Goal: Task Accomplishment & Management: Manage account settings

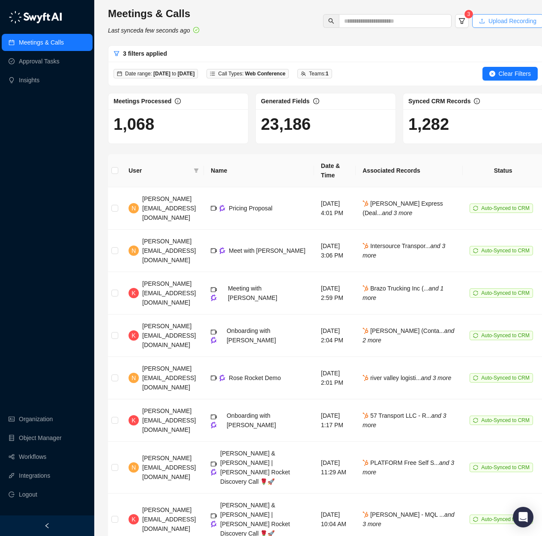
click at [516, 21] on span "Upload Recording" at bounding box center [512, 20] width 48 height 9
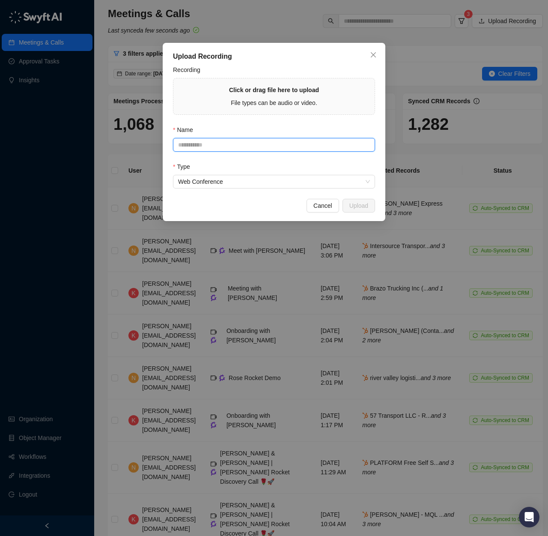
click at [235, 139] on input "Name" at bounding box center [274, 145] width 202 height 14
click at [338, 161] on form "**********" at bounding box center [274, 126] width 202 height 123
click at [251, 182] on span "Web Conference" at bounding box center [274, 181] width 192 height 13
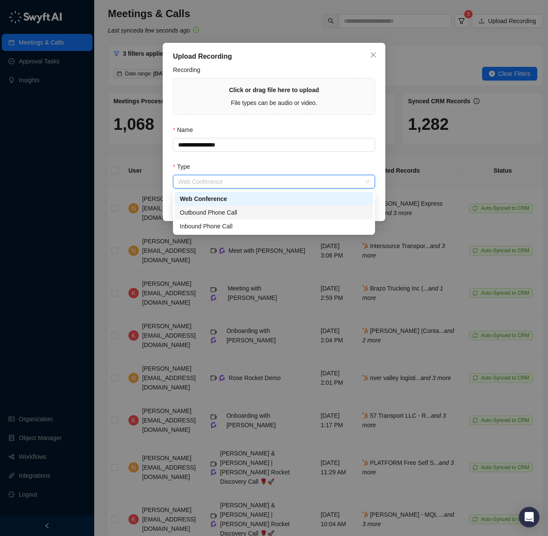
click at [254, 208] on div "Outbound Phone Call" at bounding box center [274, 212] width 188 height 9
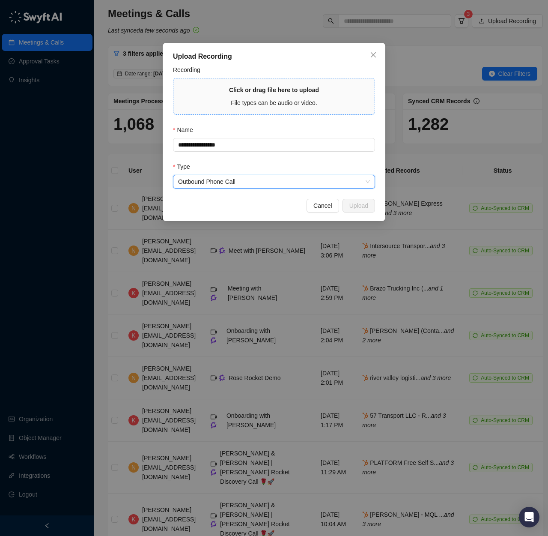
click at [295, 95] on div "Click or drag file here to upload File types can be audio or video." at bounding box center [274, 96] width 90 height 22
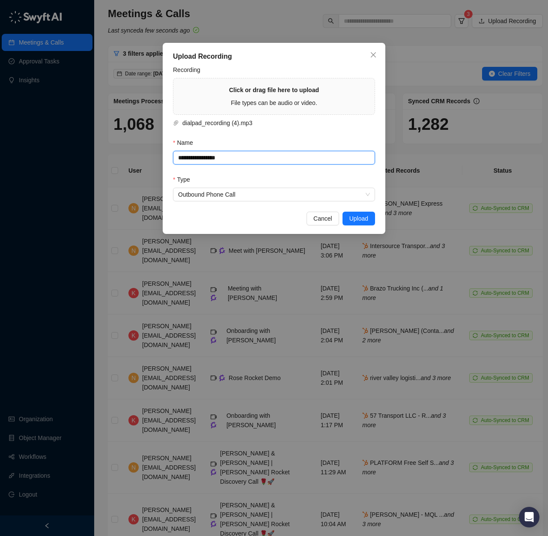
click at [306, 153] on input "**********" at bounding box center [274, 158] width 202 height 14
paste input "**********"
click at [267, 157] on input "**********" at bounding box center [274, 158] width 202 height 14
type input "**********"
click at [370, 176] on div "Type" at bounding box center [274, 181] width 202 height 13
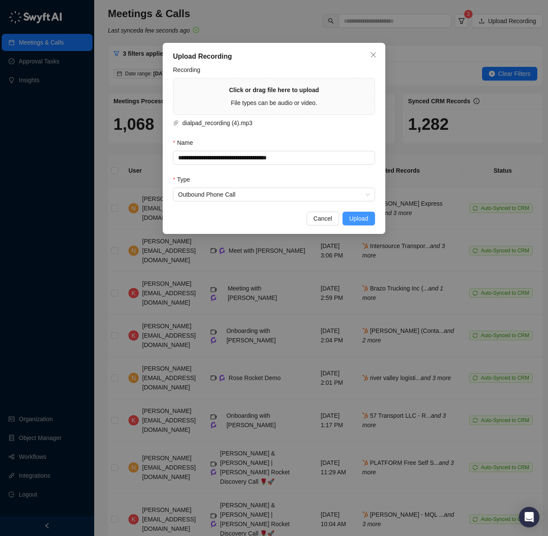
click at [363, 221] on span "Upload" at bounding box center [358, 218] width 19 height 9
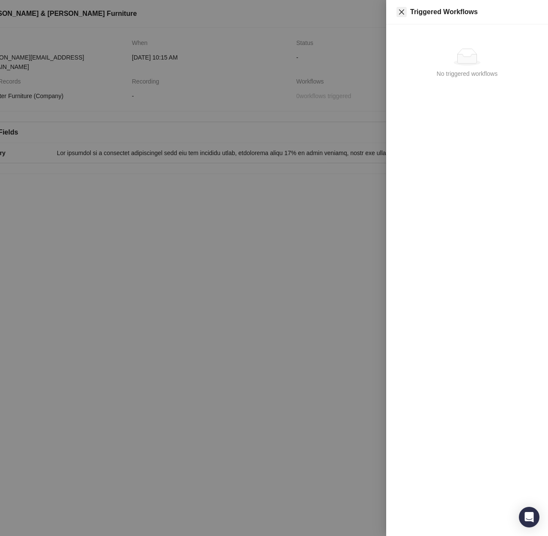
click at [404, 12] on icon "close" at bounding box center [401, 12] width 7 height 7
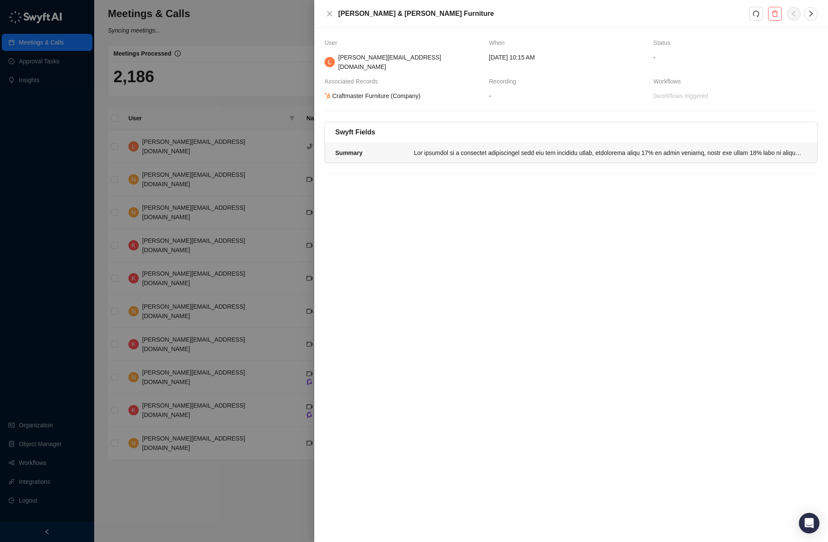
click at [541, 143] on li "Summary" at bounding box center [571, 153] width 492 height 20
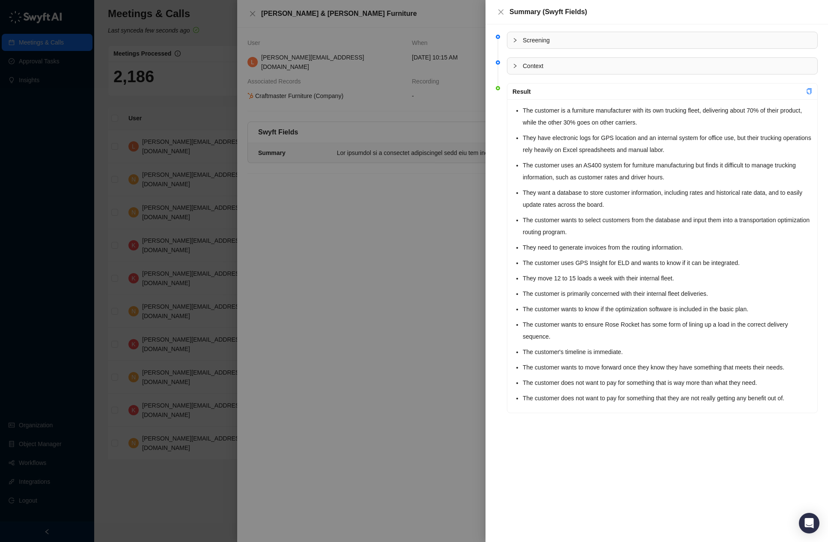
click at [531, 38] on span "Screening" at bounding box center [667, 40] width 289 height 9
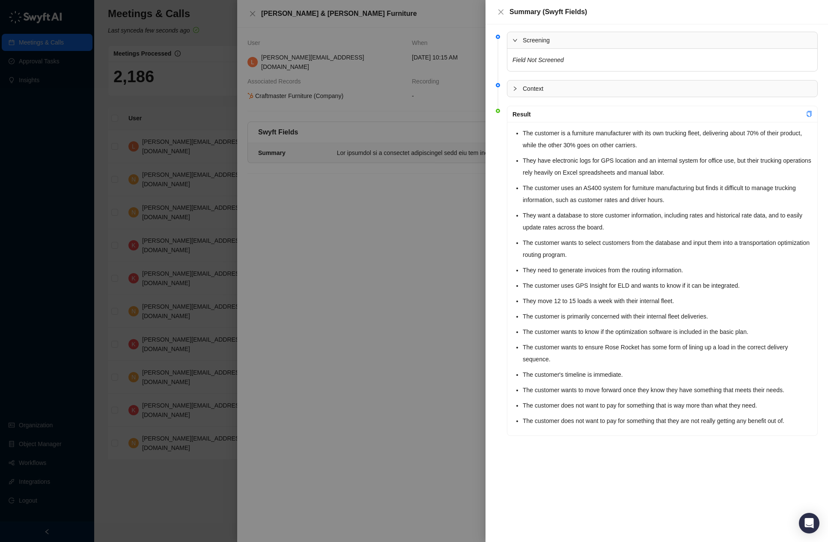
click at [548, 39] on span "Screening" at bounding box center [667, 40] width 289 height 9
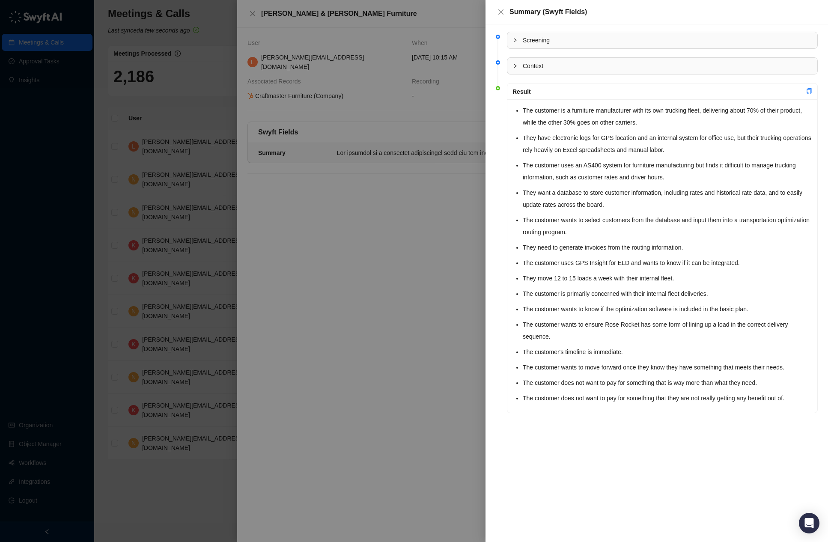
click at [545, 68] on span "Context" at bounding box center [667, 65] width 289 height 9
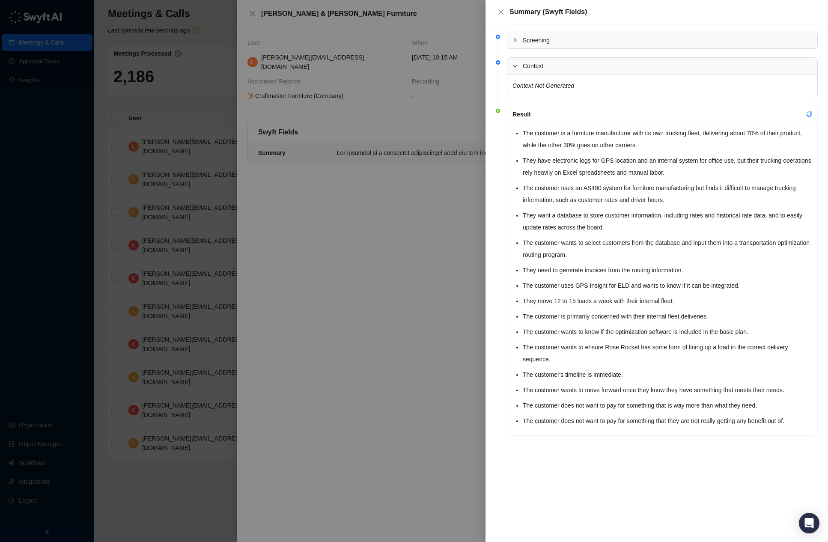
click at [545, 68] on span "Context" at bounding box center [667, 65] width 289 height 9
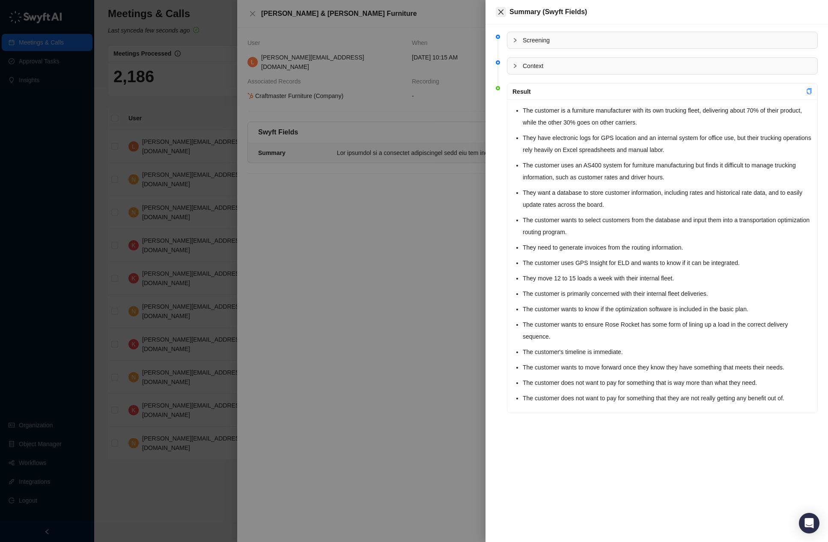
click at [504, 14] on icon "close" at bounding box center [501, 12] width 7 height 7
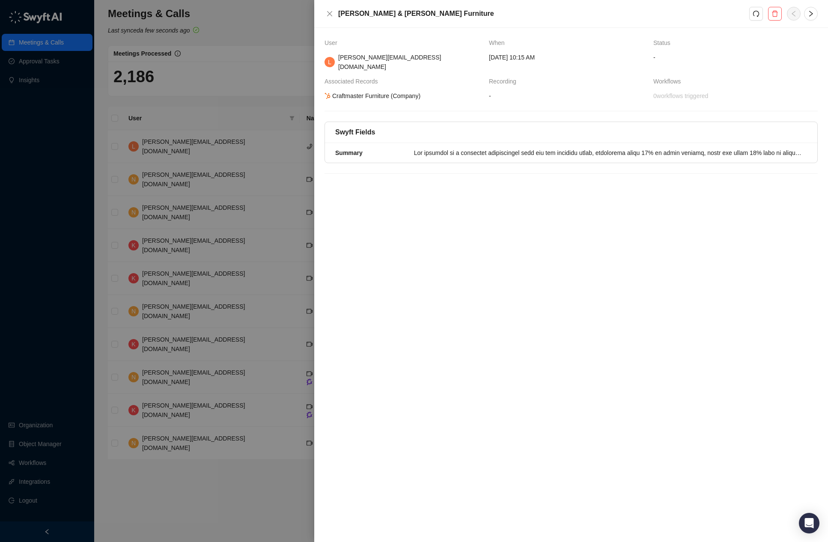
click at [494, 297] on div "User When Status L leah.p@roserocket.com Wednesday, 09/10/25, 10:15 AM - Associ…" at bounding box center [571, 285] width 514 height 514
click at [331, 12] on icon "close" at bounding box center [329, 13] width 7 height 7
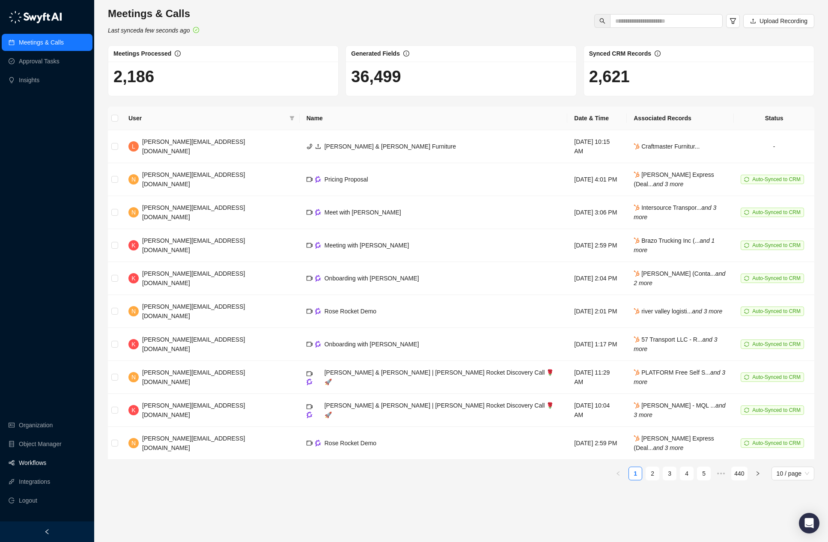
click at [46, 468] on link "Workflows" at bounding box center [32, 462] width 27 height 17
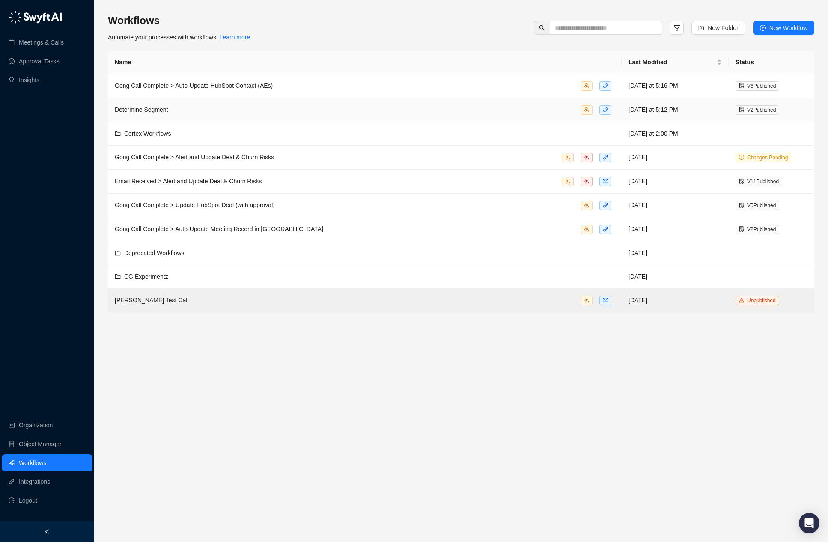
click at [501, 113] on div "Determine Segment" at bounding box center [365, 110] width 500 height 10
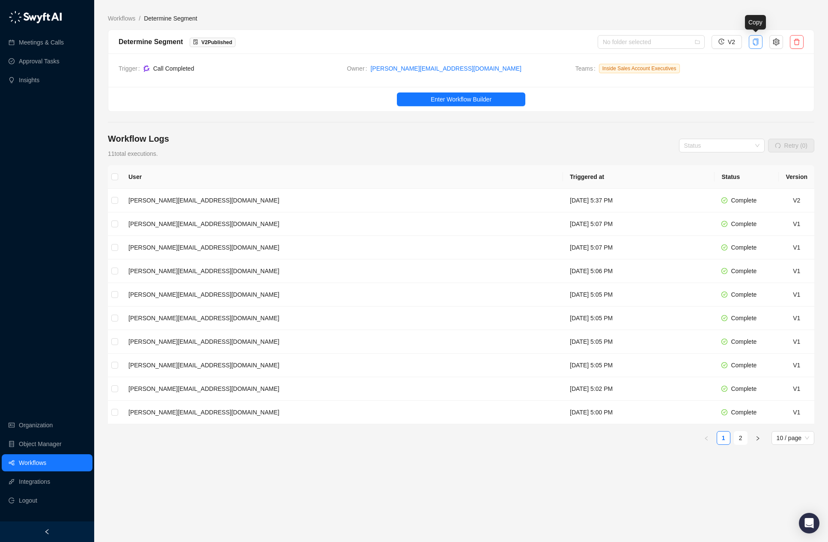
click at [548, 41] on icon "copy" at bounding box center [756, 42] width 6 height 7
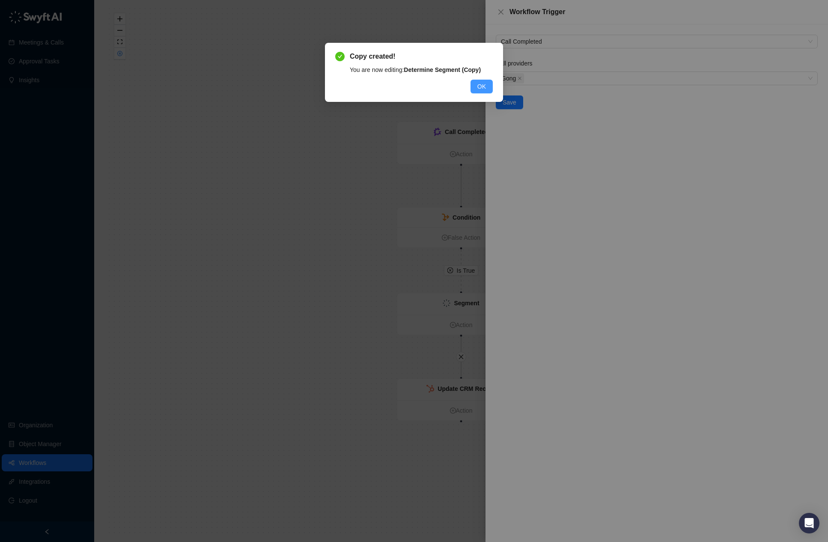
click at [486, 87] on span "OK" at bounding box center [481, 86] width 9 height 9
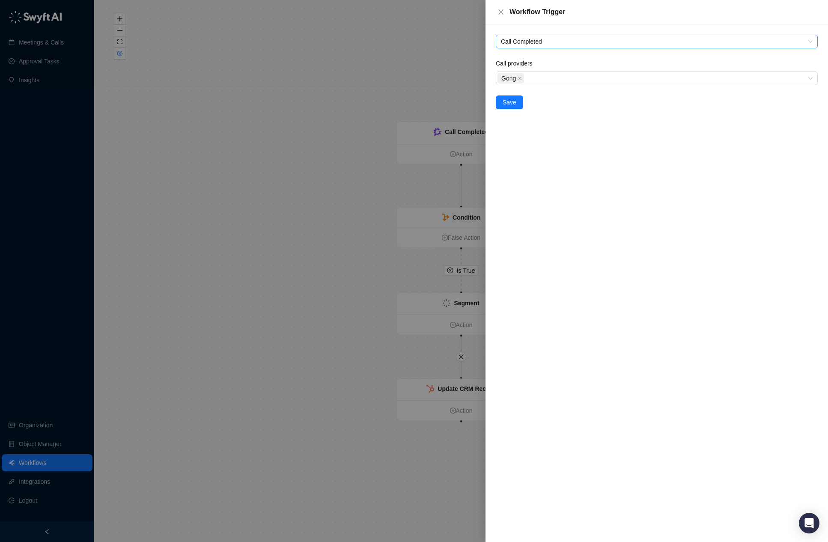
click at [548, 39] on span "Call Completed" at bounding box center [657, 41] width 312 height 13
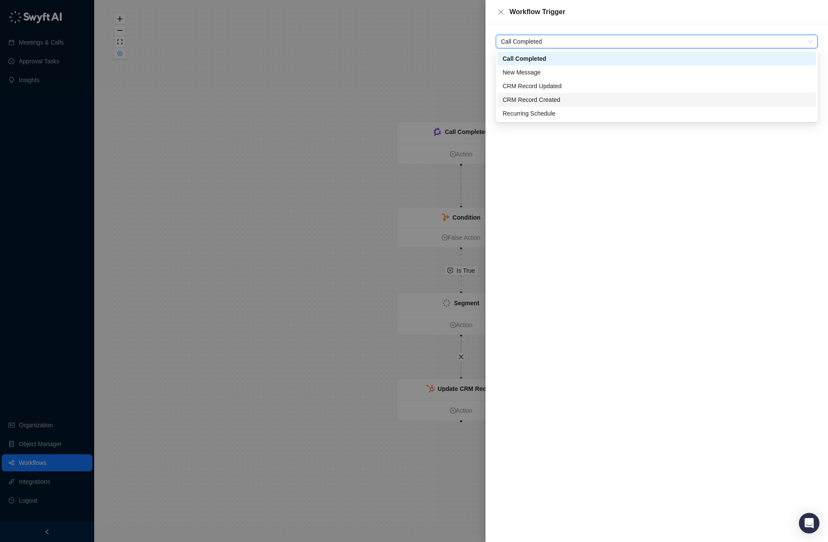
drag, startPoint x: 621, startPoint y: 240, endPoint x: 605, endPoint y: 188, distance: 54.1
click at [548, 237] on div "Call Completed Call Completed Call providers Gong Save" at bounding box center [657, 283] width 343 height 518
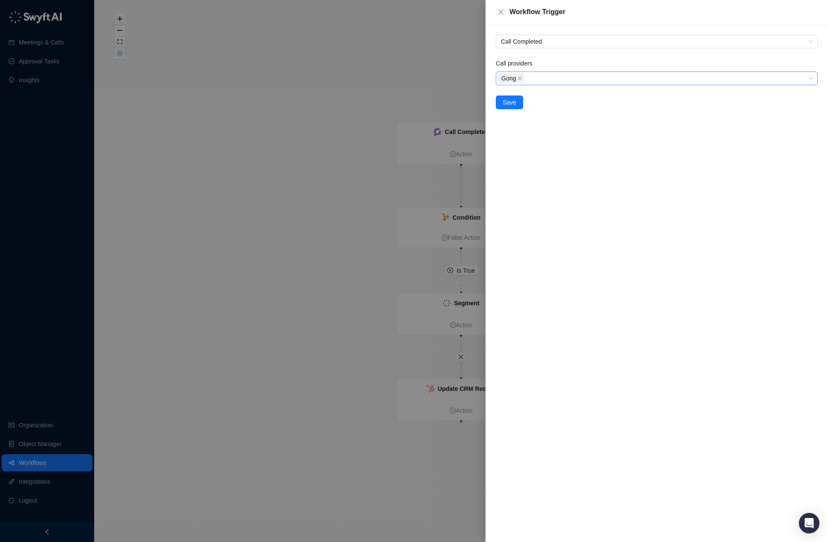
click at [548, 82] on div "Gong" at bounding box center [653, 78] width 310 height 12
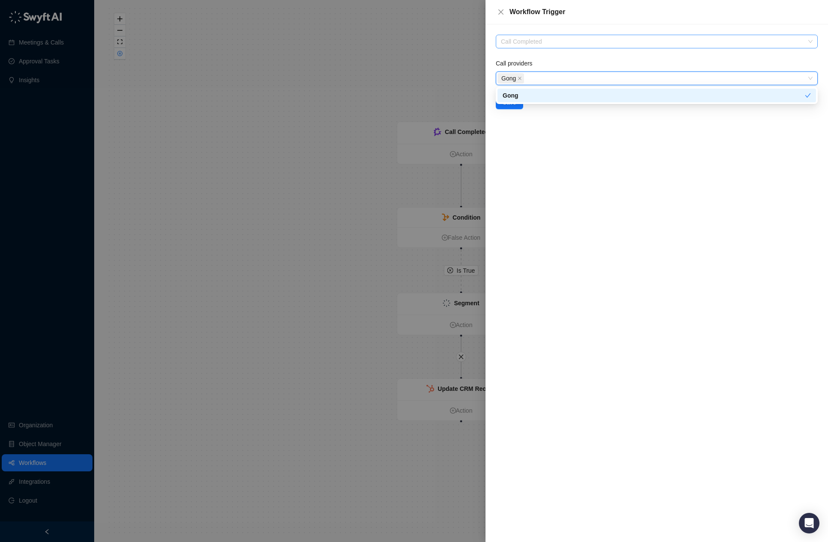
click at [548, 39] on span "Call Completed" at bounding box center [657, 41] width 312 height 13
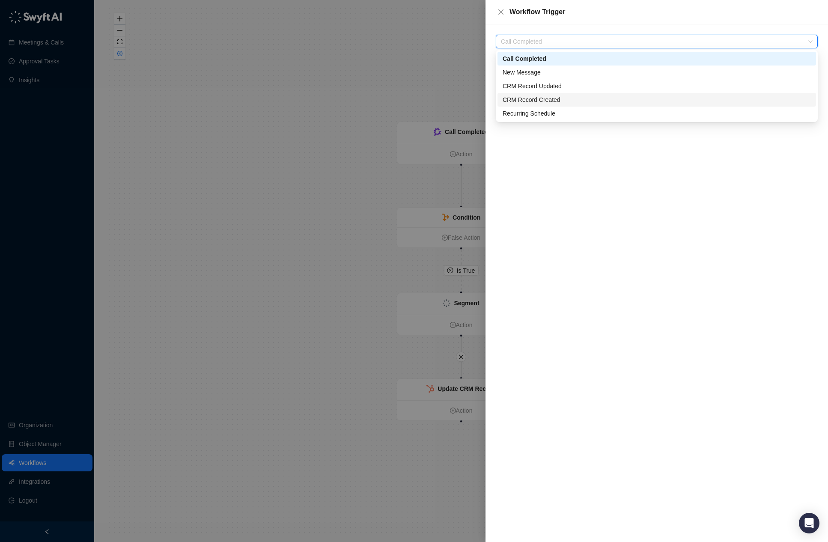
click at [548, 207] on div "Call Completed Call providers Gong Save" at bounding box center [657, 283] width 343 height 518
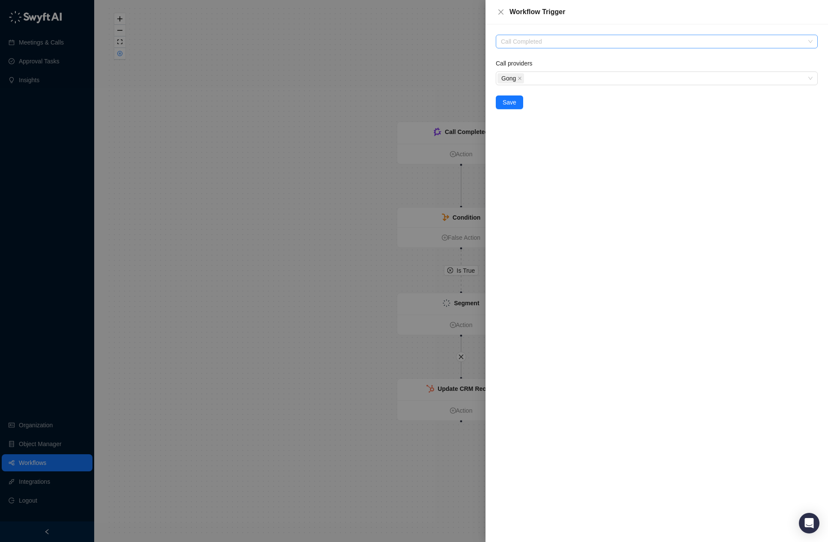
click at [520, 42] on span "Call Completed" at bounding box center [657, 41] width 312 height 13
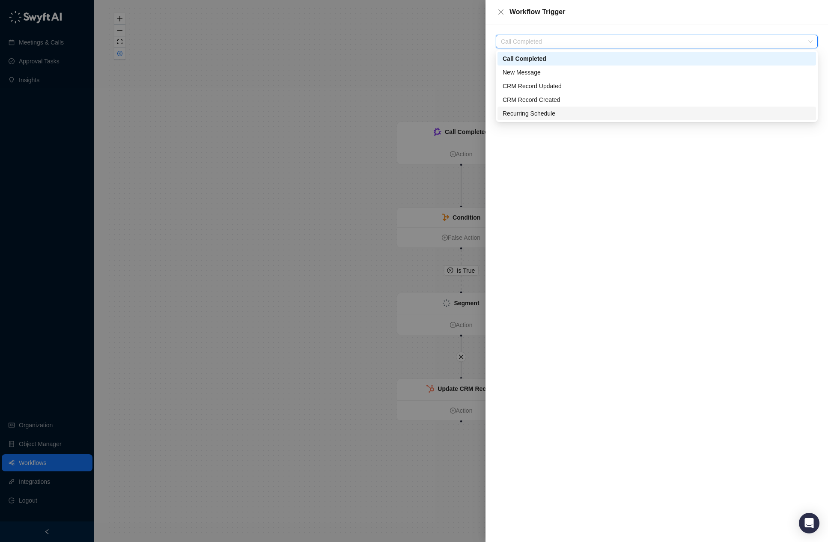
click at [548, 162] on div "Call Completed Call providers Gong Save" at bounding box center [657, 283] width 343 height 518
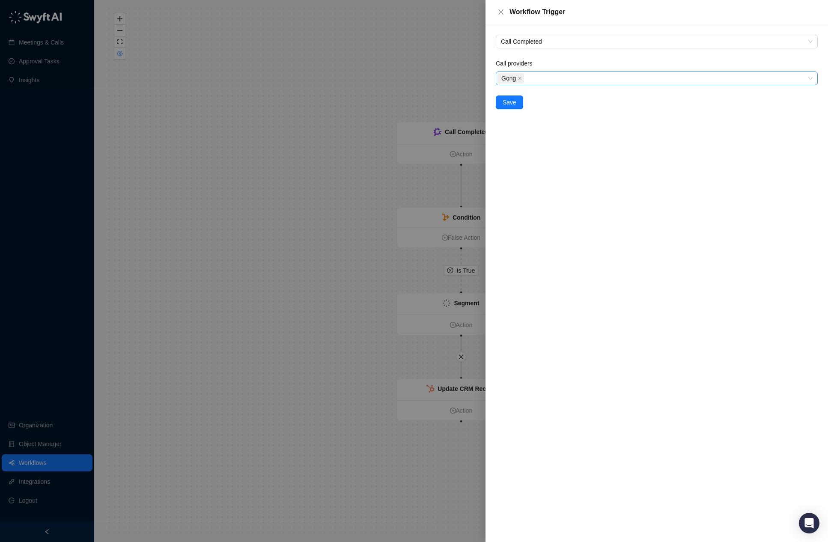
click at [520, 77] on icon "close" at bounding box center [520, 78] width 4 height 4
click at [540, 80] on div at bounding box center [653, 78] width 310 height 6
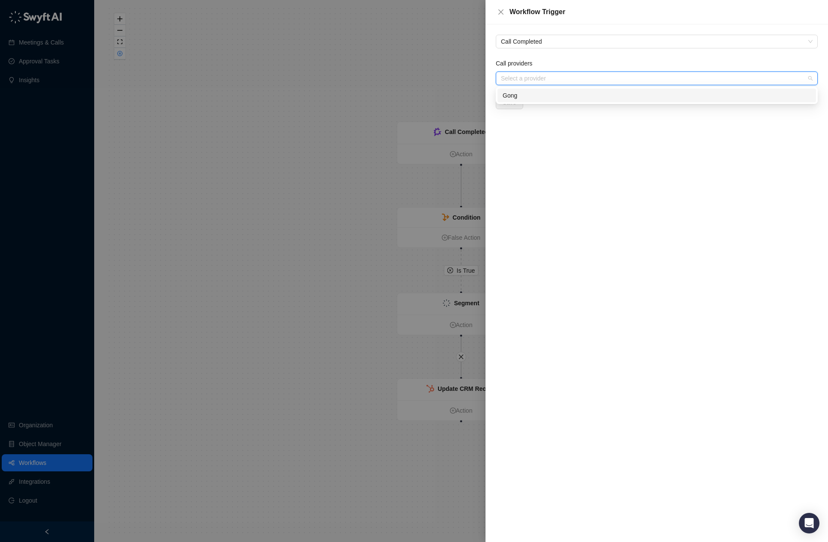
drag, startPoint x: 581, startPoint y: 152, endPoint x: 547, endPoint y: 96, distance: 65.1
click at [548, 152] on div "Call Completed Call providers Select a provider Save" at bounding box center [657, 283] width 343 height 518
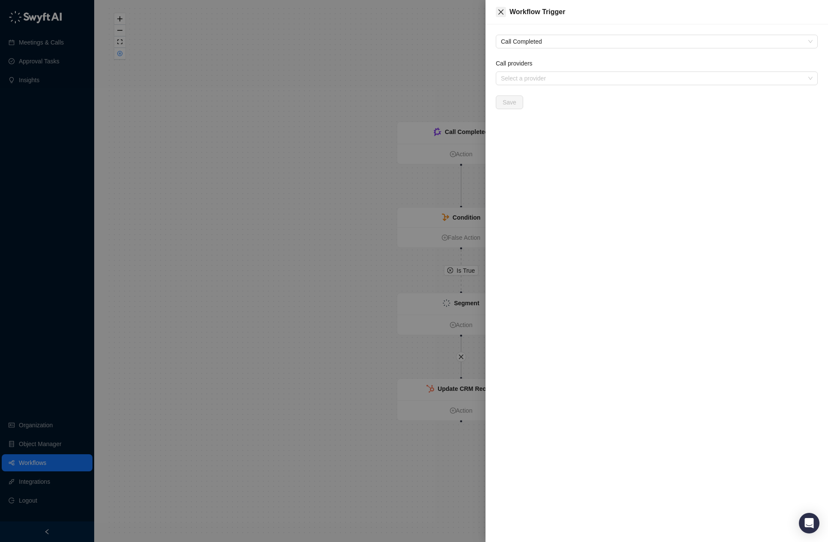
click at [499, 13] on icon "close" at bounding box center [501, 12] width 7 height 7
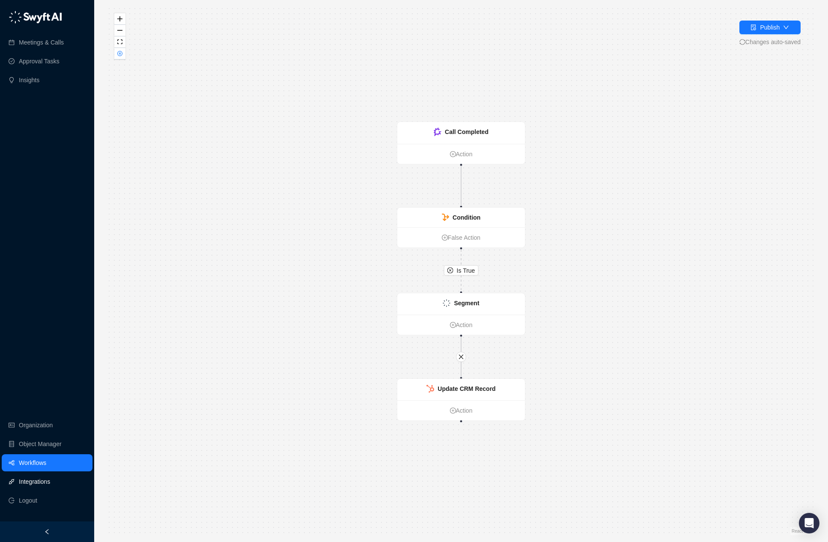
click at [34, 489] on link "Integrations" at bounding box center [34, 481] width 31 height 17
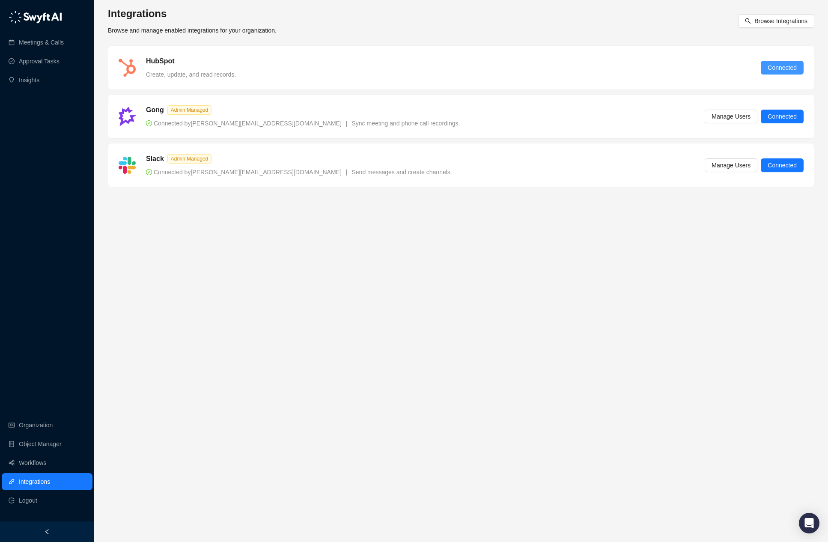
click at [548, 68] on span "Connected" at bounding box center [782, 67] width 29 height 9
drag, startPoint x: 597, startPoint y: 148, endPoint x: 587, endPoint y: 243, distance: 95.9
click at [548, 243] on main "Integrations Browse and manage enabled integrations for your organization. Brow…" at bounding box center [461, 271] width 706 height 528
drag, startPoint x: 587, startPoint y: 243, endPoint x: 773, endPoint y: 26, distance: 285.5
click at [548, 26] on button "Browse Integrations" at bounding box center [776, 21] width 76 height 14
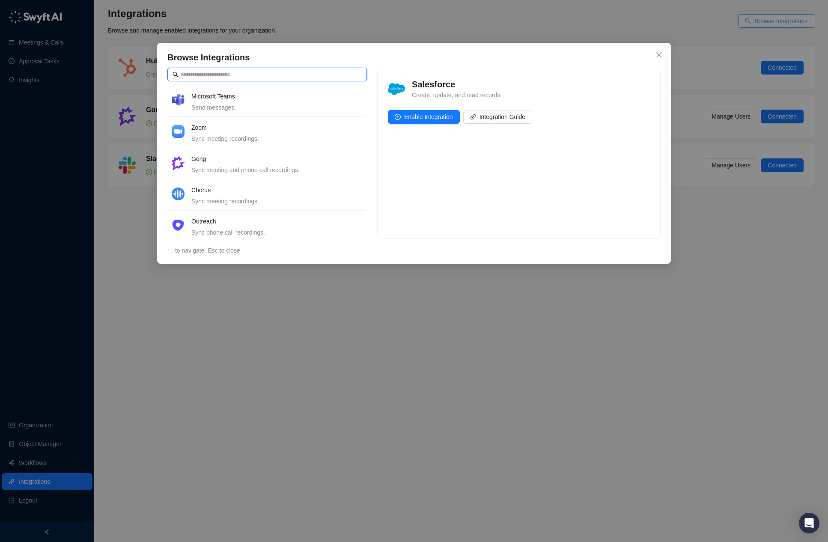
scroll to position [119, 0]
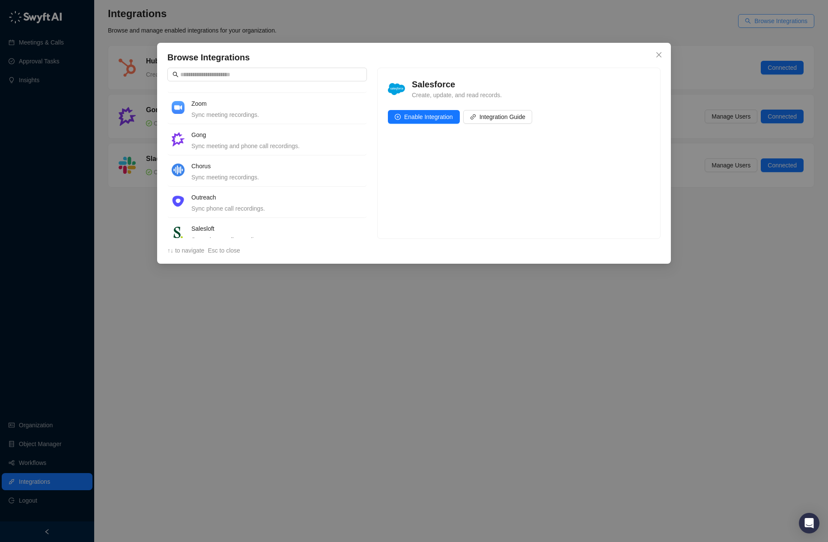
click at [261, 112] on div "Sync meeting recordings." at bounding box center [276, 114] width 171 height 9
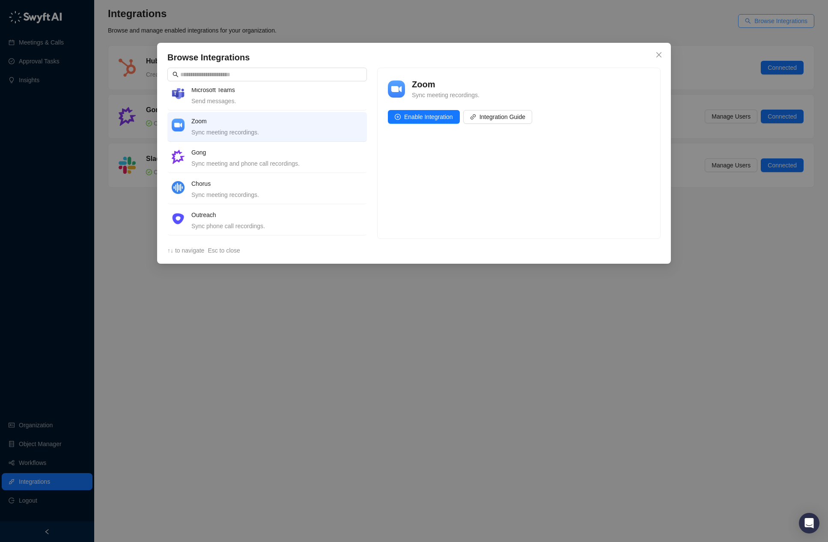
scroll to position [91, 0]
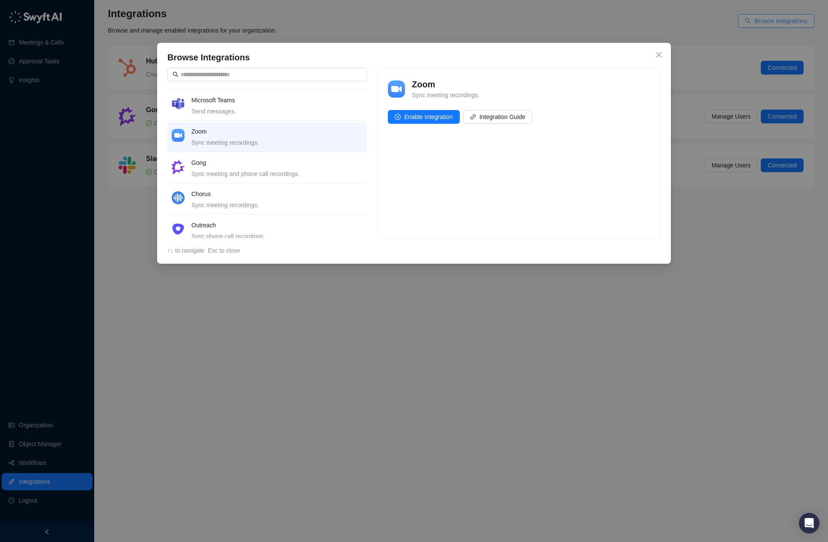
click at [511, 117] on span "Integration Guide" at bounding box center [503, 116] width 46 height 9
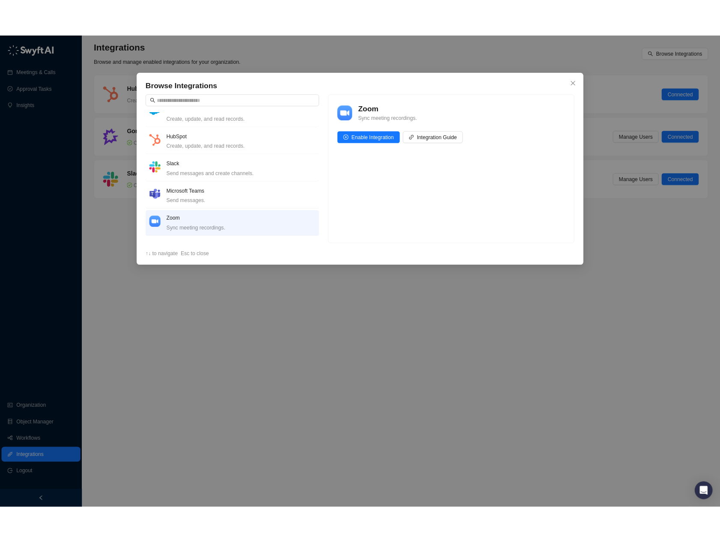
scroll to position [0, 0]
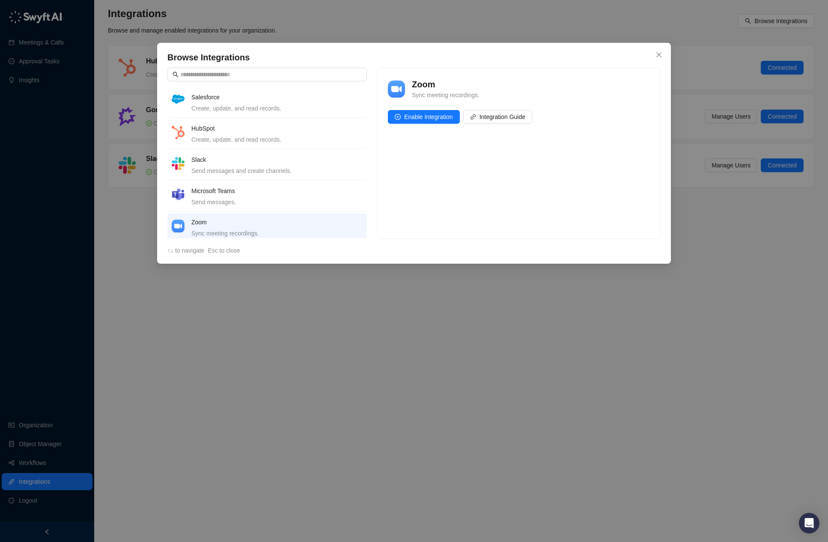
click at [548, 206] on div "Zoom Sync meeting recordings. Enable Integration Integration Guide" at bounding box center [518, 153] width 283 height 171
click at [548, 51] on icon "close" at bounding box center [659, 54] width 7 height 7
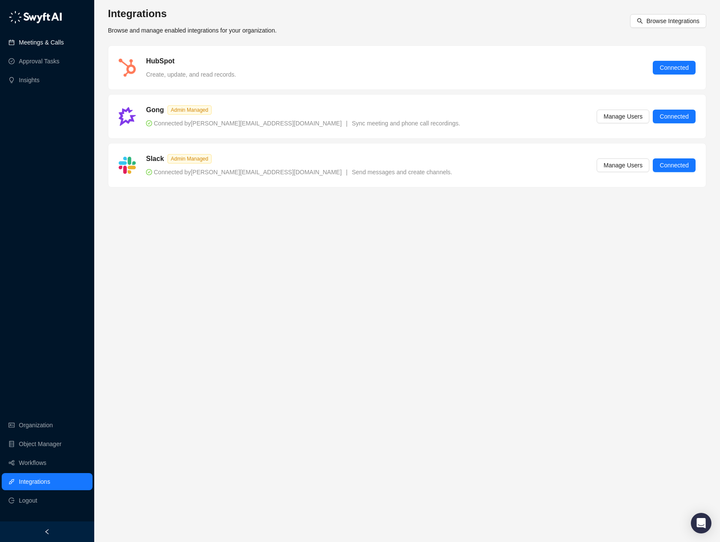
click at [48, 40] on link "Meetings & Calls" at bounding box center [41, 42] width 45 height 17
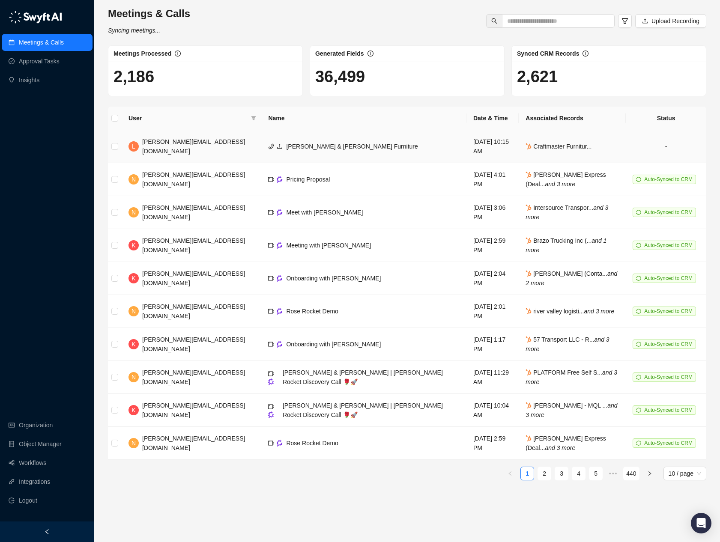
click at [330, 145] on span "Kenneth & Nicolas - Craftmaster Furniture" at bounding box center [351, 146] width 131 height 7
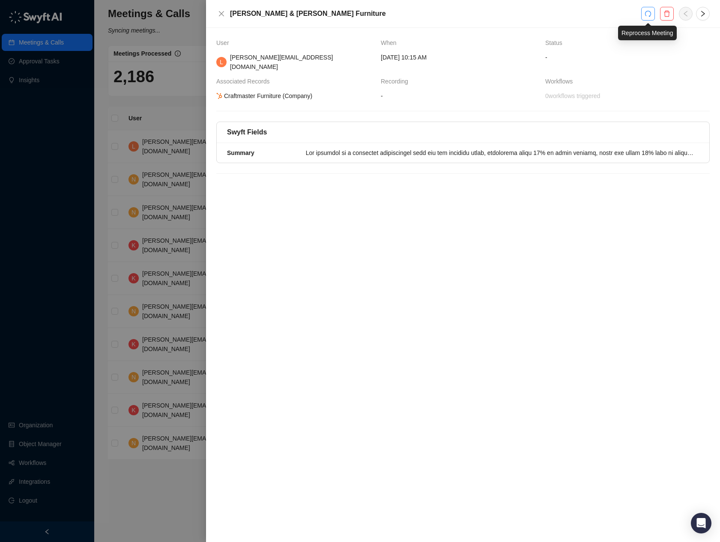
click at [548, 18] on button "button" at bounding box center [648, 14] width 14 height 14
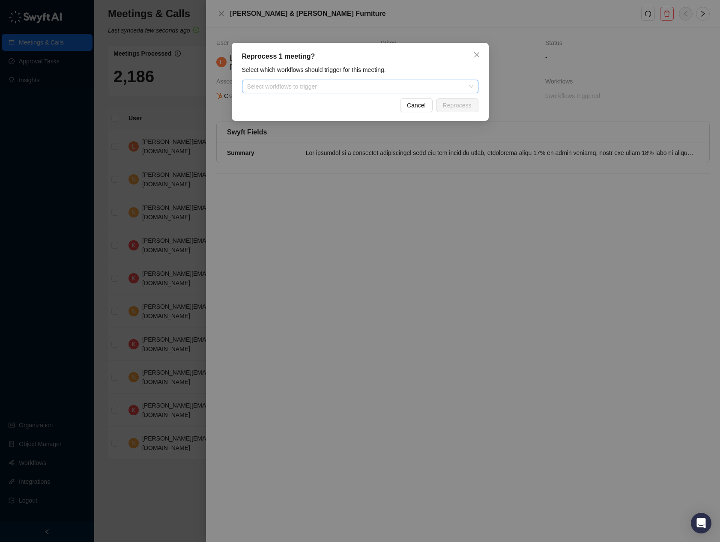
click at [395, 86] on div at bounding box center [356, 86] width 224 height 6
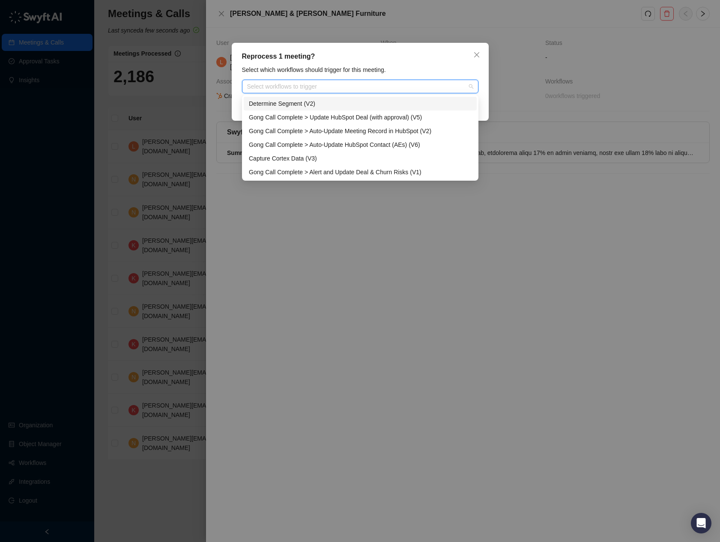
click at [343, 98] on div "Determine Segment (V2)" at bounding box center [360, 104] width 233 height 14
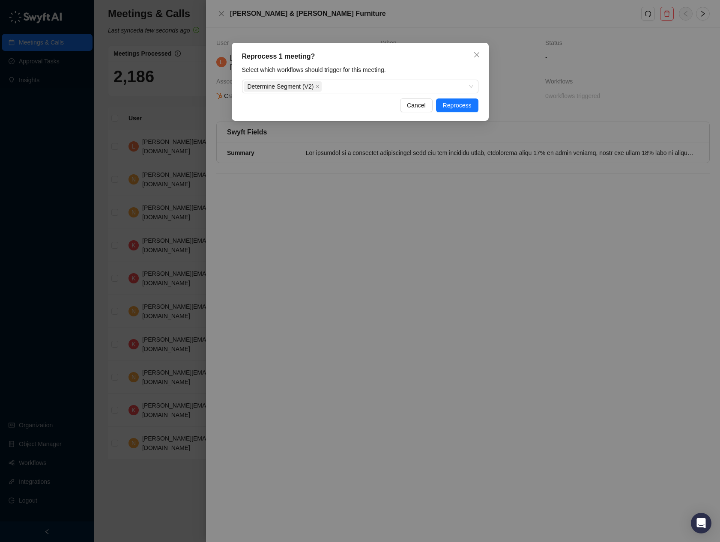
click at [423, 57] on div "Reprocess 1 meeting?" at bounding box center [360, 56] width 236 height 10
click at [412, 103] on span "Cancel" at bounding box center [416, 105] width 19 height 9
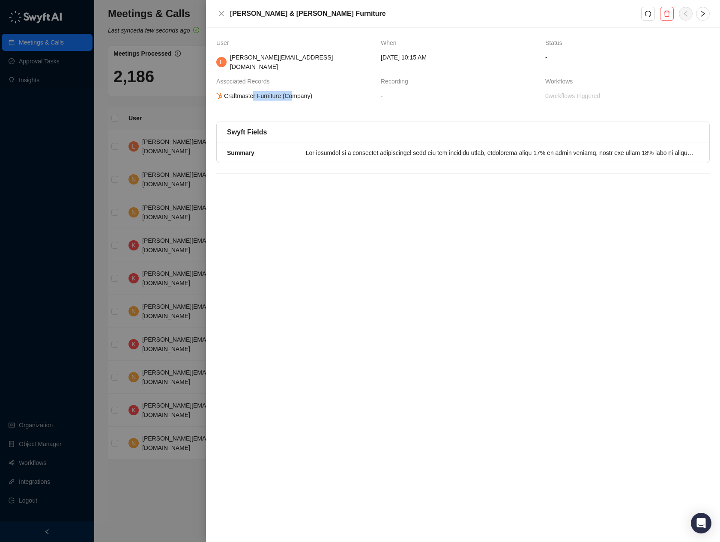
drag, startPoint x: 255, startPoint y: 85, endPoint x: 296, endPoint y: 87, distance: 41.6
click at [296, 91] on div "Craftmaster Furniture (Company)" at bounding box center [264, 95] width 98 height 9
click at [331, 91] on span "Craftmaster Furniture (Company)" at bounding box center [295, 95] width 158 height 9
drag, startPoint x: 393, startPoint y: 90, endPoint x: 400, endPoint y: 89, distance: 6.5
click at [393, 91] on span "-" at bounding box center [460, 95] width 158 height 9
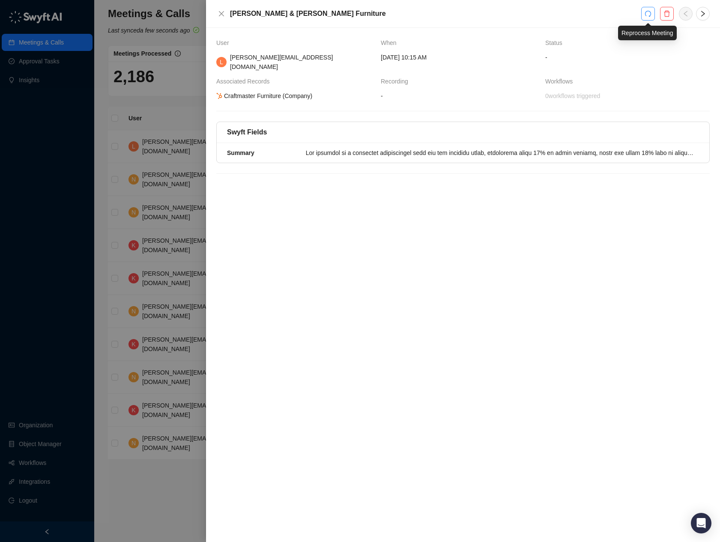
click at [548, 17] on icon "redo" at bounding box center [647, 13] width 7 height 7
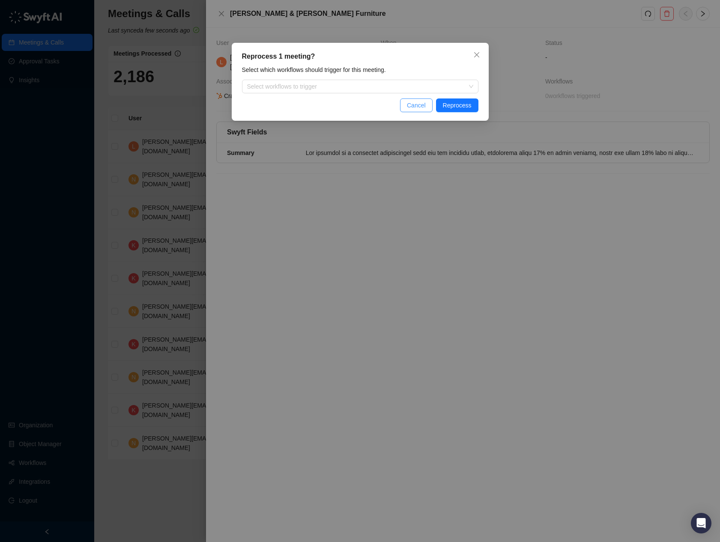
click at [417, 106] on span "Cancel" at bounding box center [416, 105] width 19 height 9
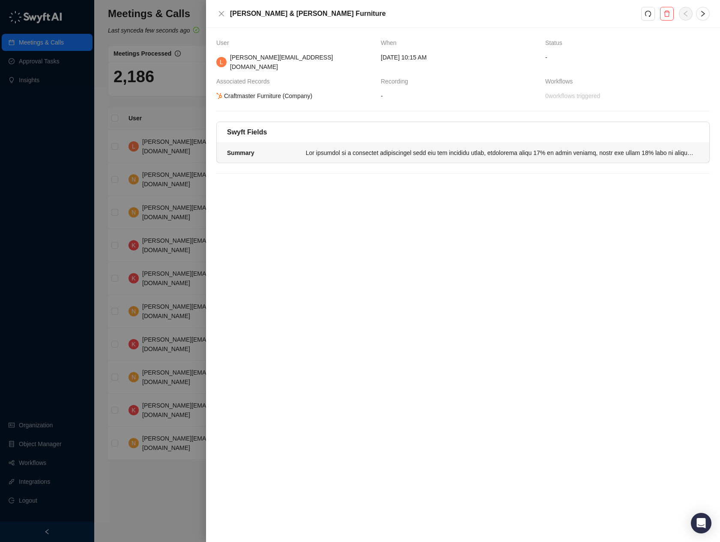
click at [548, 148] on div at bounding box center [500, 152] width 388 height 9
click at [547, 148] on div at bounding box center [500, 152] width 388 height 9
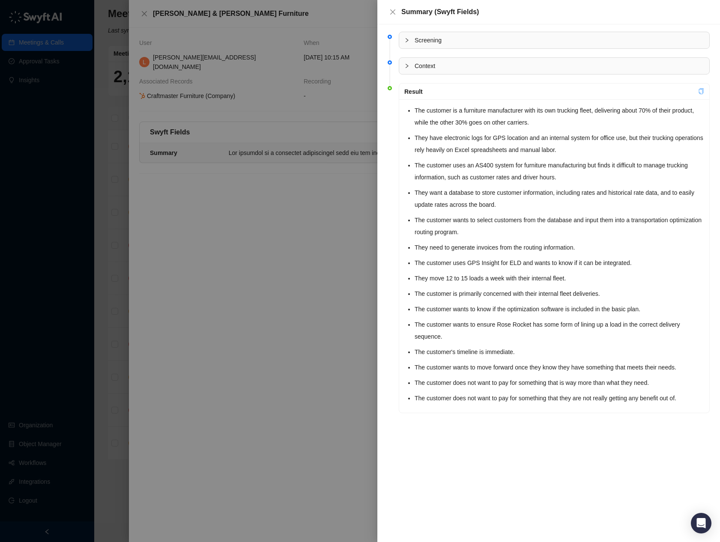
click at [548, 91] on icon "copy" at bounding box center [701, 91] width 6 height 6
drag, startPoint x: 194, startPoint y: 239, endPoint x: 253, endPoint y: 190, distance: 76.9
click at [190, 238] on div at bounding box center [360, 271] width 720 height 542
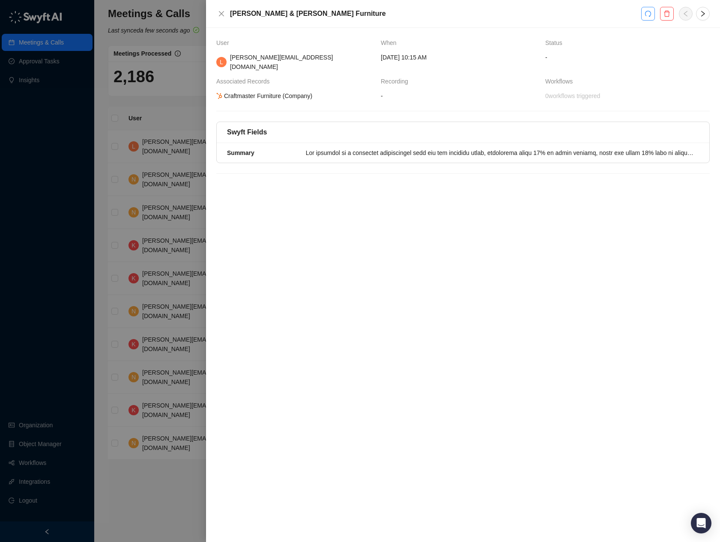
click at [548, 15] on button "button" at bounding box center [648, 14] width 14 height 14
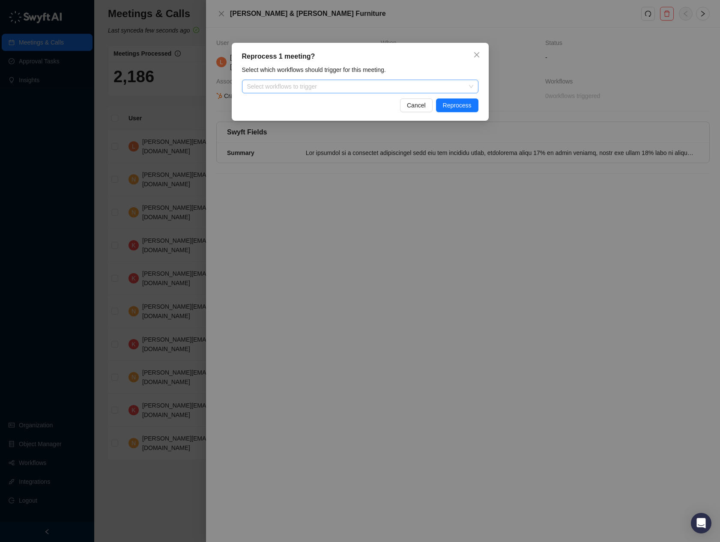
click at [441, 89] on div at bounding box center [356, 86] width 224 height 6
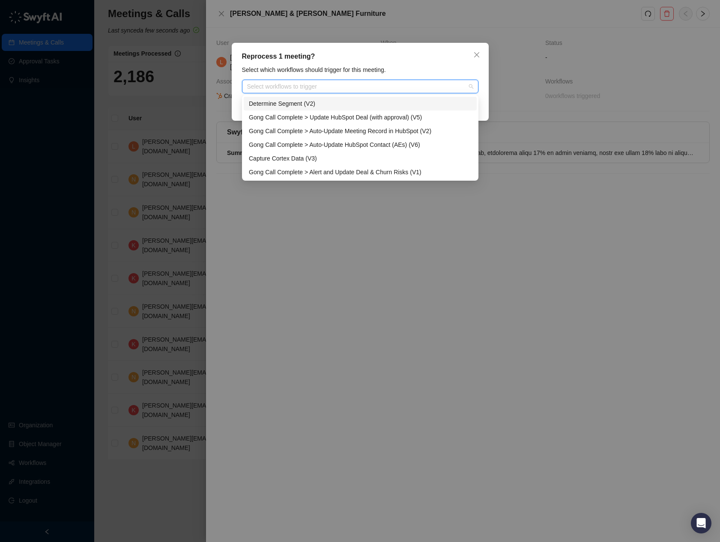
click at [363, 101] on div "Determine Segment (V2)" at bounding box center [360, 103] width 223 height 9
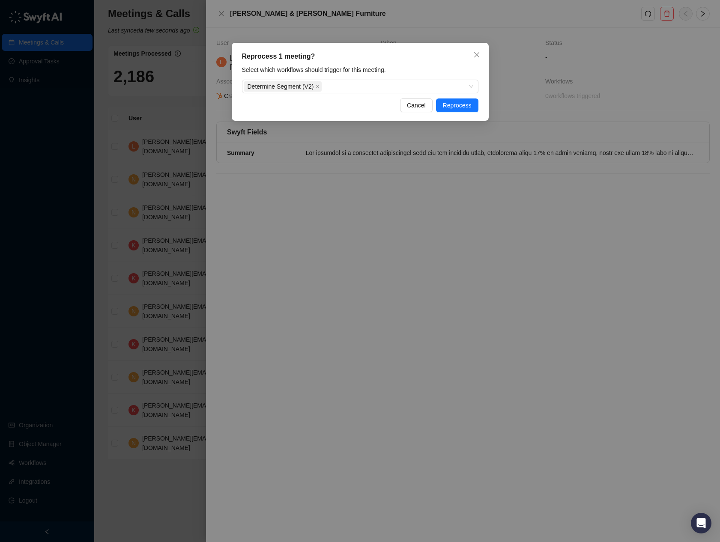
click at [427, 59] on div "Reprocess 1 meeting?" at bounding box center [360, 56] width 236 height 10
click at [460, 112] on div "Reprocess 1 meeting? Select which workflows should trigger for this meeting. De…" at bounding box center [360, 82] width 257 height 78
click at [462, 106] on span "Reprocess" at bounding box center [457, 105] width 29 height 9
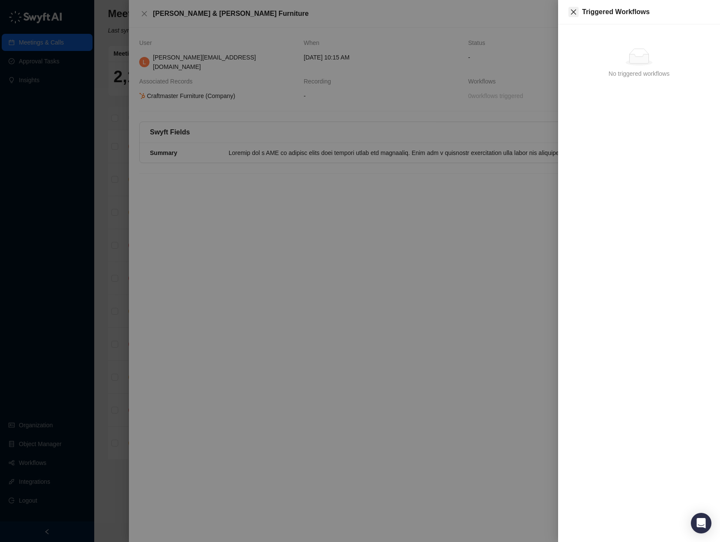
click at [548, 10] on icon "close" at bounding box center [573, 12] width 7 height 7
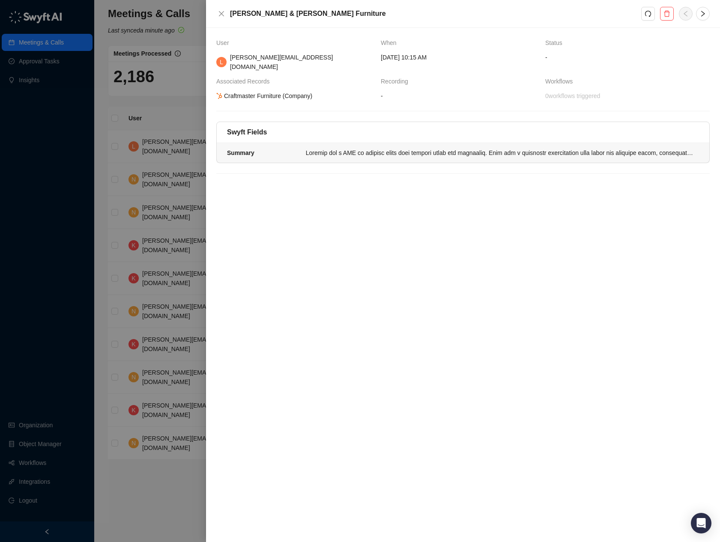
click at [494, 148] on div at bounding box center [500, 152] width 388 height 9
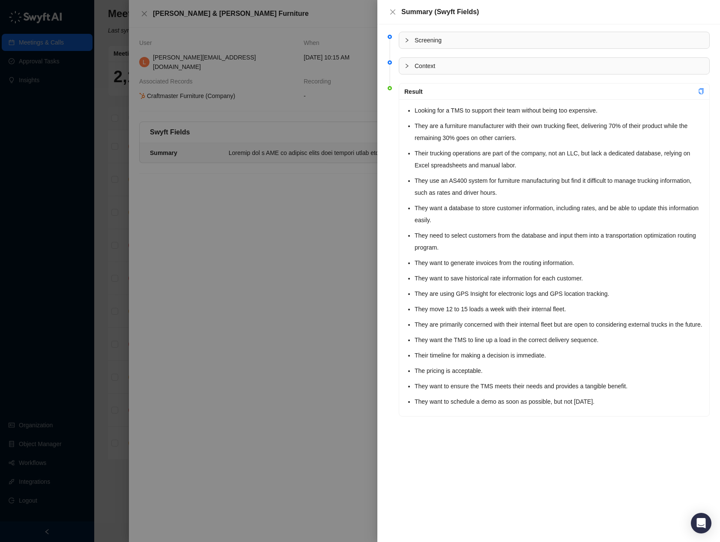
click at [301, 290] on div at bounding box center [360, 271] width 720 height 542
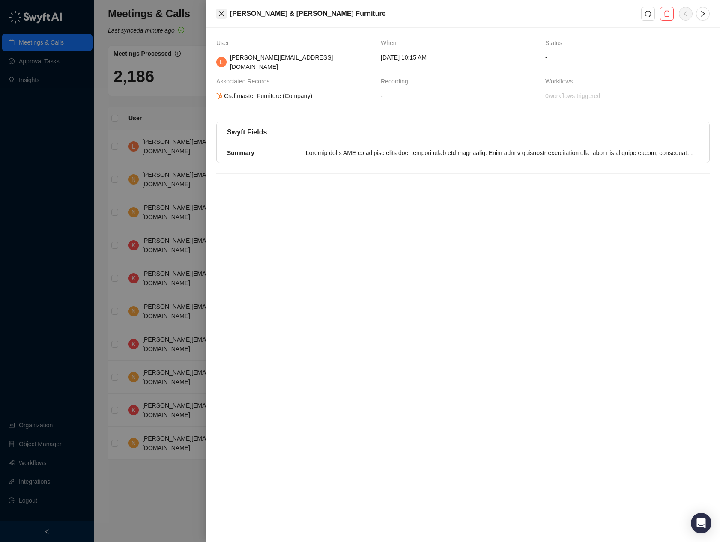
click at [223, 14] on icon "close" at bounding box center [221, 13] width 7 height 7
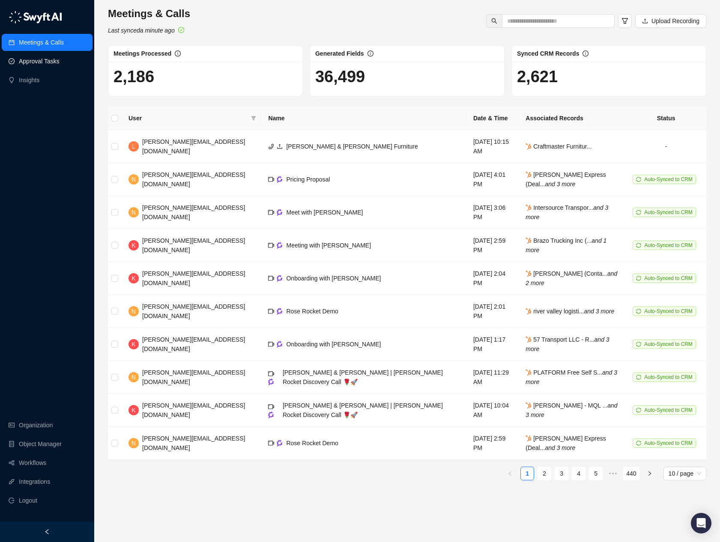
click at [46, 62] on link "Approval Tasks" at bounding box center [39, 61] width 41 height 17
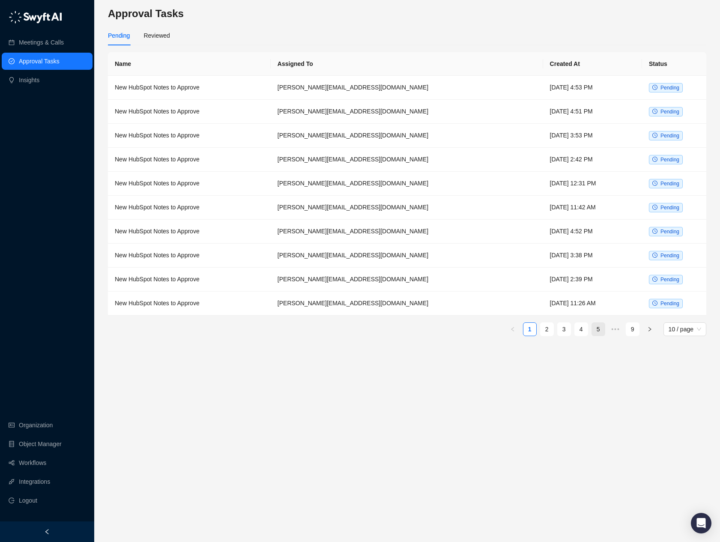
click at [548, 325] on link "5" at bounding box center [598, 329] width 13 height 13
click at [548, 330] on link "9" at bounding box center [632, 329] width 13 height 13
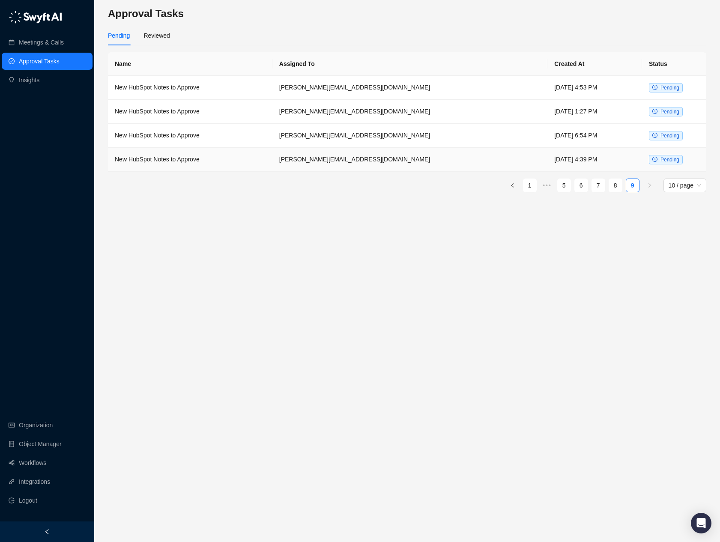
click at [348, 158] on td "[PERSON_NAME][EMAIL_ADDRESS][DOMAIN_NAME]" at bounding box center [409, 160] width 275 height 24
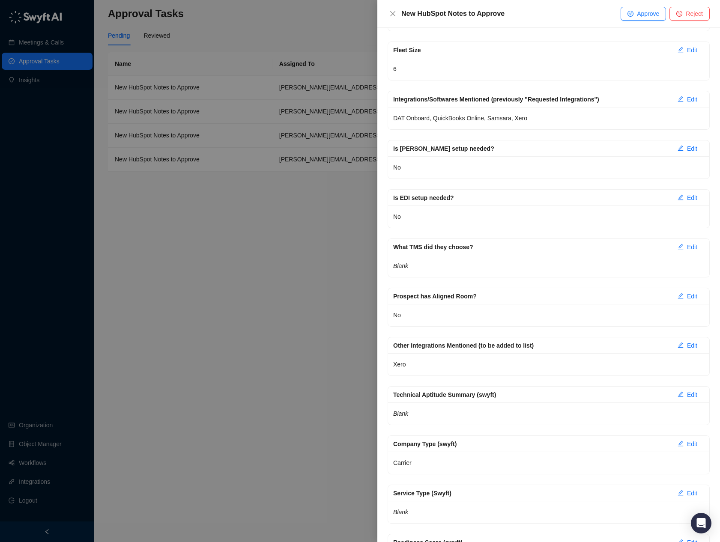
scroll to position [2105, 0]
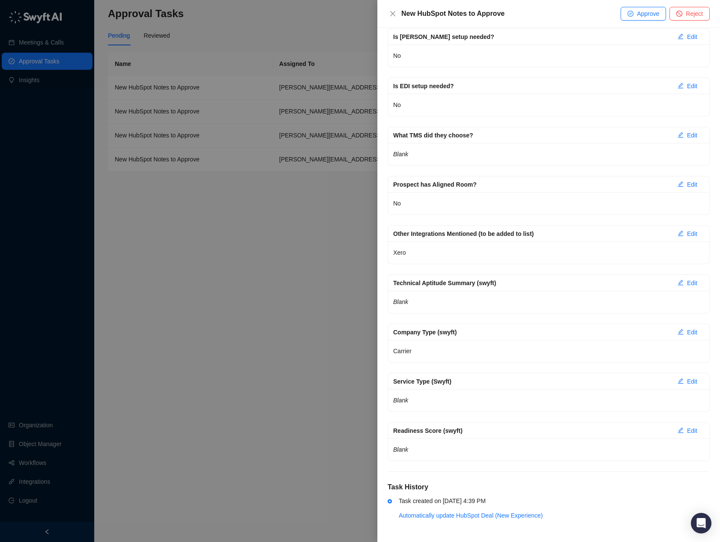
click at [173, 289] on div at bounding box center [360, 271] width 720 height 542
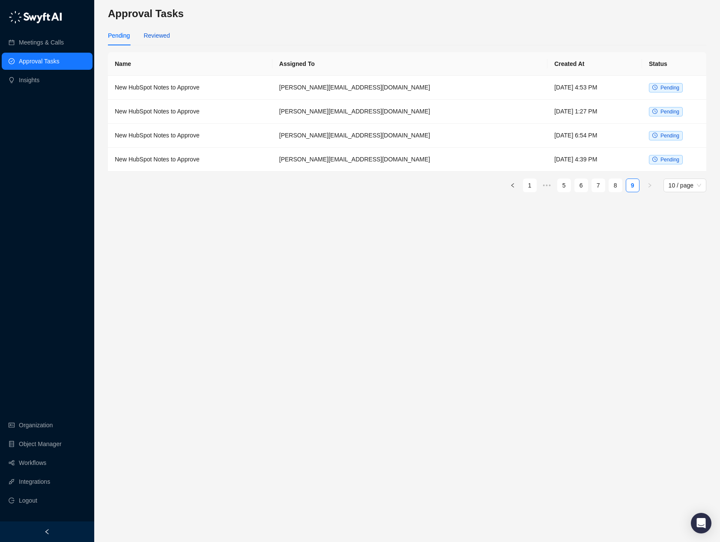
click at [156, 36] on div "Reviewed" at bounding box center [156, 35] width 26 height 9
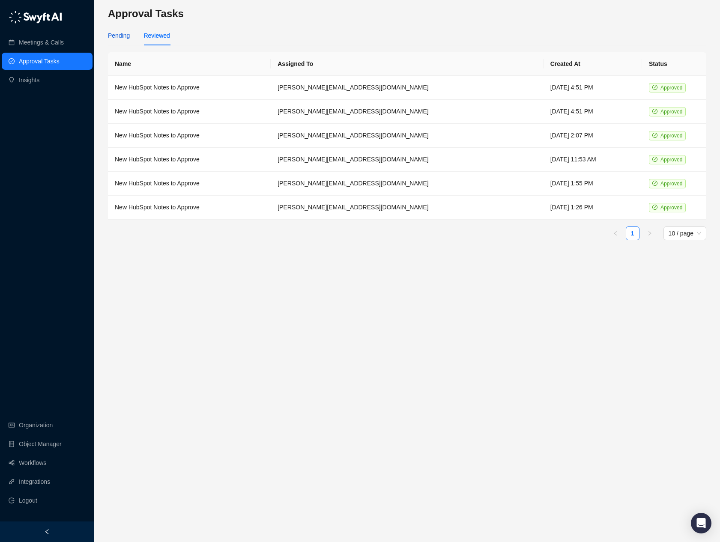
click at [123, 38] on div "Pending" at bounding box center [119, 35] width 22 height 9
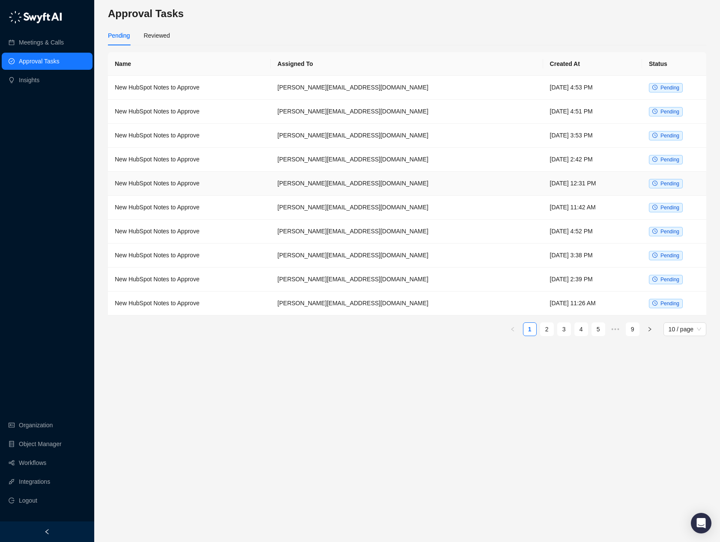
click at [378, 184] on td "[PERSON_NAME][EMAIL_ADDRESS][DOMAIN_NAME]" at bounding box center [407, 184] width 272 height 24
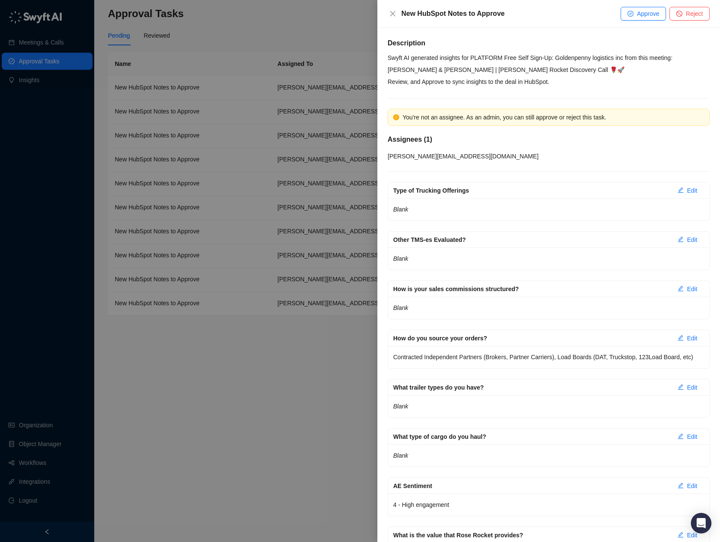
click at [188, 426] on div at bounding box center [360, 271] width 720 height 542
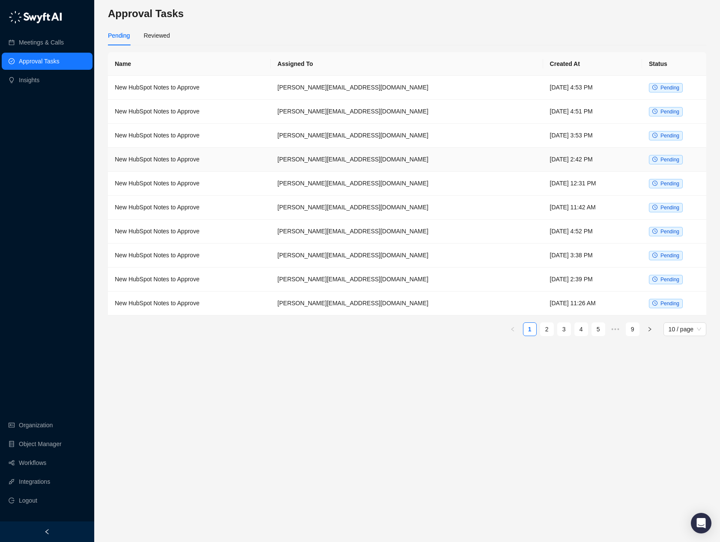
click at [409, 168] on td "[PERSON_NAME][EMAIL_ADDRESS][DOMAIN_NAME]" at bounding box center [407, 160] width 272 height 24
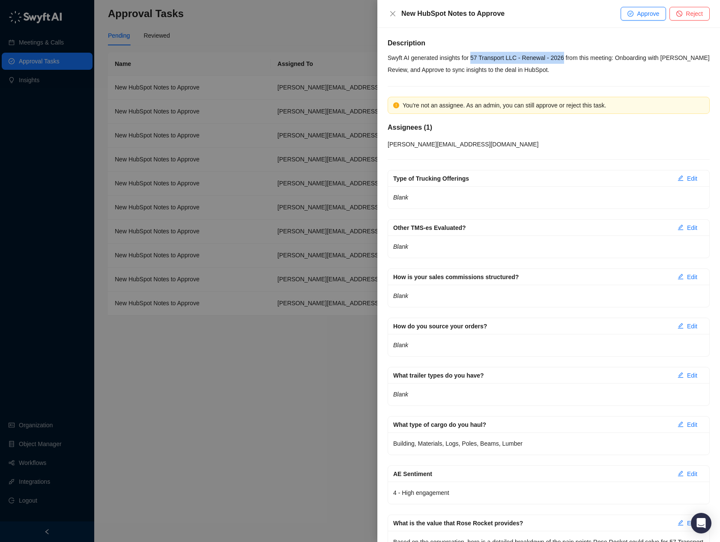
drag, startPoint x: 475, startPoint y: 59, endPoint x: 570, endPoint y: 57, distance: 95.1
click at [548, 57] on p "Swyft AI generated insights for 57 Transport LLC - Renewal - 2026 from this mee…" at bounding box center [548, 58] width 322 height 12
copy p "57 Transport LLC - Renewal - 2026"
click at [390, 13] on icon "close" at bounding box center [392, 13] width 7 height 7
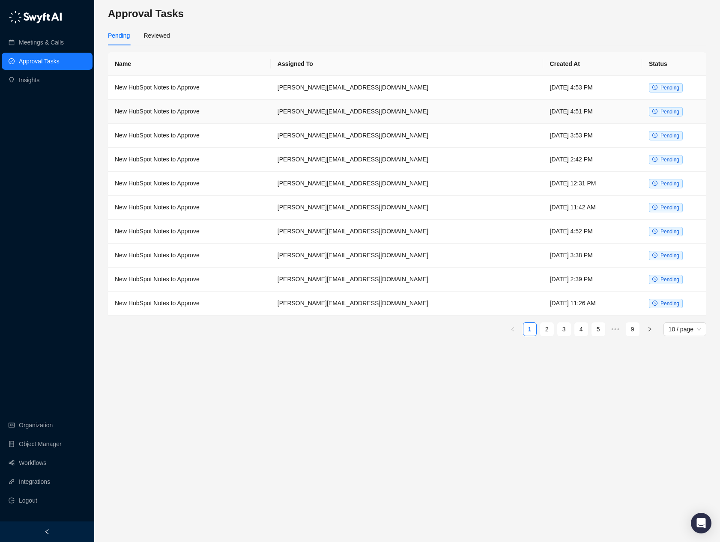
click at [436, 116] on td "[PERSON_NAME][EMAIL_ADDRESS][DOMAIN_NAME]" at bounding box center [407, 112] width 272 height 24
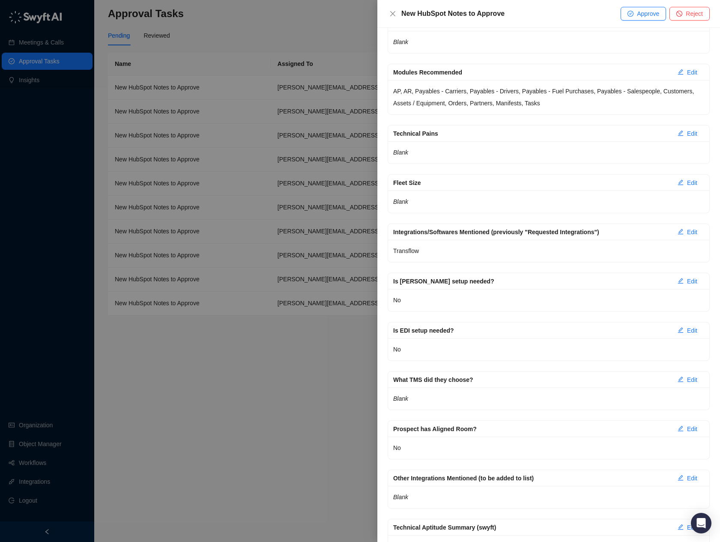
scroll to position [1326, 0]
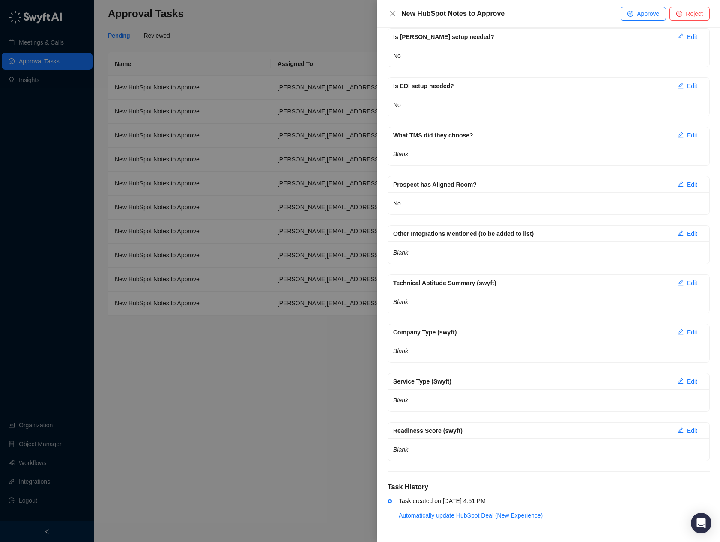
click at [319, 439] on div at bounding box center [360, 271] width 720 height 542
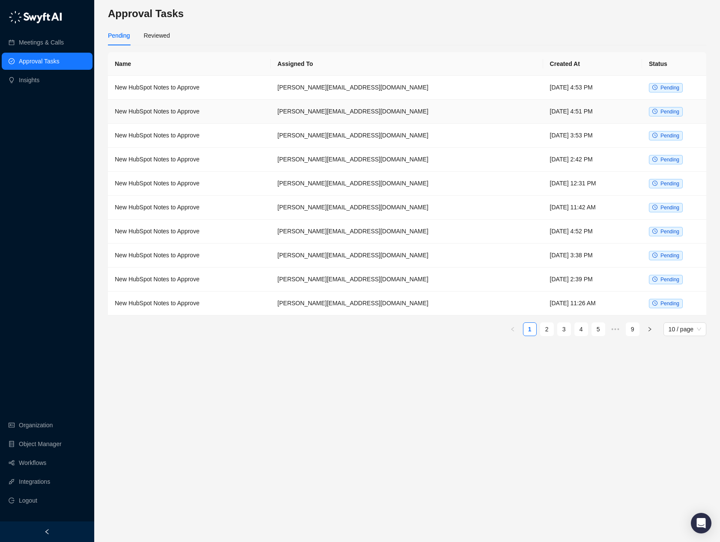
click at [258, 111] on td "New HubSpot Notes to Approve" at bounding box center [189, 112] width 163 height 24
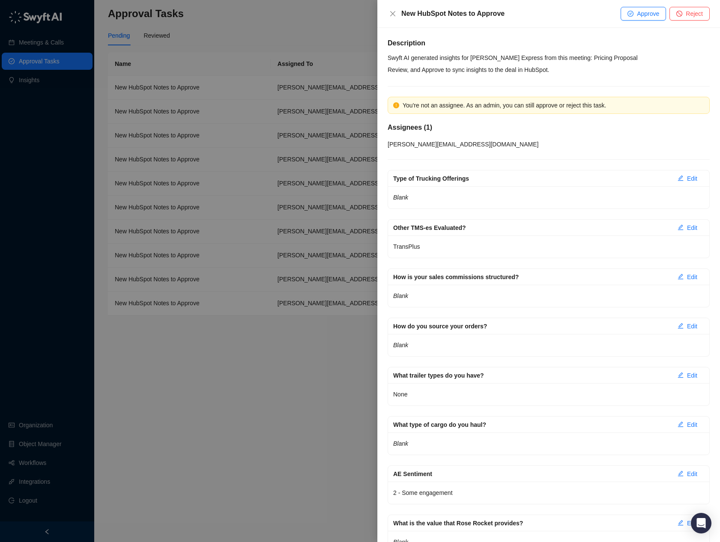
click at [283, 383] on div at bounding box center [360, 271] width 720 height 542
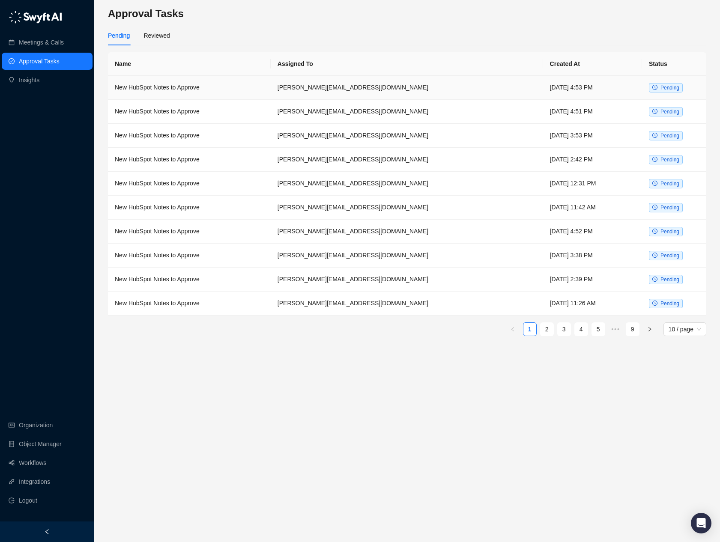
click at [239, 90] on td "New HubSpot Notes to Approve" at bounding box center [189, 88] width 163 height 24
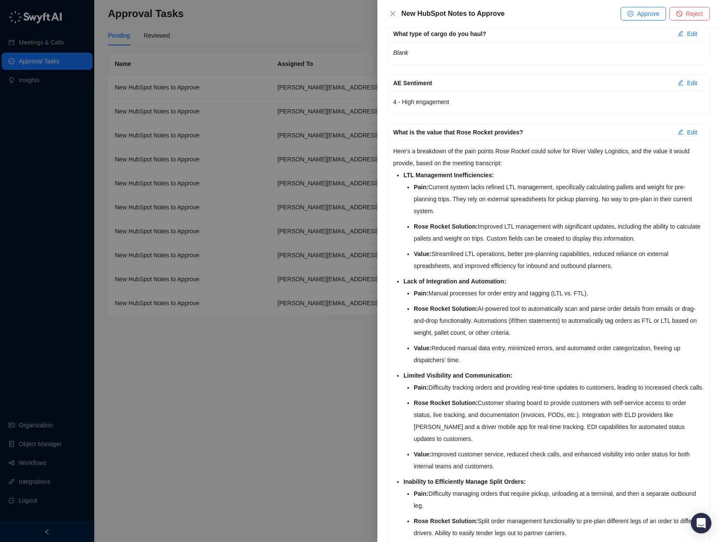
scroll to position [483, 0]
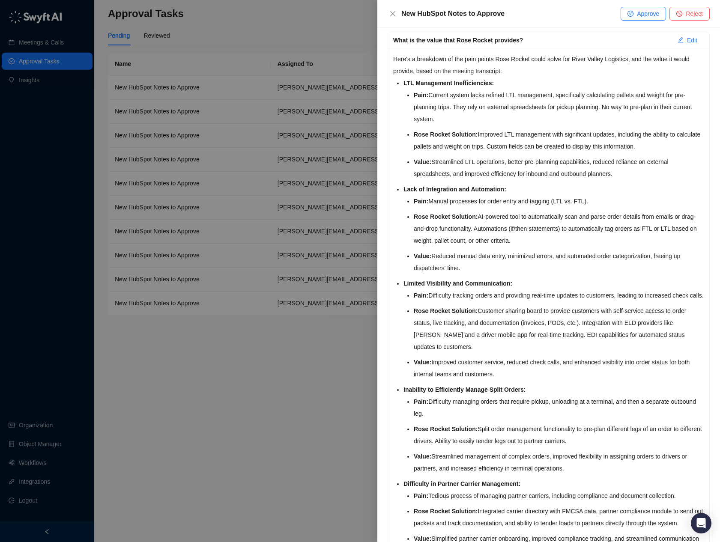
drag, startPoint x: 274, startPoint y: 419, endPoint x: 271, endPoint y: 402, distance: 17.5
click at [274, 419] on div at bounding box center [360, 271] width 720 height 542
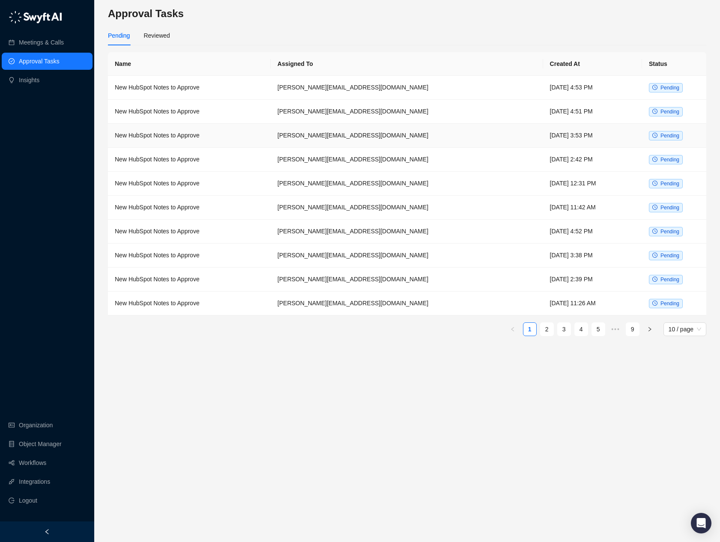
click at [242, 140] on td "New HubSpot Notes to Approve" at bounding box center [189, 136] width 163 height 24
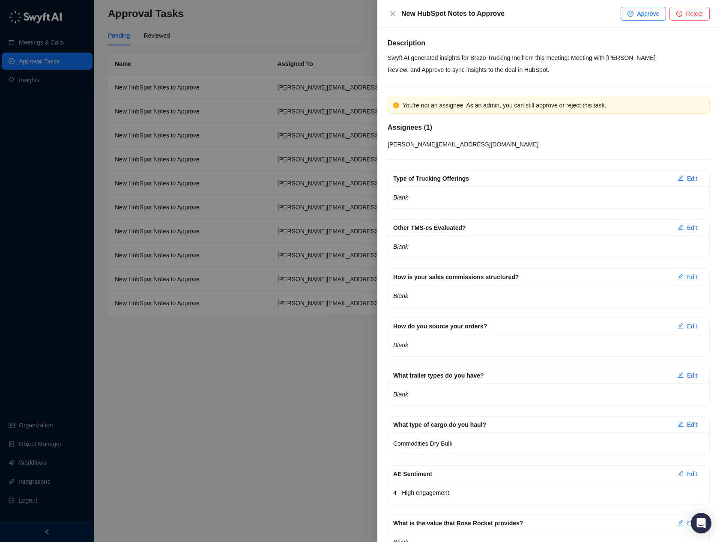
click at [548, 247] on p "Blank" at bounding box center [548, 247] width 311 height 12
click at [245, 390] on div at bounding box center [360, 271] width 720 height 542
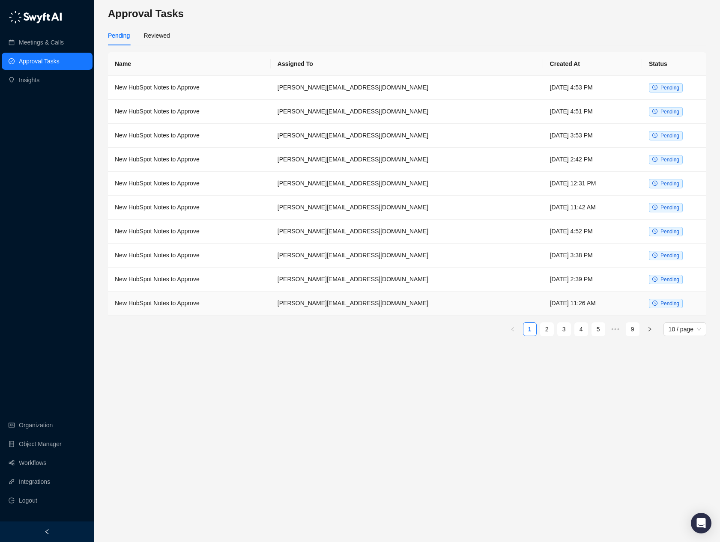
click at [255, 304] on td "New HubSpot Notes to Approve" at bounding box center [189, 304] width 163 height 24
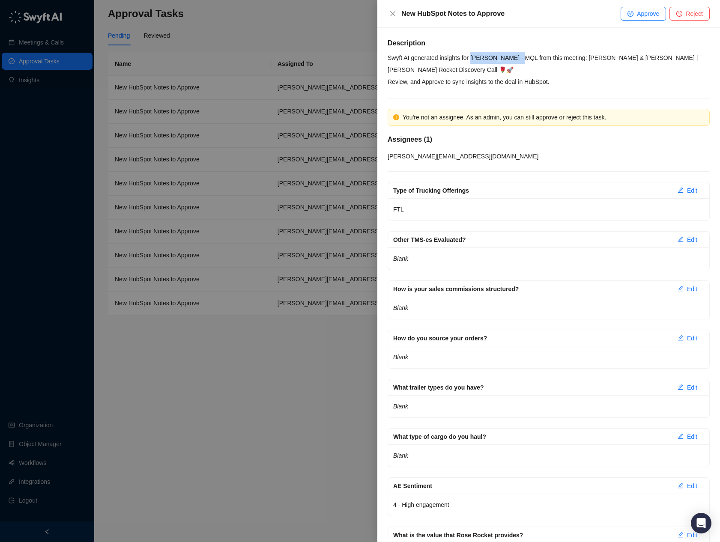
drag, startPoint x: 474, startPoint y: 59, endPoint x: 525, endPoint y: 57, distance: 51.0
click at [525, 57] on p "Swyft AI generated insights for [PERSON_NAME] - MQL from this meeting: [PERSON_…" at bounding box center [548, 64] width 322 height 24
copy p "Ryan Lynch - MQL"
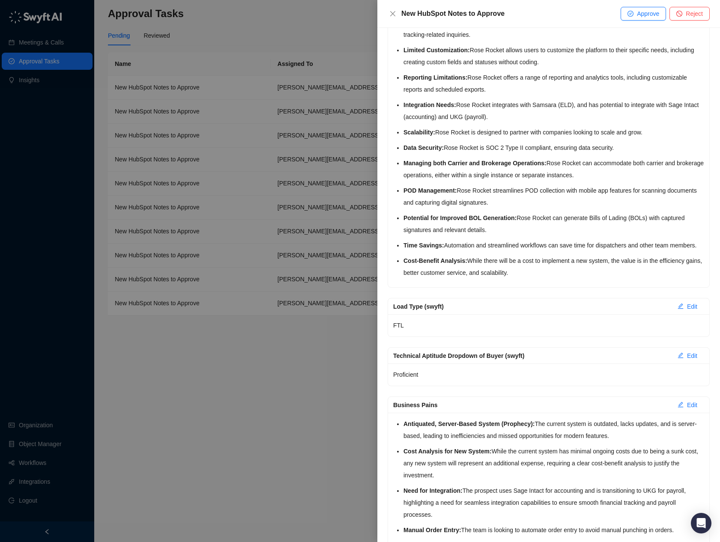
scroll to position [909, 0]
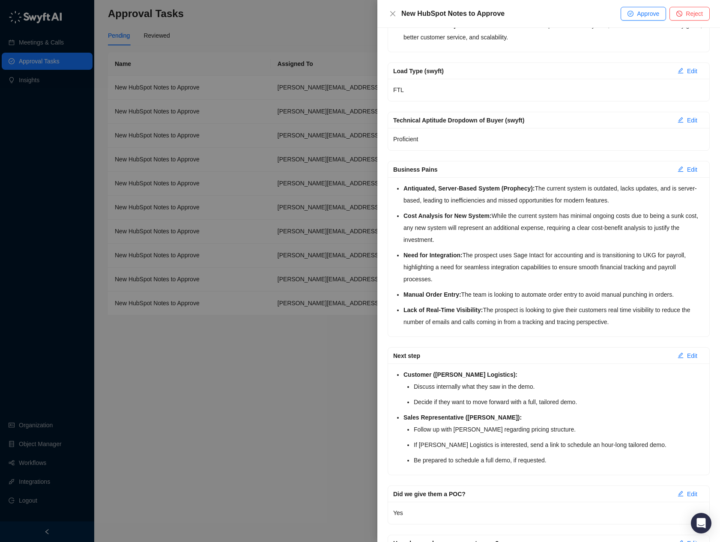
click at [521, 192] on strong "Antiquated, Server-Based System (Prophecy):" at bounding box center [468, 188] width 131 height 7
copy strong "Prophecy"
click at [544, 237] on li "Cost Analysis for New System: While the current system has minimal ongoing cost…" at bounding box center [553, 228] width 301 height 36
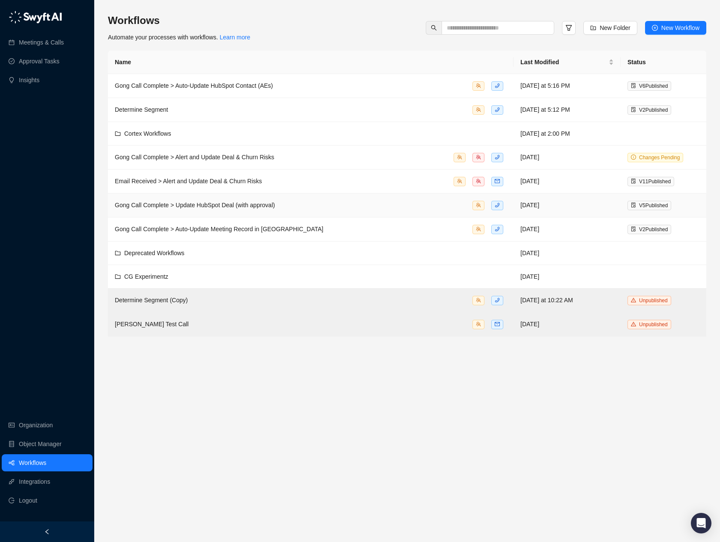
click at [300, 202] on div "Gong Call Complete > Update HubSpot Deal (with approval)" at bounding box center [311, 205] width 392 height 10
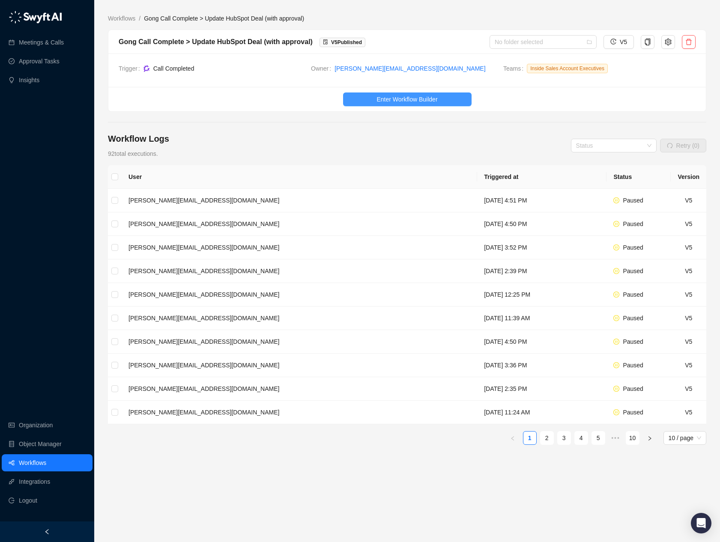
click at [408, 97] on span "Enter Workflow Builder" at bounding box center [406, 99] width 61 height 9
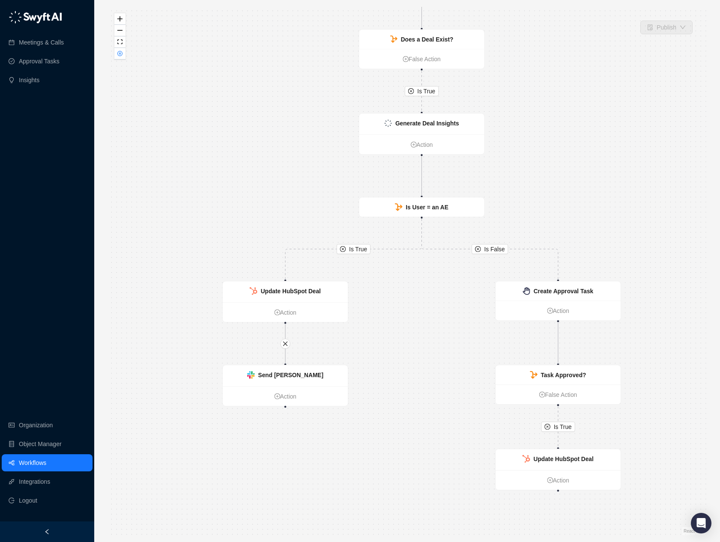
drag, startPoint x: 518, startPoint y: 154, endPoint x: 548, endPoint y: 112, distance: 51.5
click at [548, 112] on div "Is True Is True Is False Is True Call Completed Action Does a Deal Exist? False…" at bounding box center [407, 271] width 598 height 528
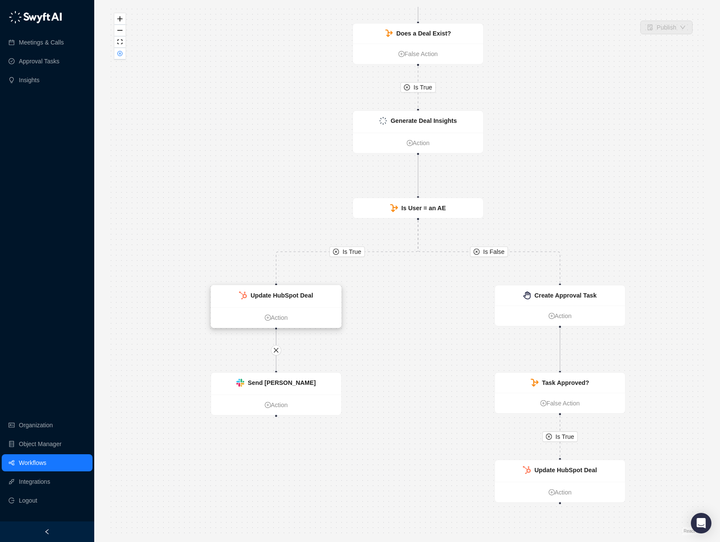
click at [274, 296] on strong "Update HubSpot Deal" at bounding box center [281, 295] width 63 height 7
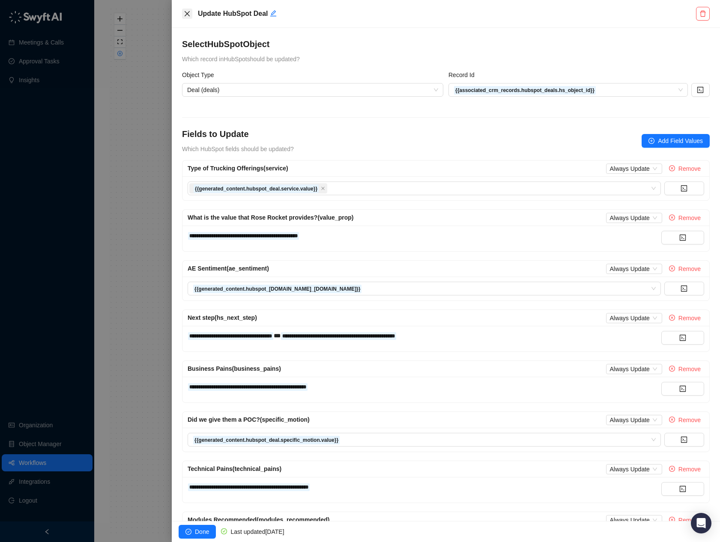
click at [184, 11] on icon "close" at bounding box center [187, 13] width 7 height 7
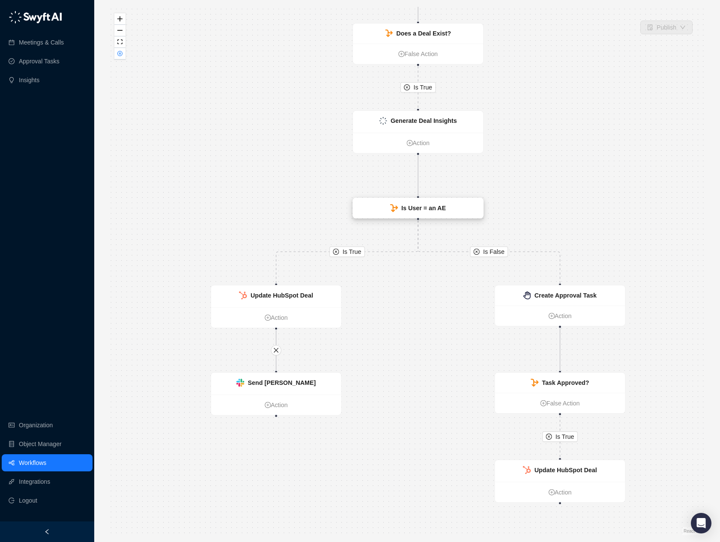
click at [423, 207] on strong "Is User = an AE" at bounding box center [423, 208] width 45 height 7
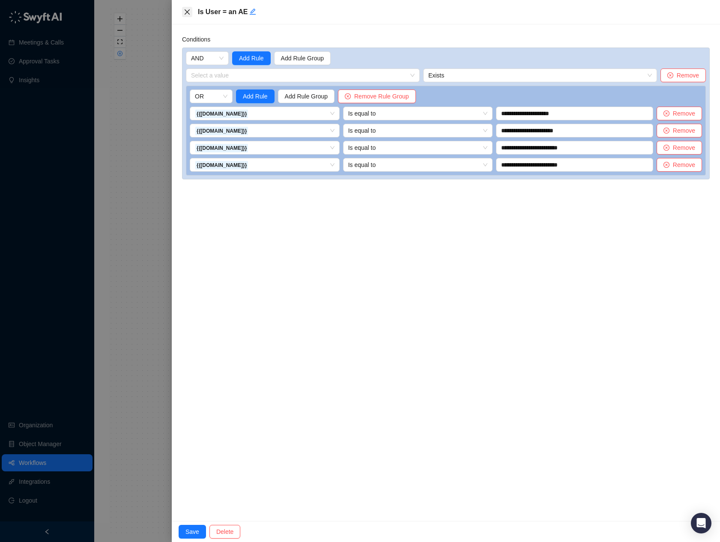
click at [185, 11] on icon "close" at bounding box center [187, 11] width 5 height 5
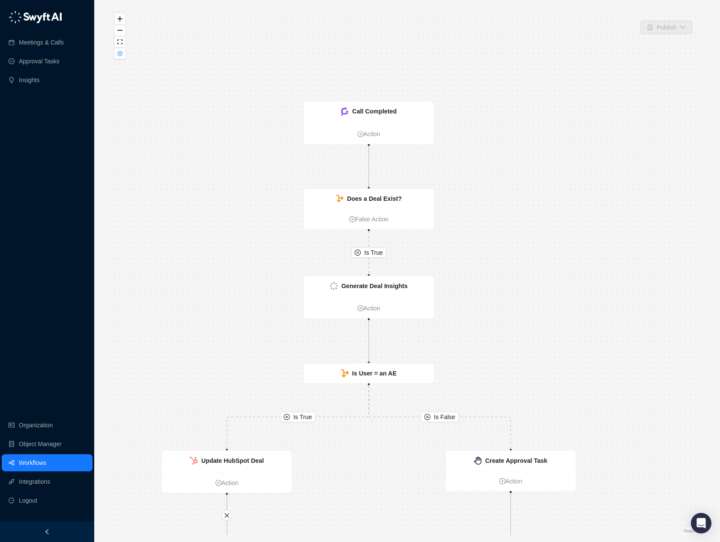
drag, startPoint x: 569, startPoint y: 147, endPoint x: 507, endPoint y: 344, distance: 206.9
click at [517, 347] on div "Is True Is True Is False Is True Call Completed Action Does a Deal Exist? False…" at bounding box center [407, 271] width 598 height 528
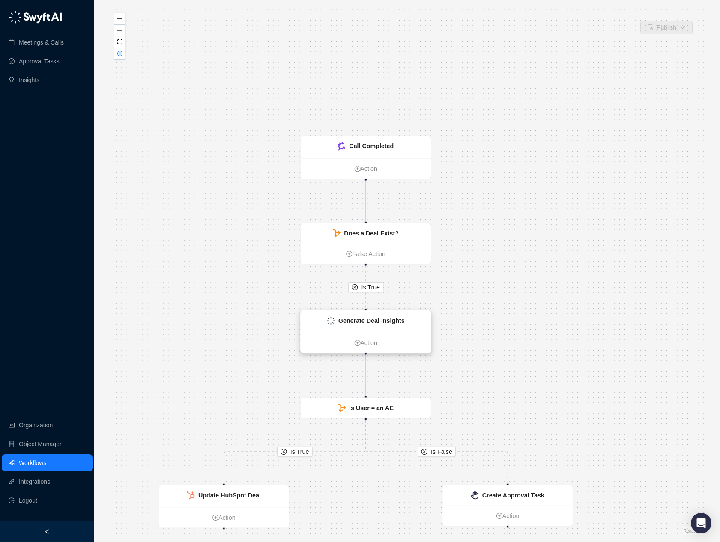
click at [386, 320] on strong "Generate Deal Insights" at bounding box center [371, 320] width 66 height 7
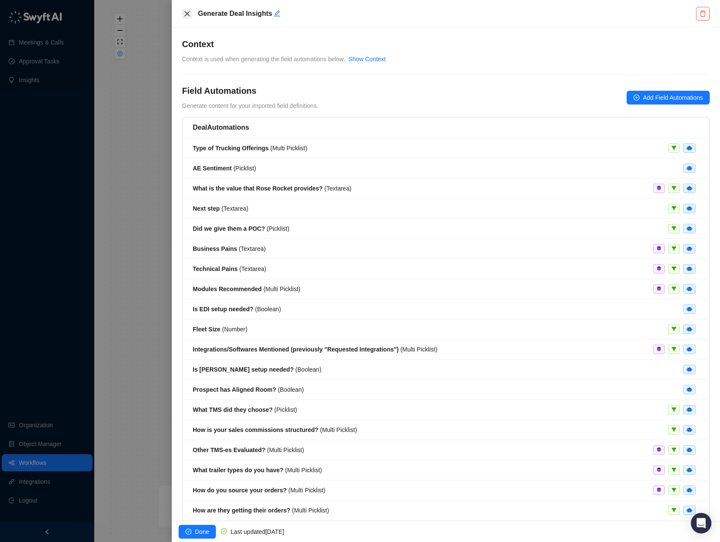
click at [189, 10] on icon "close" at bounding box center [187, 13] width 7 height 7
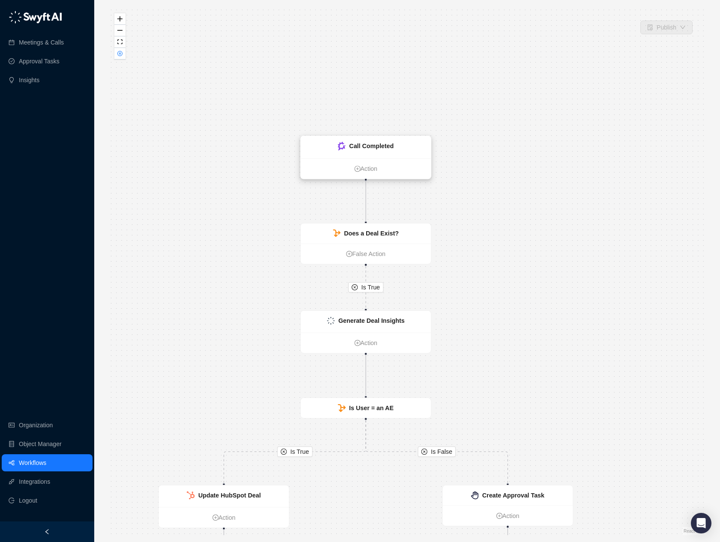
click at [353, 163] on ul "Action" at bounding box center [366, 168] width 130 height 21
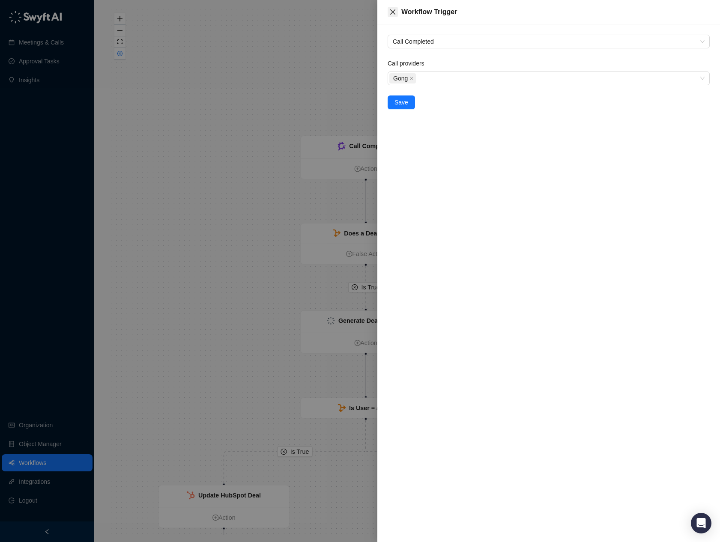
click at [391, 10] on icon "close" at bounding box center [392, 11] width 5 height 5
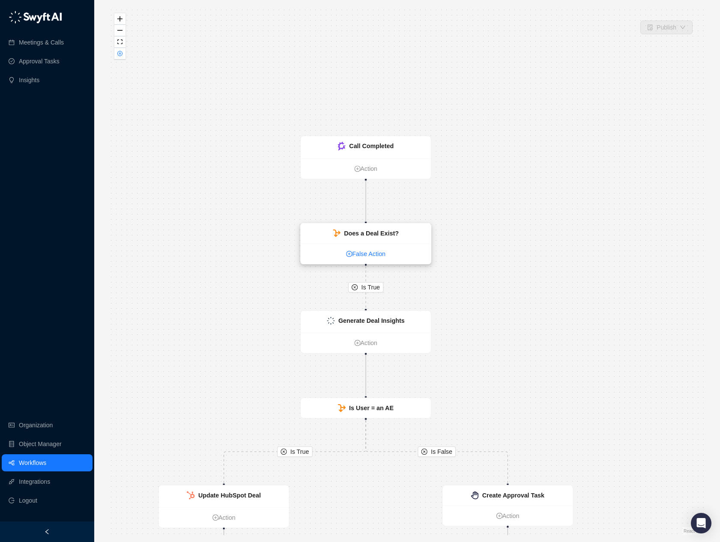
click at [390, 256] on link "False Action" at bounding box center [366, 253] width 130 height 9
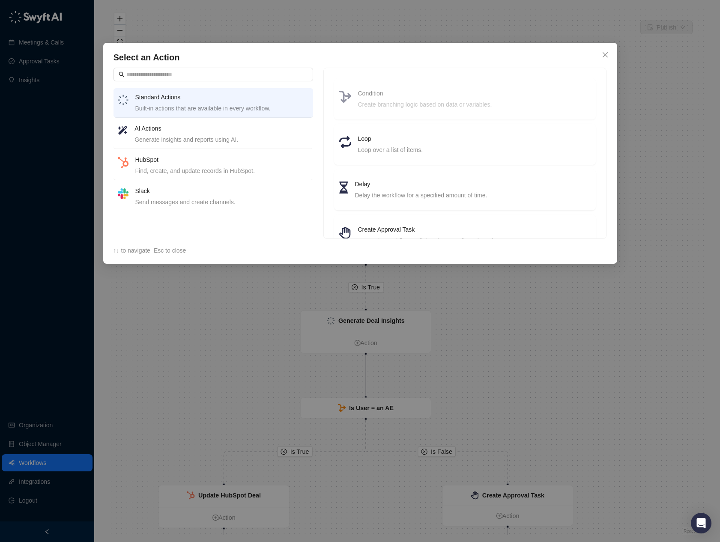
click at [706, 195] on div "Select an Action Standard Actions Built-in actions that are available in every …" at bounding box center [360, 271] width 720 height 542
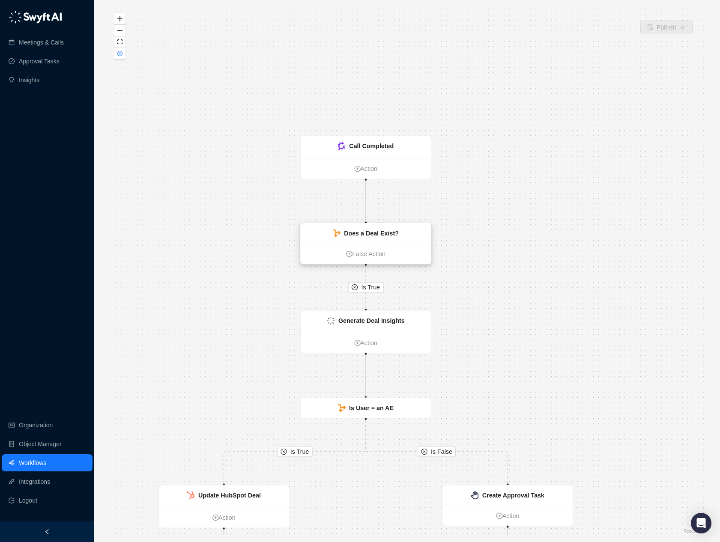
click at [393, 231] on strong "Does a Deal Exist?" at bounding box center [371, 233] width 55 height 7
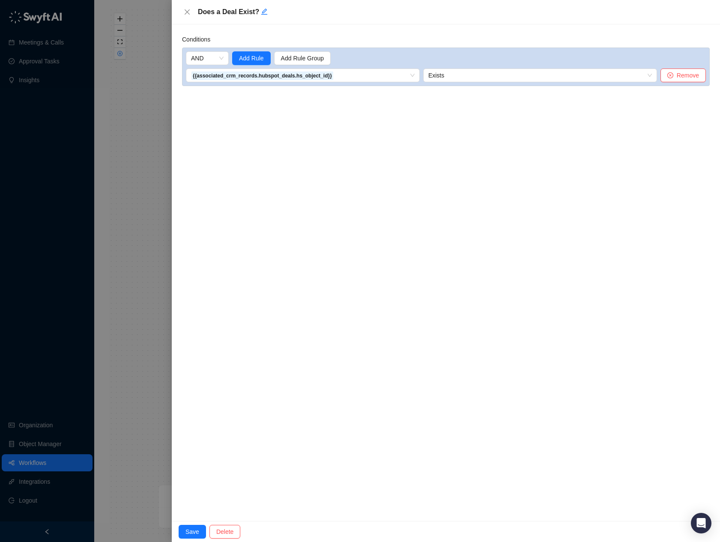
click at [129, 133] on div at bounding box center [360, 271] width 720 height 542
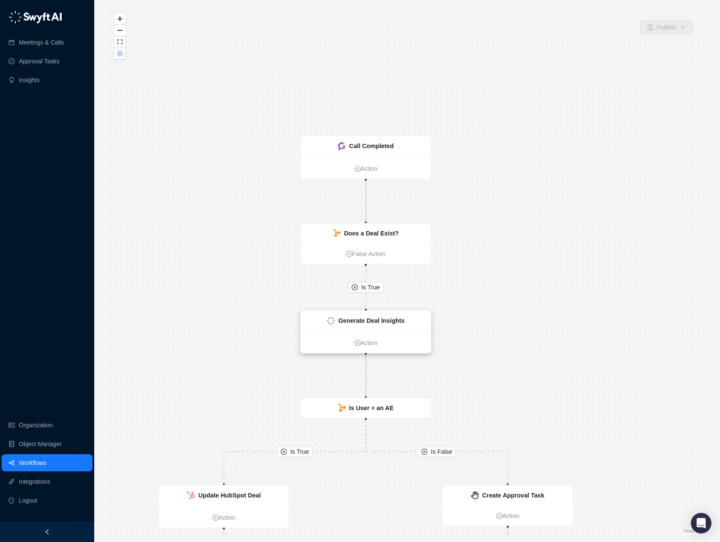
click at [399, 324] on div "Generate Deal Insights" at bounding box center [371, 320] width 66 height 9
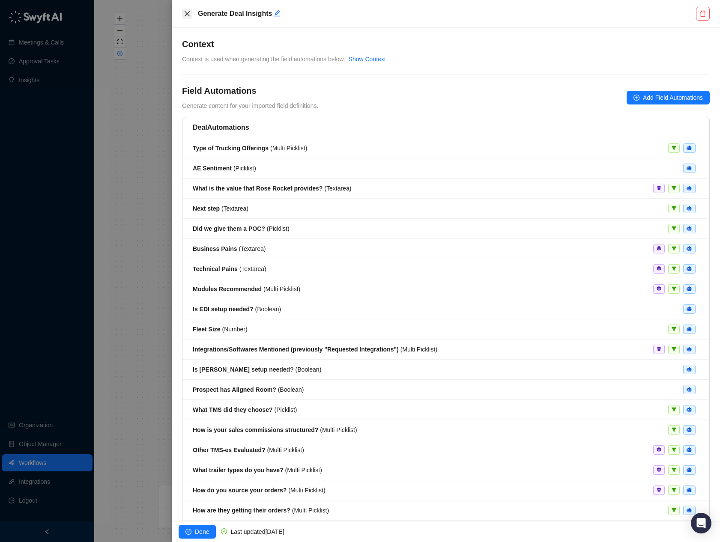
click at [192, 14] on button "Close" at bounding box center [187, 14] width 10 height 10
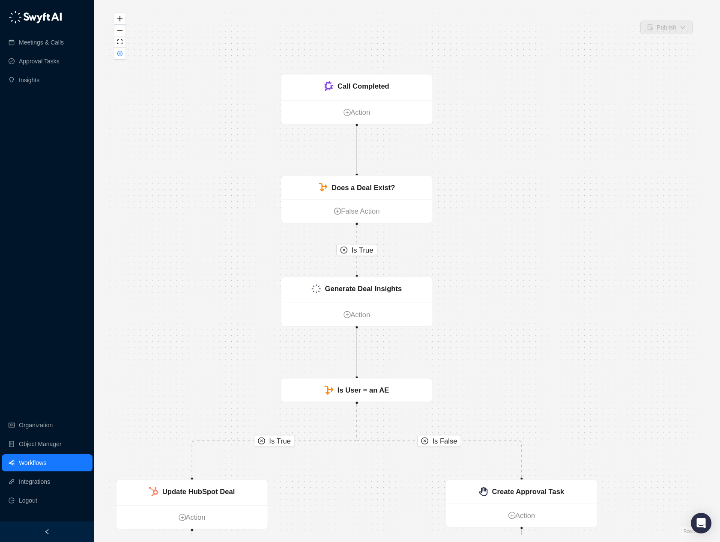
drag, startPoint x: 469, startPoint y: 361, endPoint x: 444, endPoint y: 242, distance: 121.5
click at [474, 295] on div "Is True Is True Is False Is True Call Completed Action Does a Deal Exist? False…" at bounding box center [407, 271] width 598 height 528
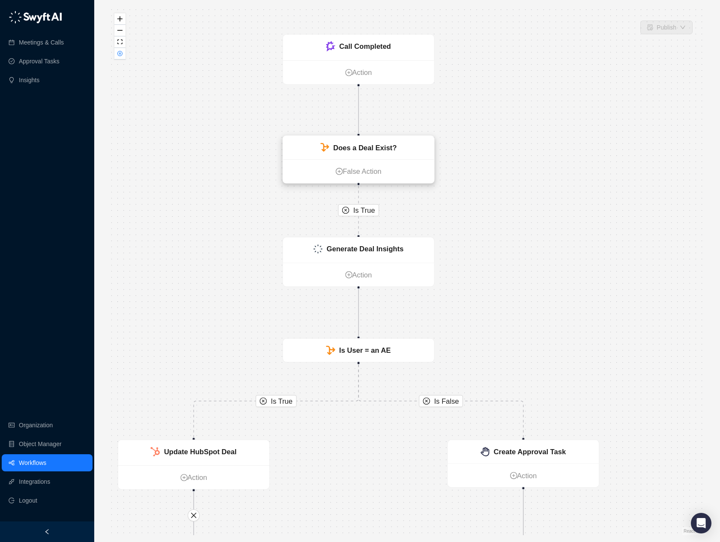
click at [353, 143] on strong "Does a Deal Exist?" at bounding box center [364, 147] width 63 height 8
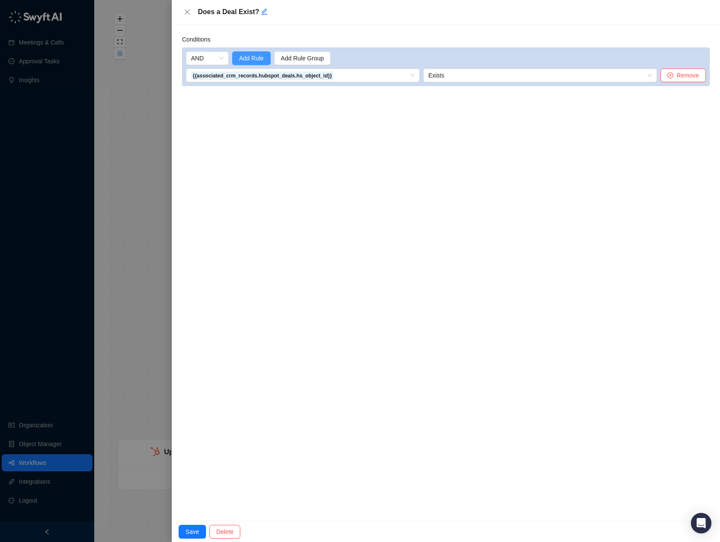
click at [248, 56] on span "Add Rule" at bounding box center [251, 58] width 25 height 9
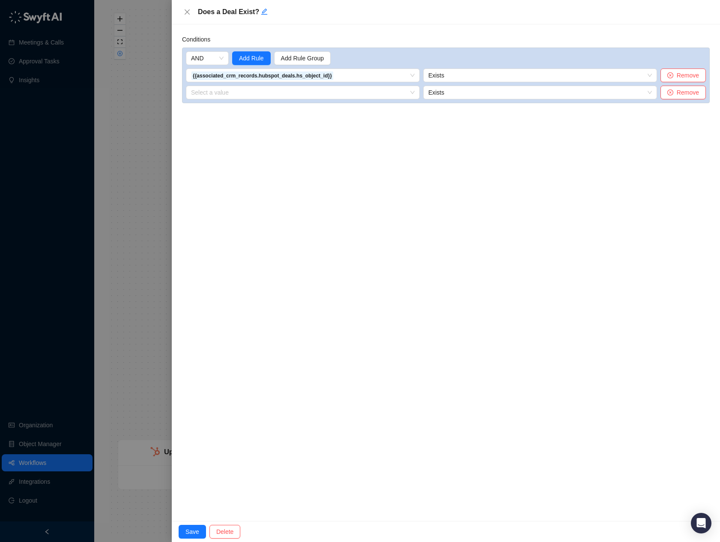
click at [253, 100] on div "AND Add Rule Add Rule Group {{associated_crm_records.hubspot_deals.hs_object_id…" at bounding box center [445, 76] width 527 height 56
click at [256, 95] on input "search" at bounding box center [300, 92] width 218 height 13
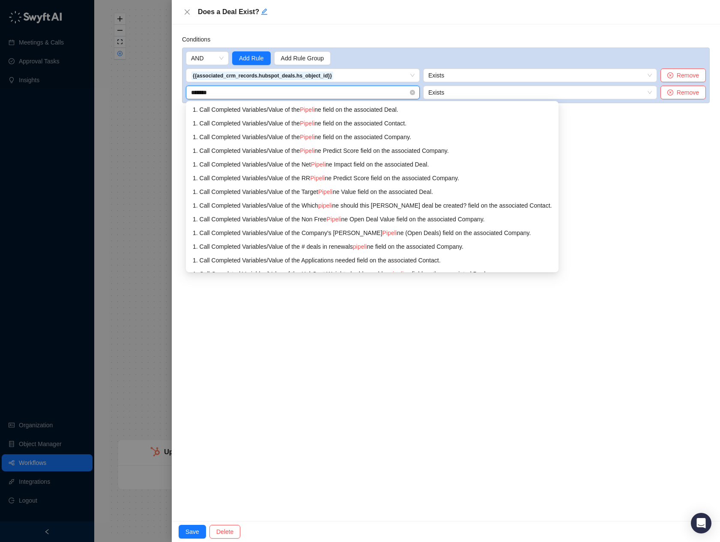
type input "********"
click at [421, 108] on div "1. Call Completed Variables / Value of the Pipeline field on the associated Dea…" at bounding box center [372, 109] width 358 height 9
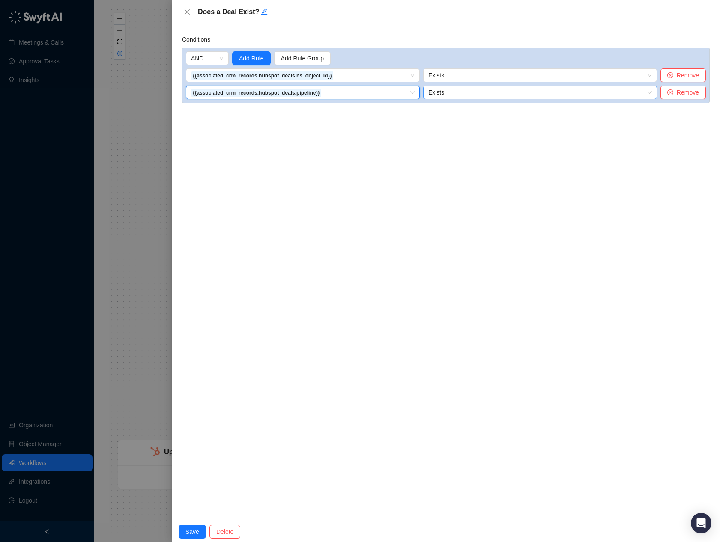
click at [457, 89] on span "Exists" at bounding box center [539, 92] width 223 height 13
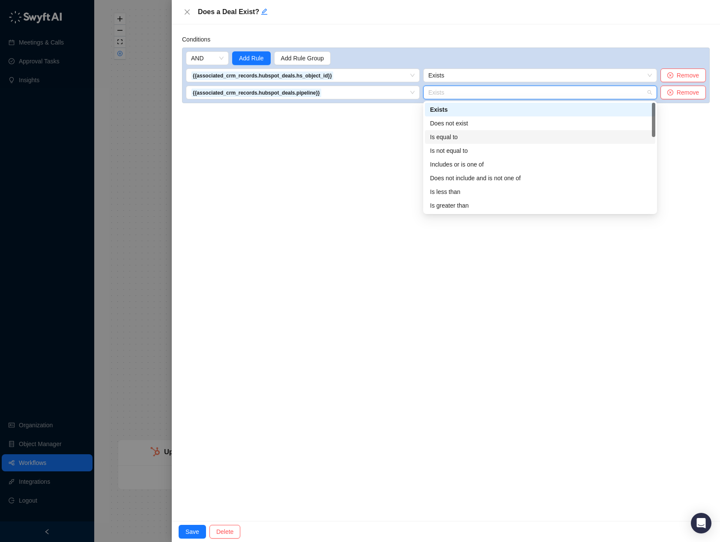
click at [466, 133] on div "Is equal to" at bounding box center [540, 136] width 220 height 9
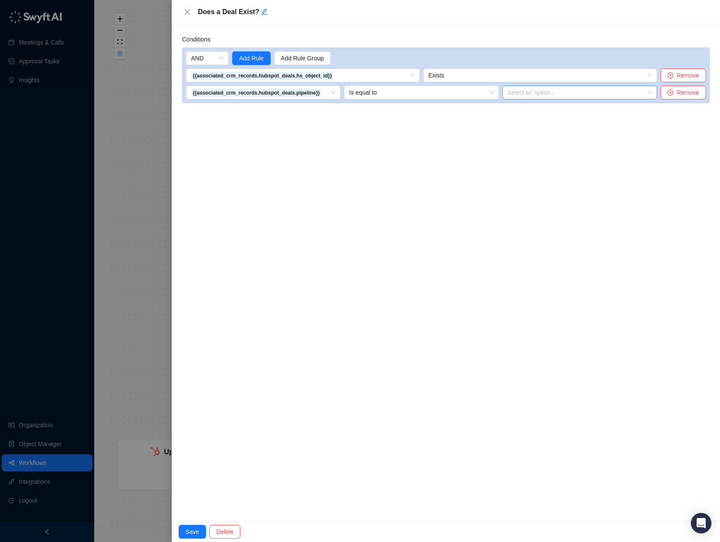
click at [536, 96] on input "search" at bounding box center [576, 92] width 139 height 13
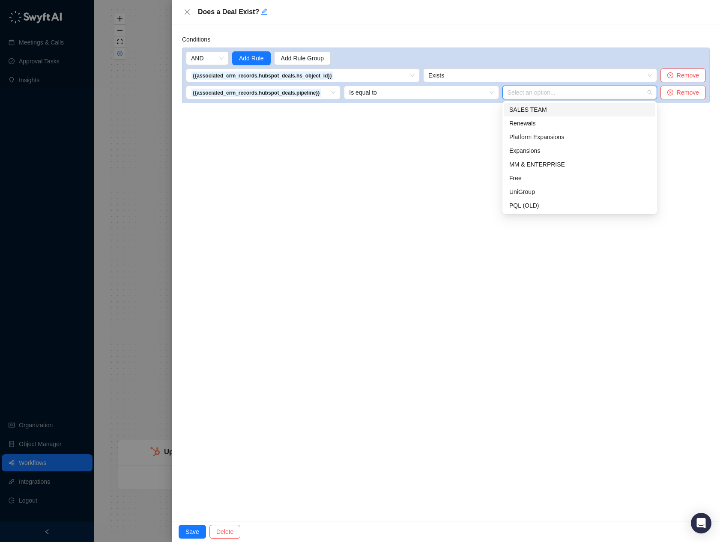
click at [533, 109] on div "SALES TEAM" at bounding box center [579, 109] width 141 height 9
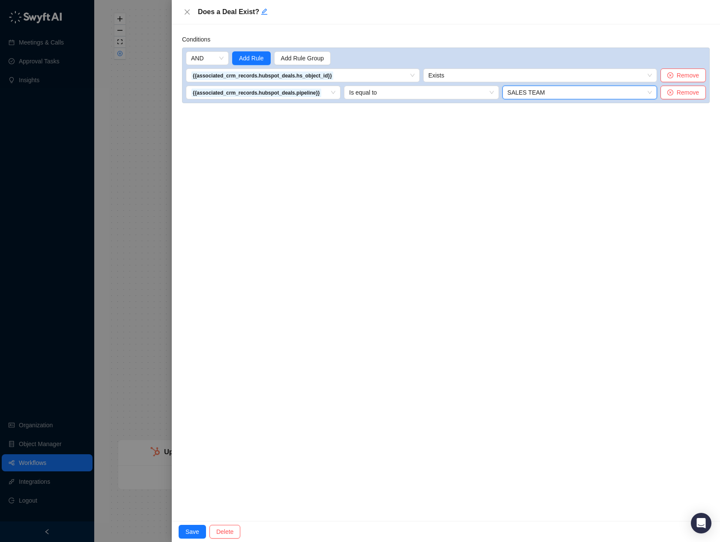
click at [497, 234] on div "Conditions AND Add Rule Add Rule Group {{associated_crm_records.hubspot_deals.h…" at bounding box center [446, 272] width 548 height 497
click at [198, 531] on span "Save" at bounding box center [192, 531] width 14 height 9
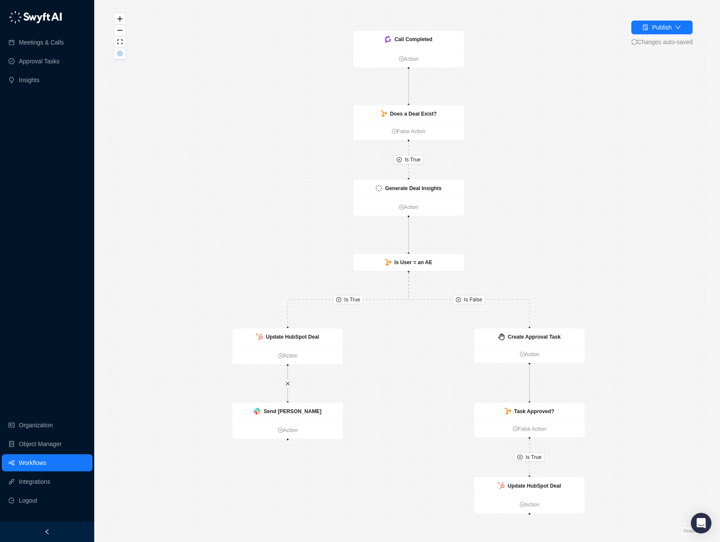
click at [44, 462] on link "Workflows" at bounding box center [32, 462] width 27 height 17
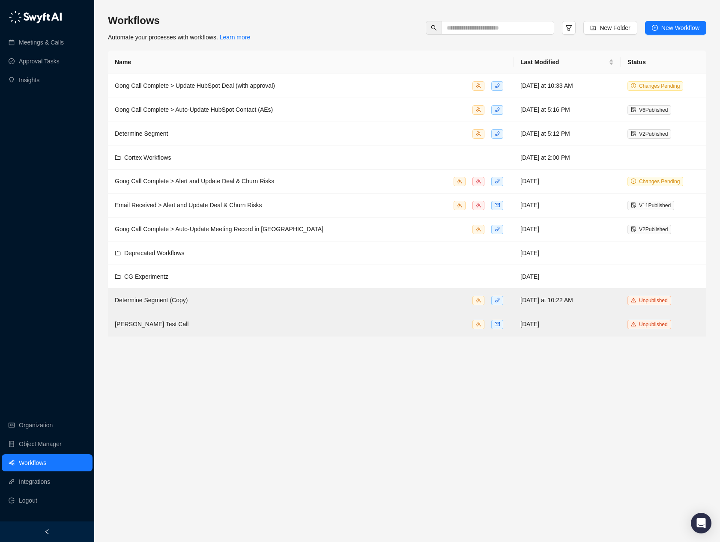
click at [314, 64] on th "Name" at bounding box center [310, 63] width 405 height 24
click at [132, 59] on th "Name" at bounding box center [310, 63] width 405 height 24
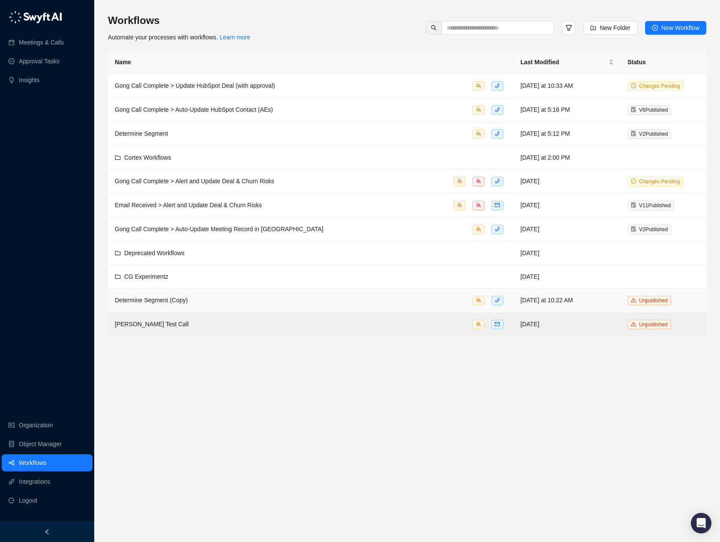
click at [569, 296] on td "Today at 10:22 AM" at bounding box center [566, 301] width 107 height 24
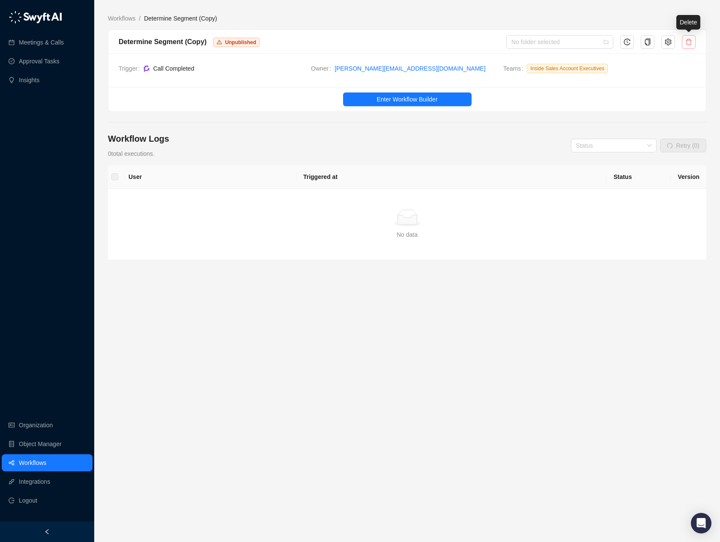
click at [687, 42] on icon "delete" at bounding box center [688, 42] width 7 height 7
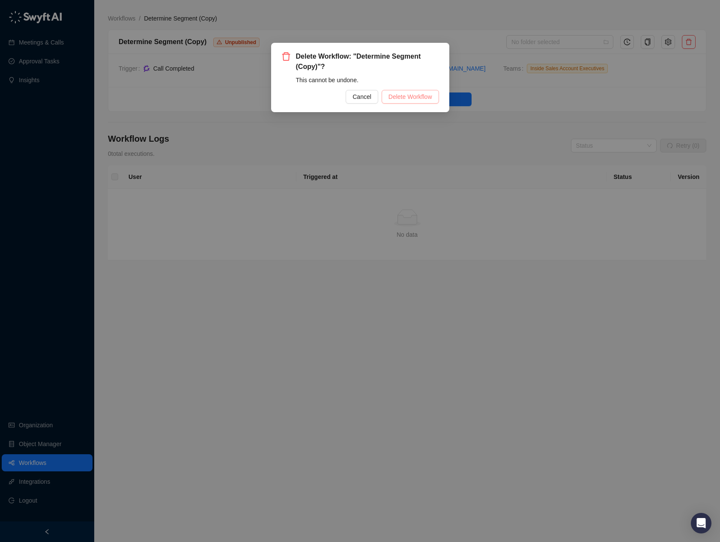
click at [389, 95] on span "Delete Workflow" at bounding box center [410, 96] width 44 height 9
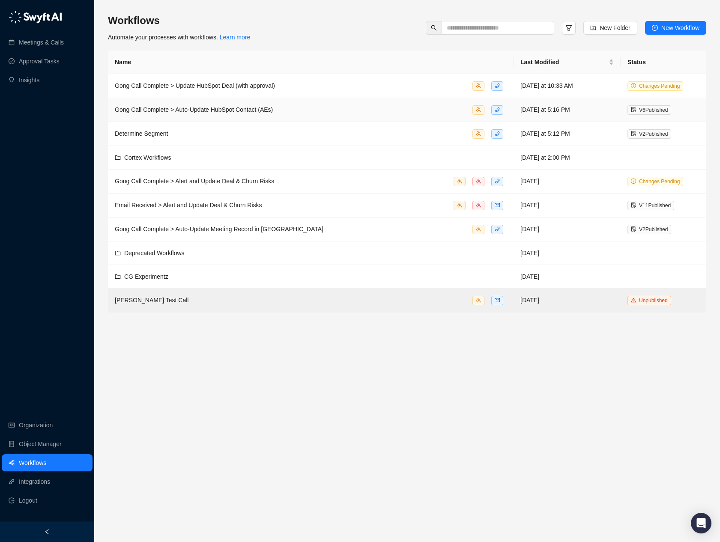
click at [330, 111] on div "Gong Call Complete > Auto-Update HubSpot Contact (AEs)" at bounding box center [311, 110] width 392 height 10
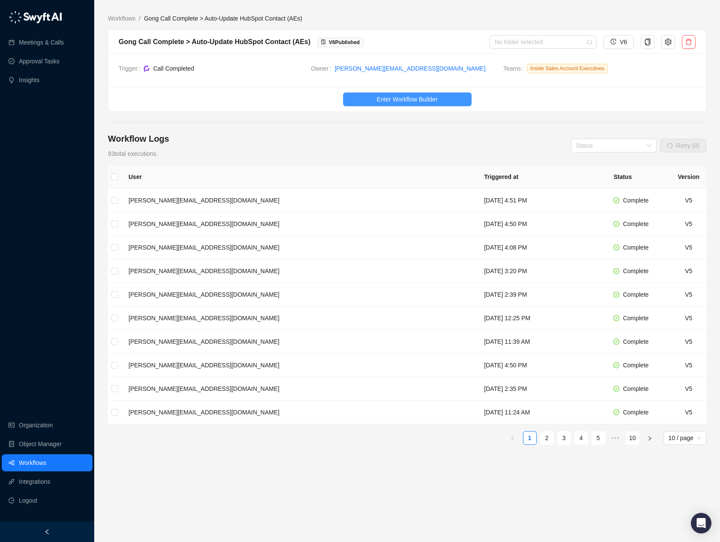
click at [403, 98] on span "Enter Workflow Builder" at bounding box center [406, 99] width 61 height 9
click at [254, 204] on td "[PERSON_NAME][EMAIL_ADDRESS][DOMAIN_NAME]" at bounding box center [299, 201] width 355 height 24
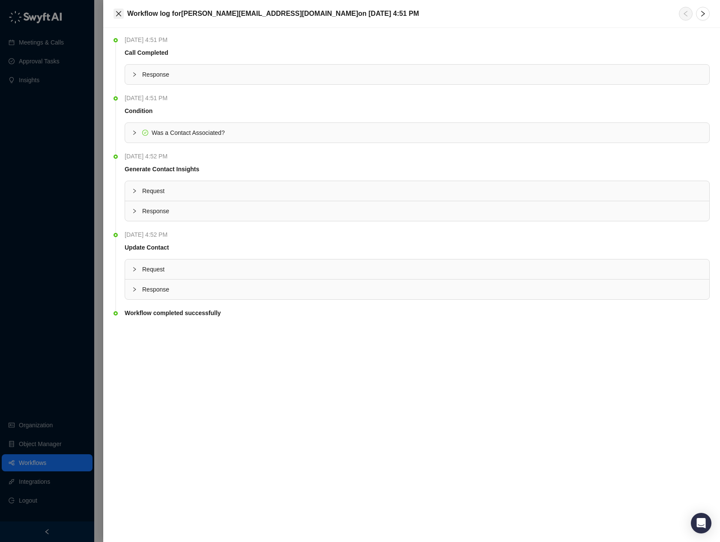
click at [114, 13] on button "Close" at bounding box center [118, 14] width 10 height 10
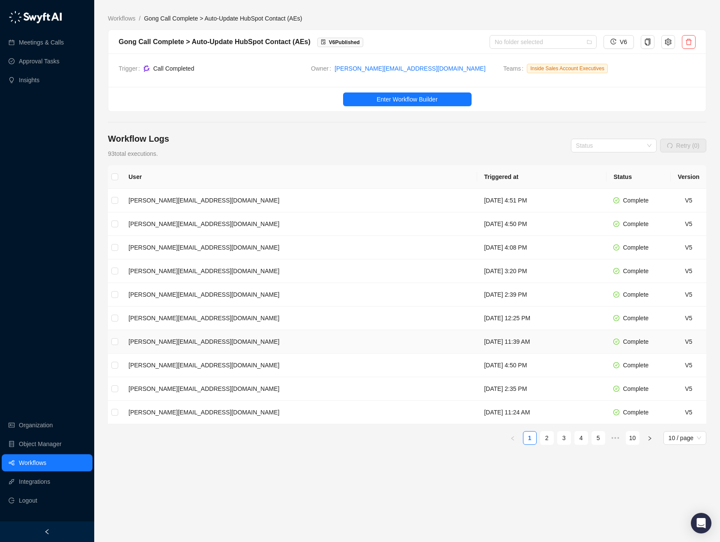
click at [487, 346] on td "[DATE] 11:39 AM" at bounding box center [541, 342] width 129 height 24
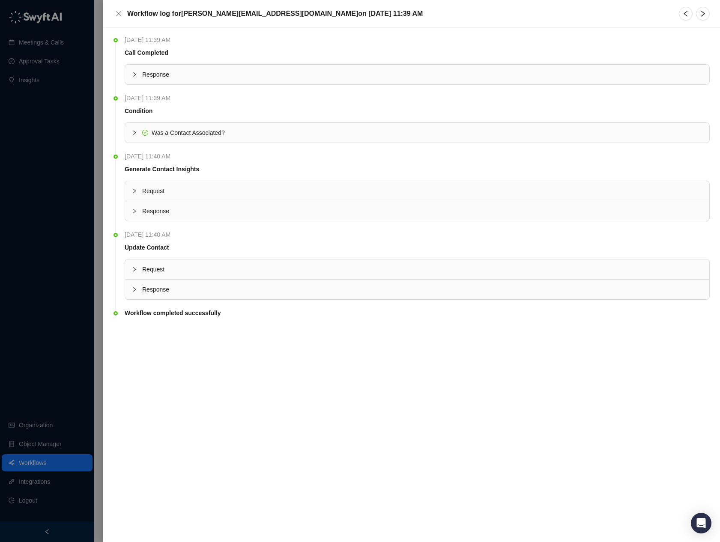
click at [157, 270] on span "Request" at bounding box center [422, 269] width 560 height 9
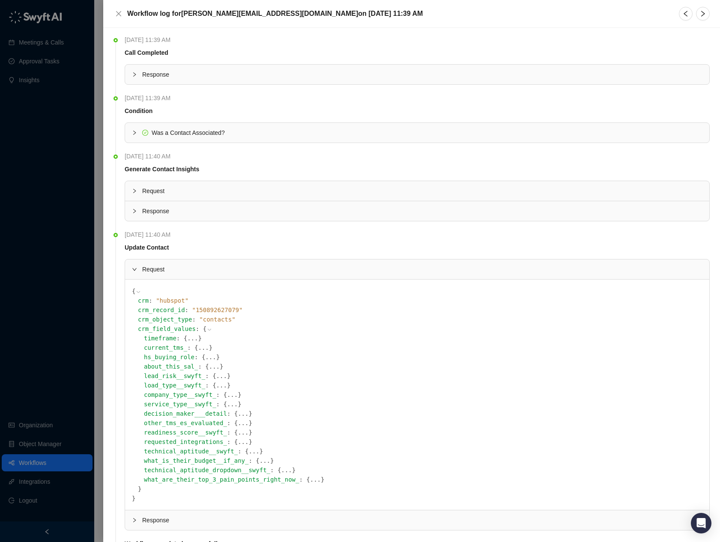
click at [157, 270] on span "Request" at bounding box center [422, 269] width 560 height 9
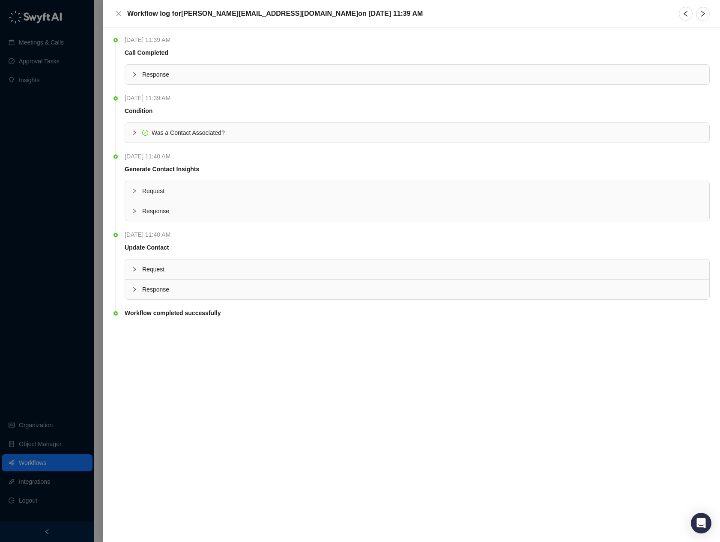
click at [170, 76] on span "Response" at bounding box center [422, 74] width 560 height 9
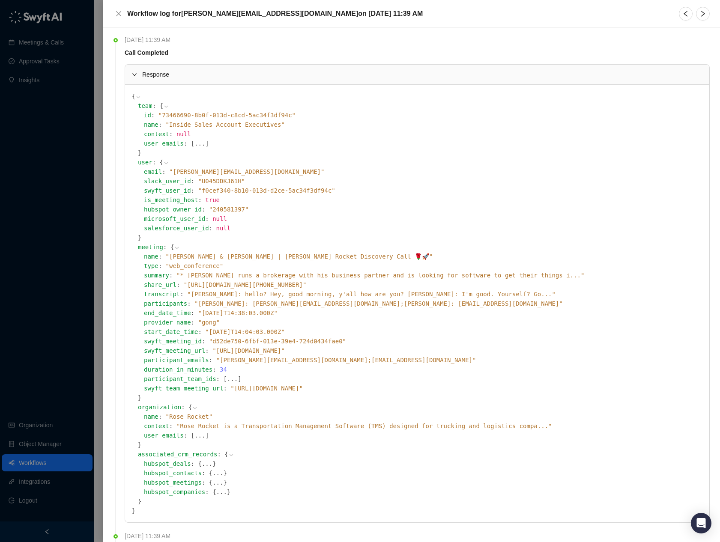
click at [170, 76] on span "Response" at bounding box center [422, 74] width 560 height 9
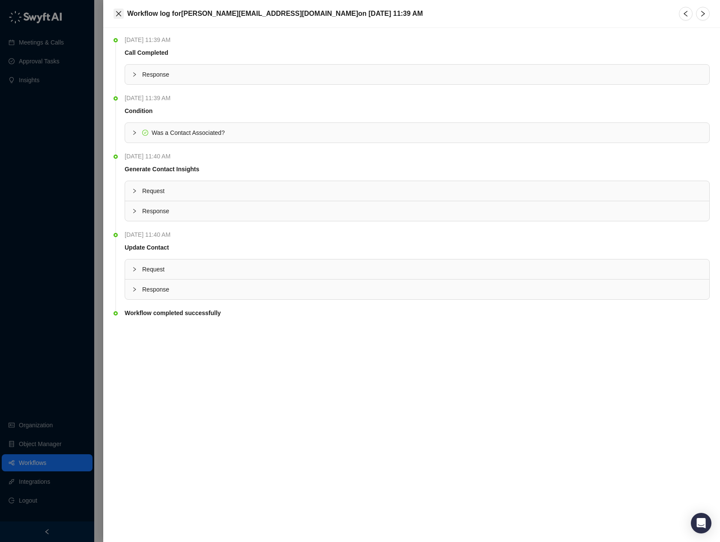
click at [120, 15] on icon "close" at bounding box center [118, 13] width 5 height 5
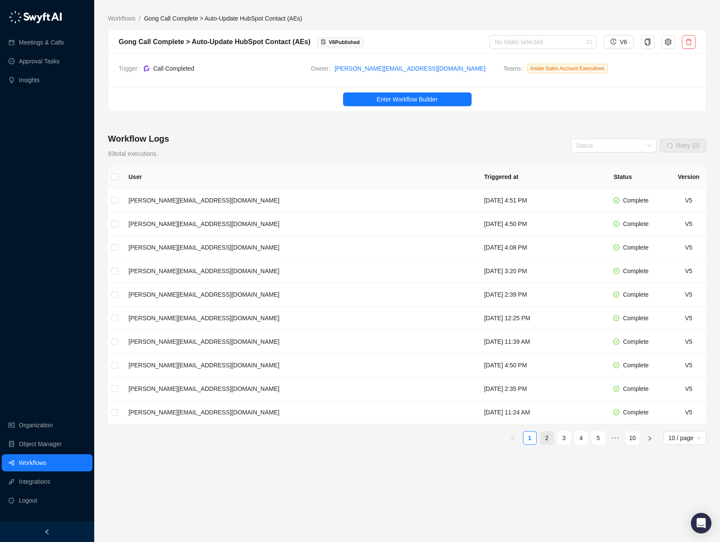
click at [548, 438] on link "2" at bounding box center [546, 438] width 13 height 13
click at [481, 200] on td "Monday, 09/08/25, 11:23 AM" at bounding box center [541, 201] width 129 height 24
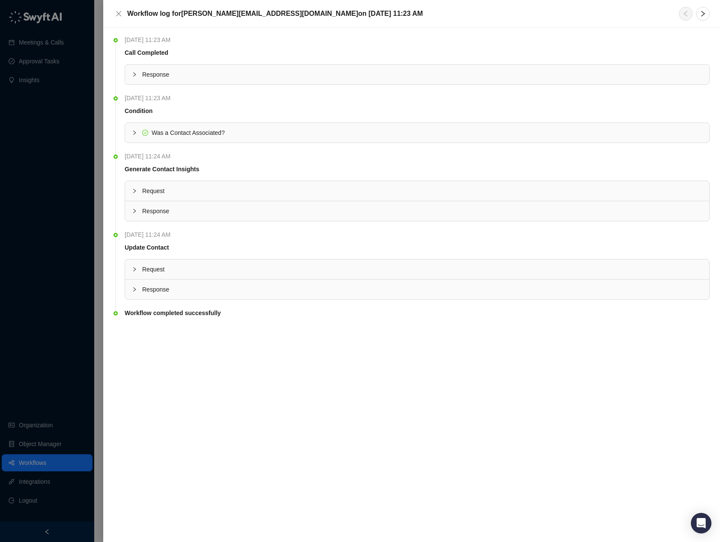
click at [172, 288] on span "Response" at bounding box center [422, 289] width 560 height 9
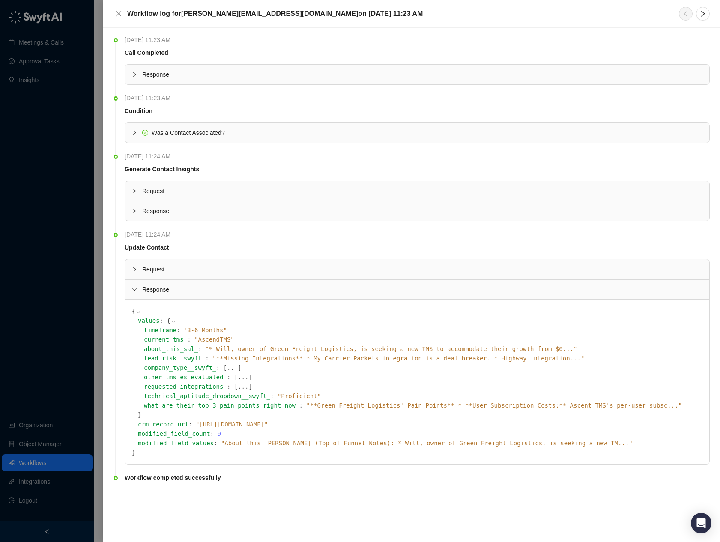
click at [172, 287] on span "Response" at bounding box center [422, 289] width 560 height 9
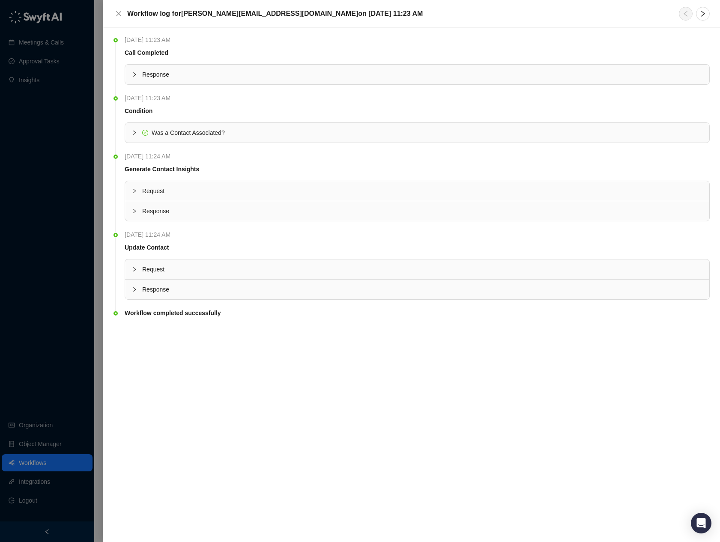
click at [228, 77] on span "Response" at bounding box center [422, 74] width 560 height 9
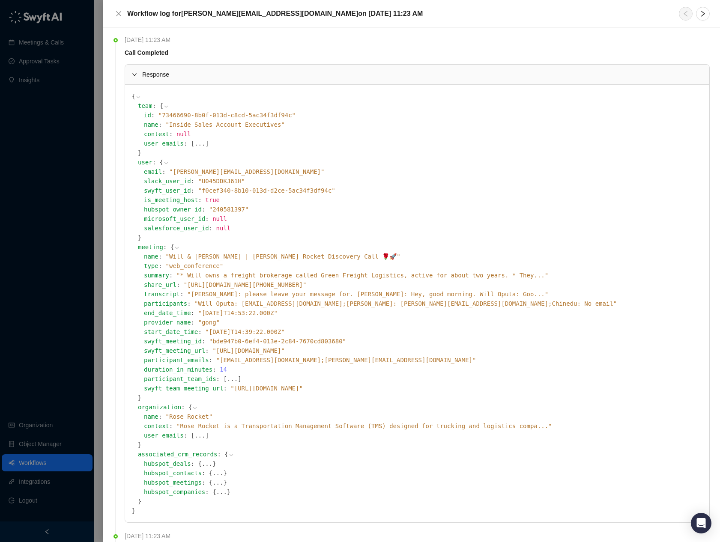
click at [228, 77] on span "Response" at bounding box center [422, 74] width 560 height 9
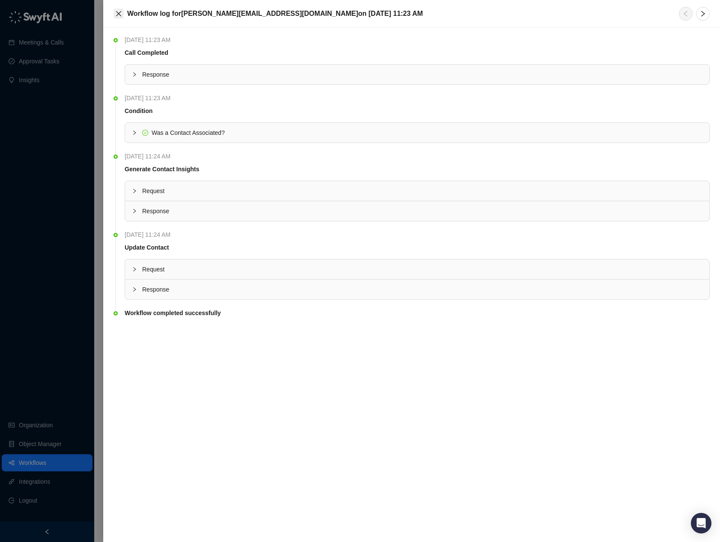
click at [119, 11] on icon "close" at bounding box center [118, 13] width 7 height 7
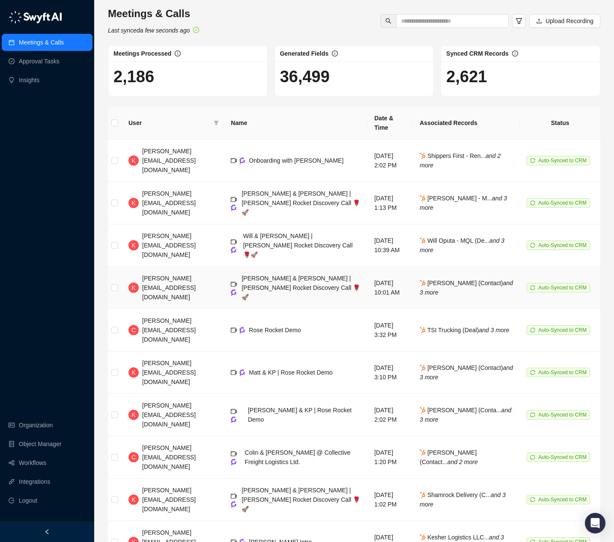
click at [306, 274] on div "Ryan & Karandeep | Rose Rocket Discovery Call 🌹🚀" at bounding box center [300, 288] width 119 height 28
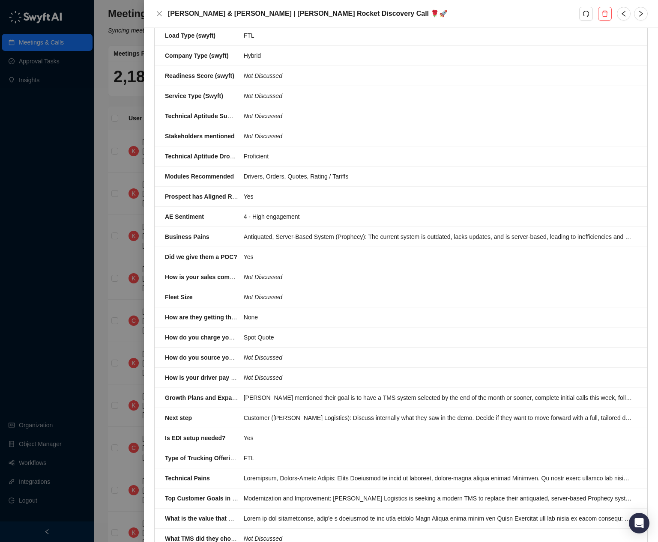
scroll to position [408, 0]
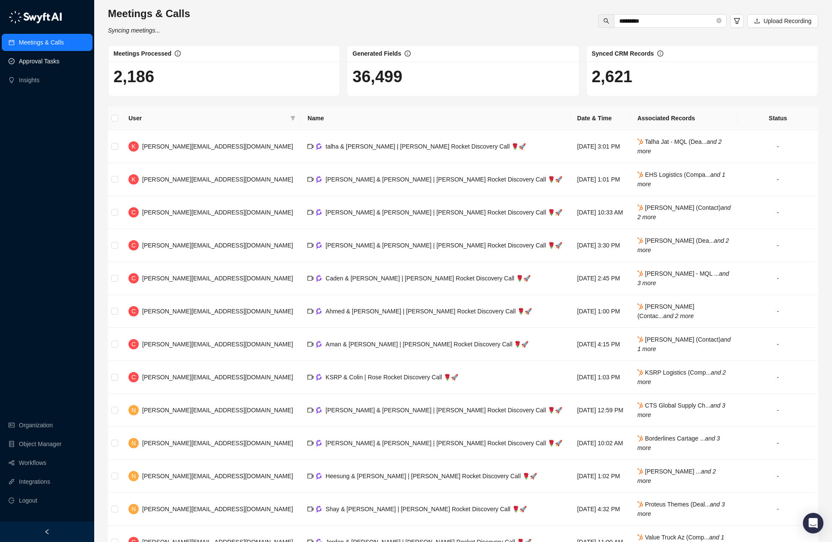
click at [40, 61] on link "Approval Tasks" at bounding box center [39, 61] width 41 height 17
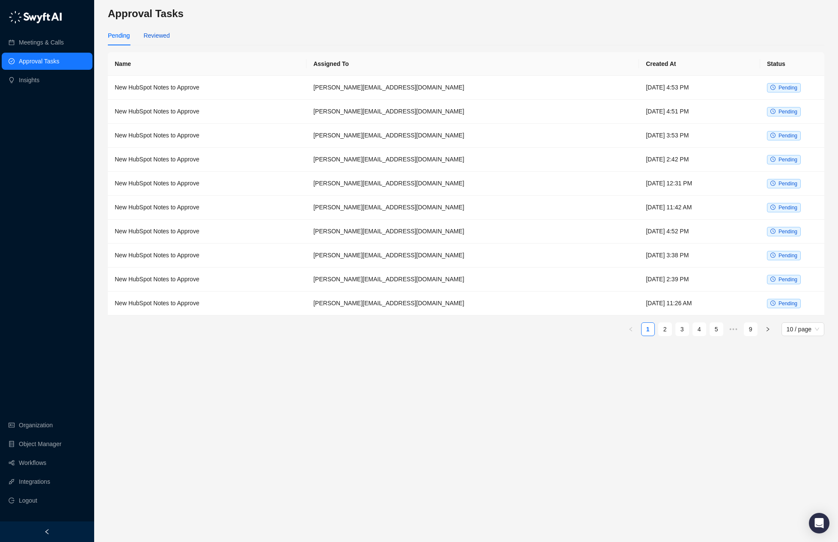
click at [160, 36] on div "Reviewed" at bounding box center [156, 35] width 26 height 9
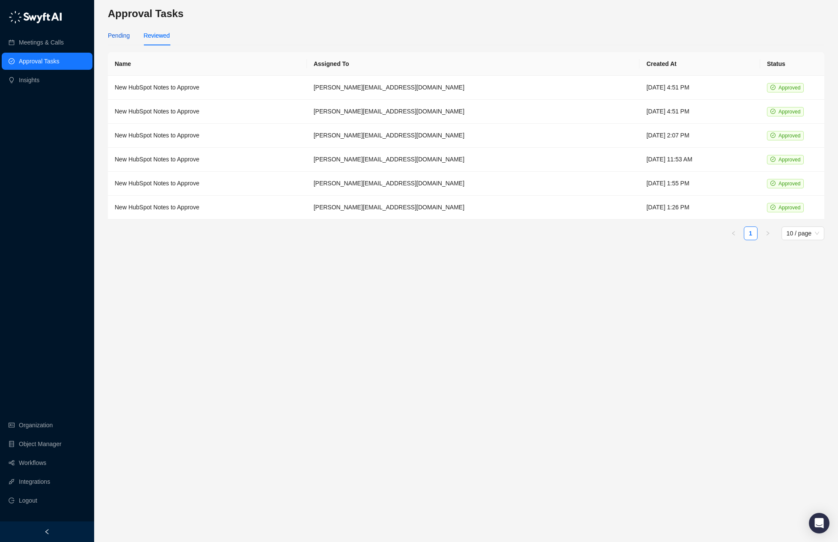
click at [113, 36] on div "Pending" at bounding box center [119, 35] width 22 height 9
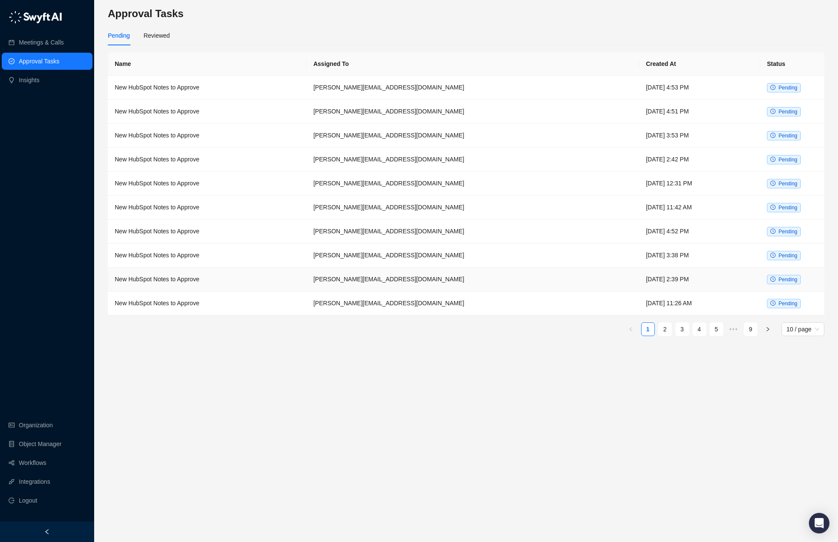
click at [491, 275] on td "[PERSON_NAME][EMAIL_ADDRESS][DOMAIN_NAME]" at bounding box center [473, 280] width 333 height 24
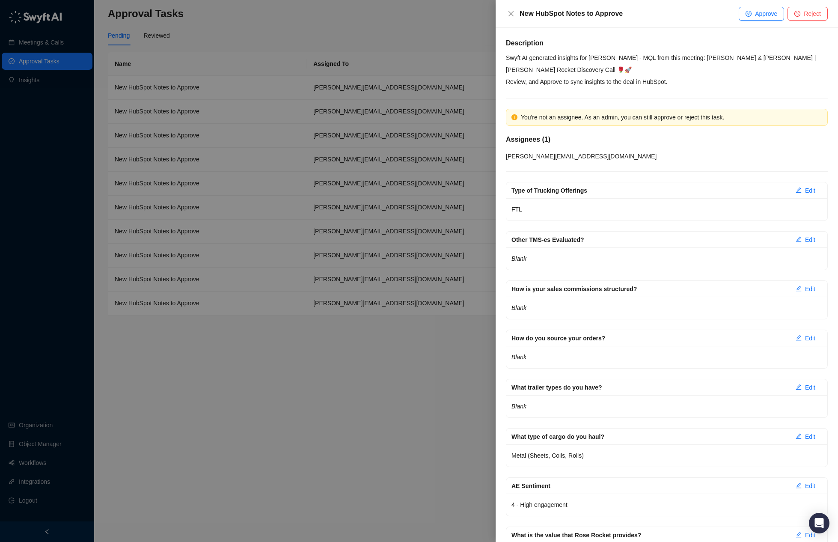
click at [661, 85] on p "Review, and Approve to sync insights to the deal in HubSpot." at bounding box center [667, 82] width 322 height 12
drag, startPoint x: 778, startPoint y: 126, endPoint x: 626, endPoint y: 112, distance: 152.2
click at [626, 112] on div "You're not an assignee. As an admin, you can still approve or reject this task.…" at bounding box center [667, 135] width 322 height 52
click at [573, 115] on div "You're not an assignee. As an admin, you can still approve or reject this task." at bounding box center [671, 117] width 301 height 9
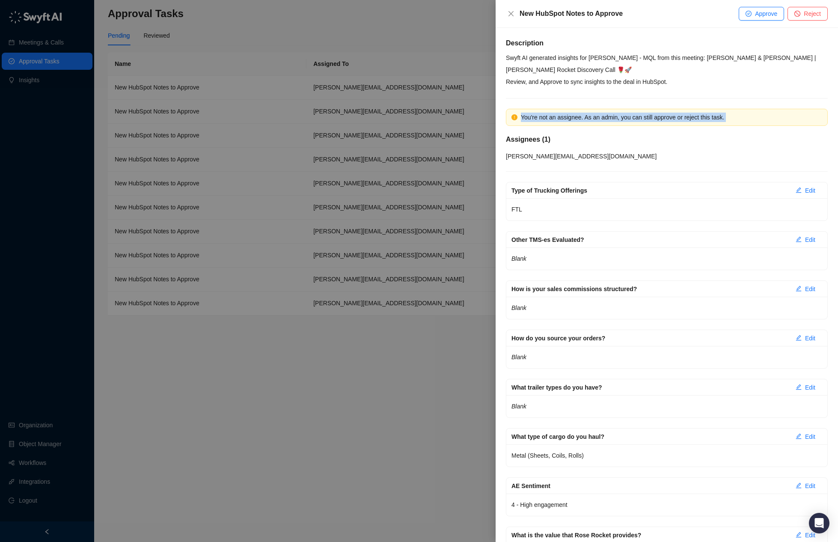
click at [573, 115] on div "You're not an assignee. As an admin, you can still approve or reject this task." at bounding box center [671, 117] width 301 height 9
click at [661, 146] on div "Assignees ( 1 )" at bounding box center [667, 141] width 322 height 14
click at [661, 144] on h5 "Assignees ( 1 )" at bounding box center [667, 139] width 322 height 10
click at [661, 15] on span "Reject" at bounding box center [812, 13] width 17 height 9
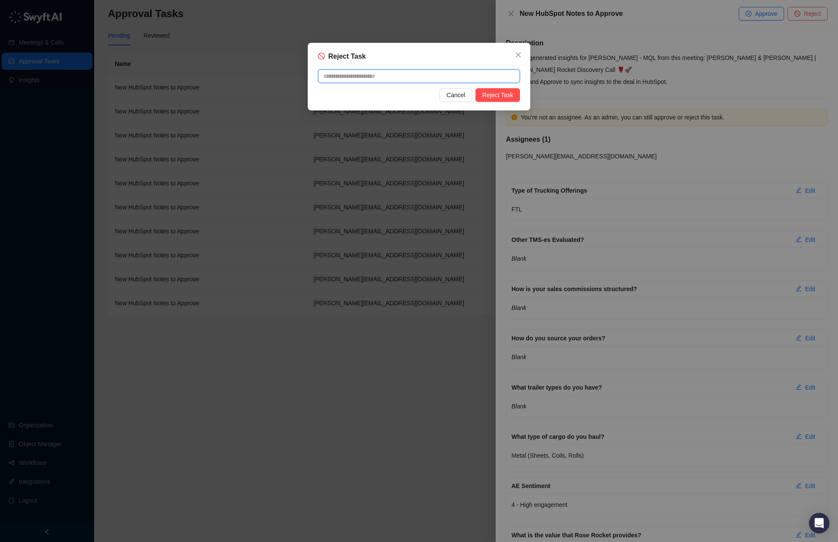
click at [431, 73] on textarea at bounding box center [419, 76] width 202 height 14
type textarea "*"
type textarea "**"
type textarea "***"
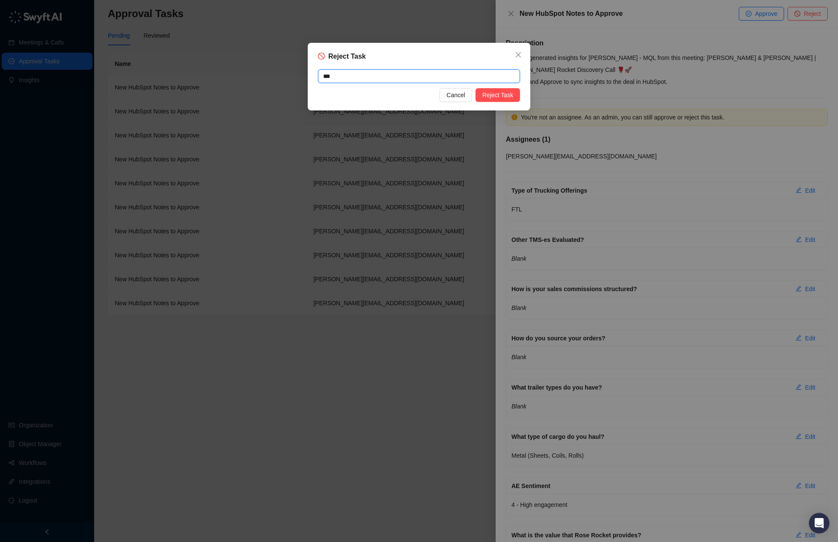
type textarea "***"
type textarea "*****"
type textarea "******"
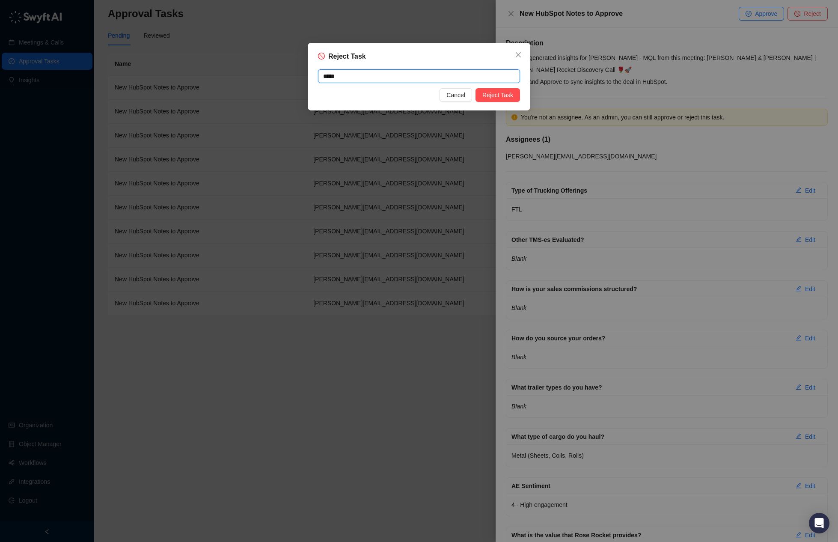
type textarea "******"
type textarea "*******"
type textarea "********"
type textarea "*********"
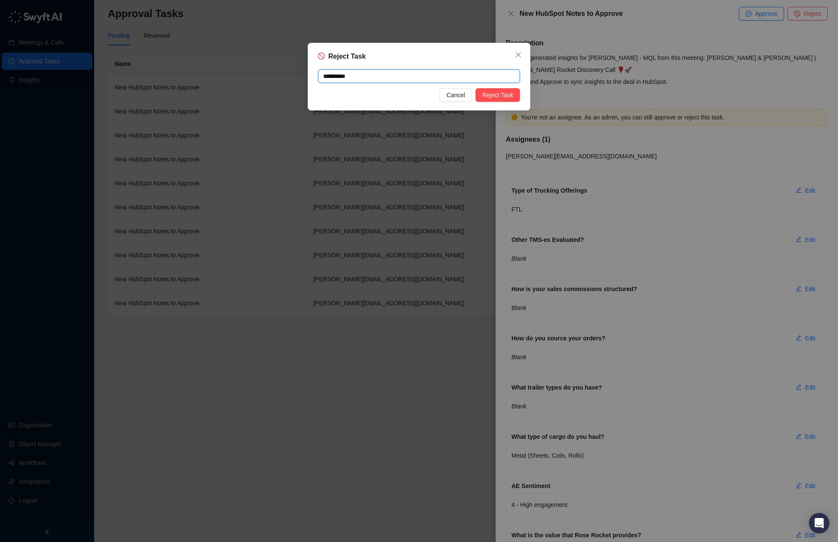
type textarea "*********"
type textarea "**********"
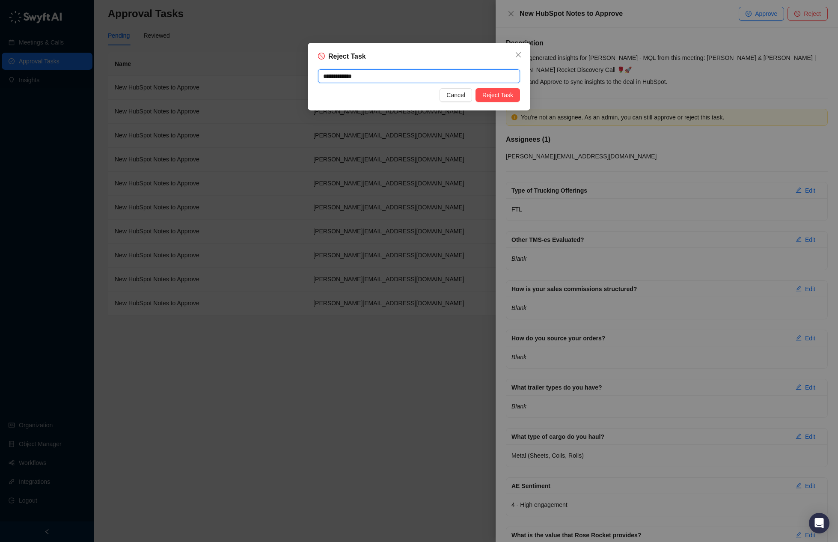
type textarea "**********"
click at [508, 94] on span "Reject Task" at bounding box center [498, 94] width 31 height 9
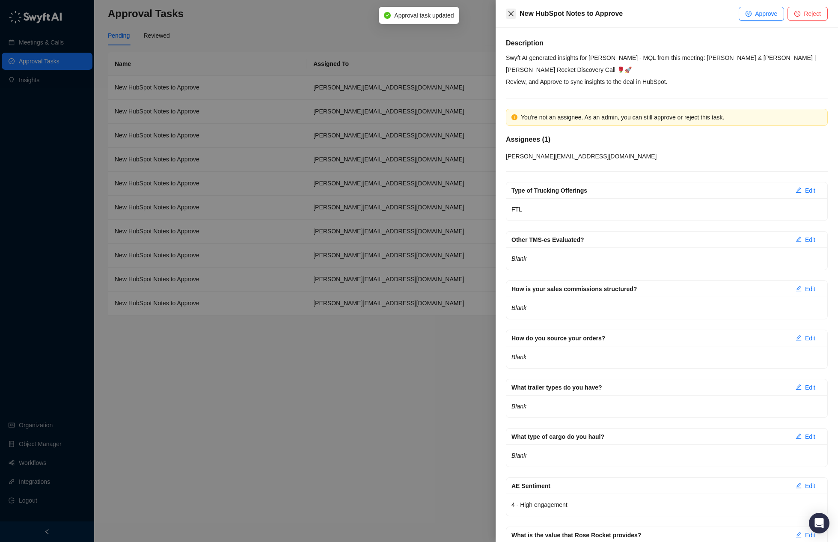
click at [509, 11] on icon "close" at bounding box center [511, 13] width 5 height 5
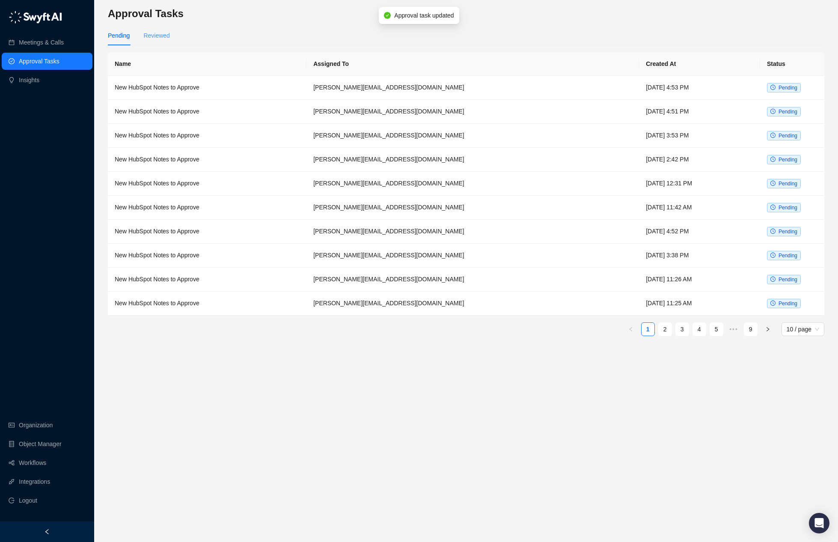
drag, startPoint x: 202, startPoint y: 26, endPoint x: 155, endPoint y: 37, distance: 47.6
click at [202, 26] on div "Pending Reviewed" at bounding box center [466, 36] width 717 height 20
click at [154, 37] on div "Reviewed" at bounding box center [156, 35] width 26 height 9
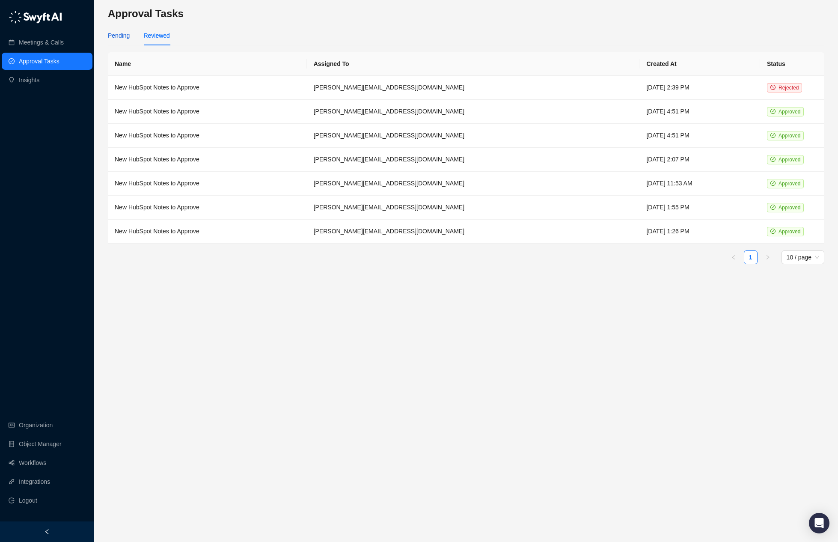
click at [111, 39] on div "Pending" at bounding box center [119, 35] width 22 height 9
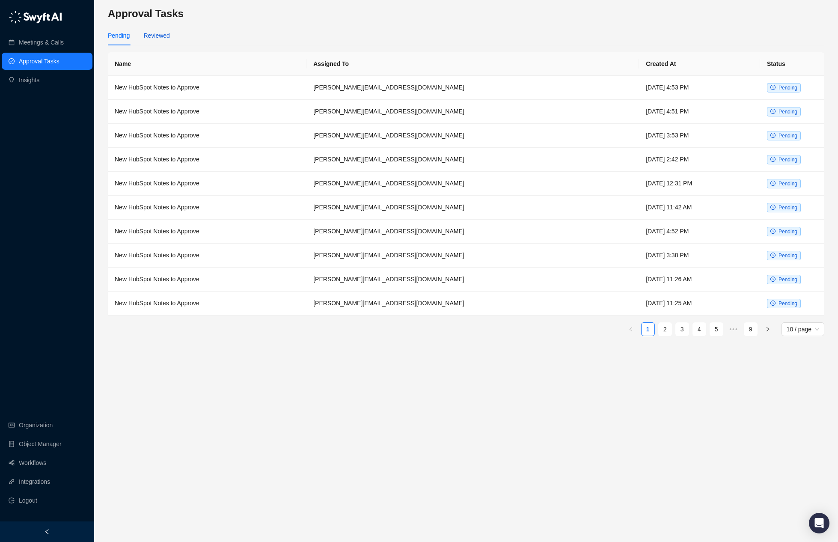
click at [153, 36] on div "Reviewed" at bounding box center [156, 35] width 26 height 9
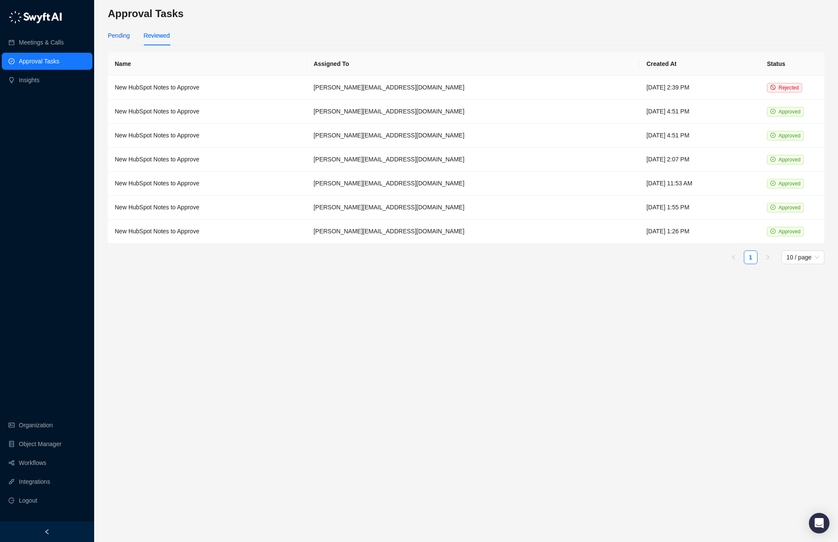
click at [120, 37] on div "Pending" at bounding box center [119, 35] width 22 height 9
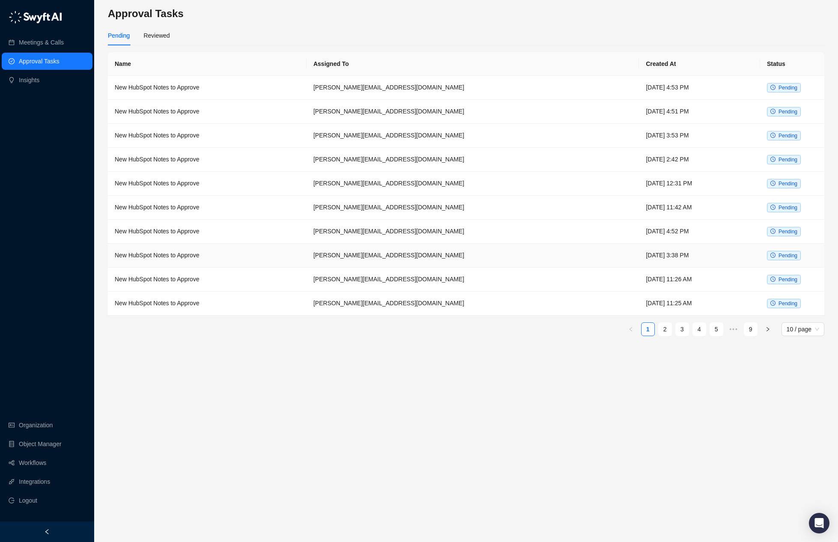
click at [222, 261] on td "New HubSpot Notes to Approve" at bounding box center [207, 256] width 199 height 24
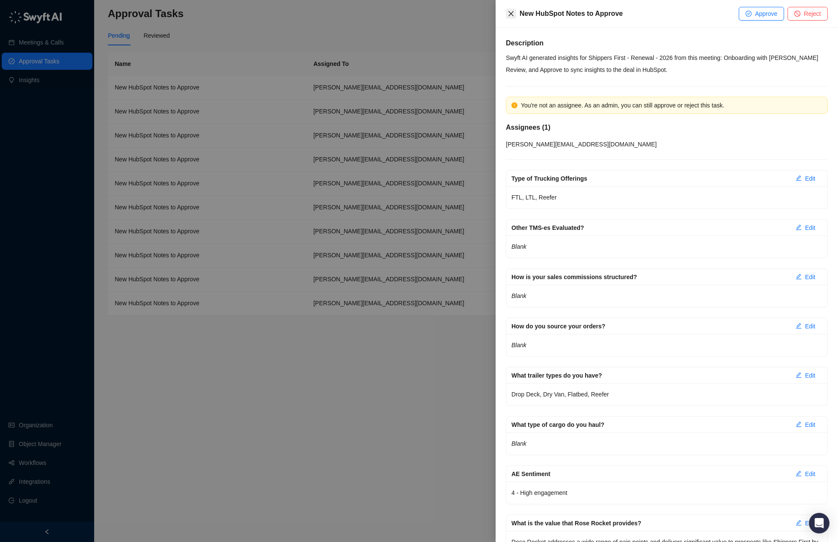
click at [511, 12] on icon "close" at bounding box center [511, 13] width 7 height 7
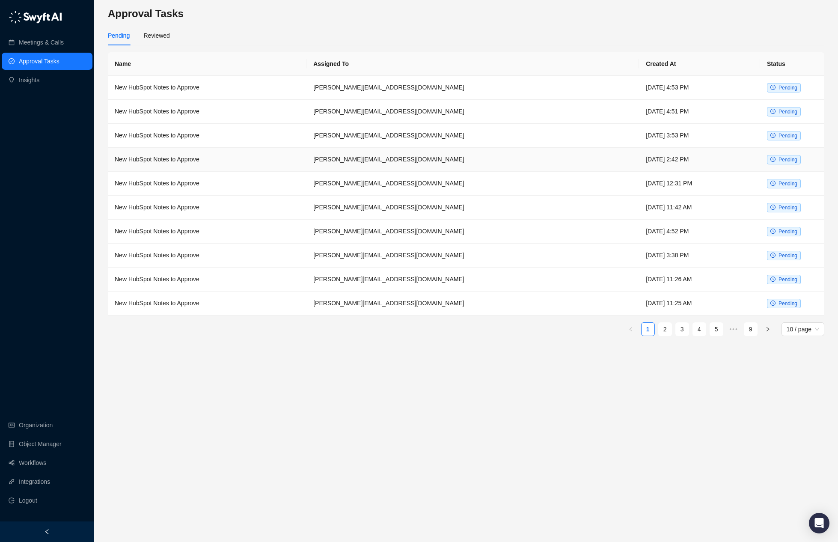
click at [495, 164] on td "[PERSON_NAME][EMAIL_ADDRESS][DOMAIN_NAME]" at bounding box center [473, 160] width 333 height 24
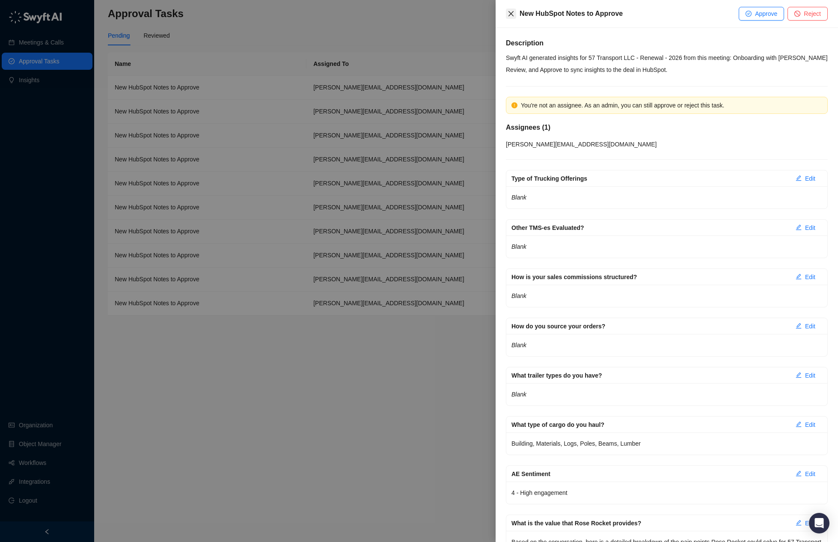
click at [510, 15] on icon "close" at bounding box center [511, 13] width 5 height 5
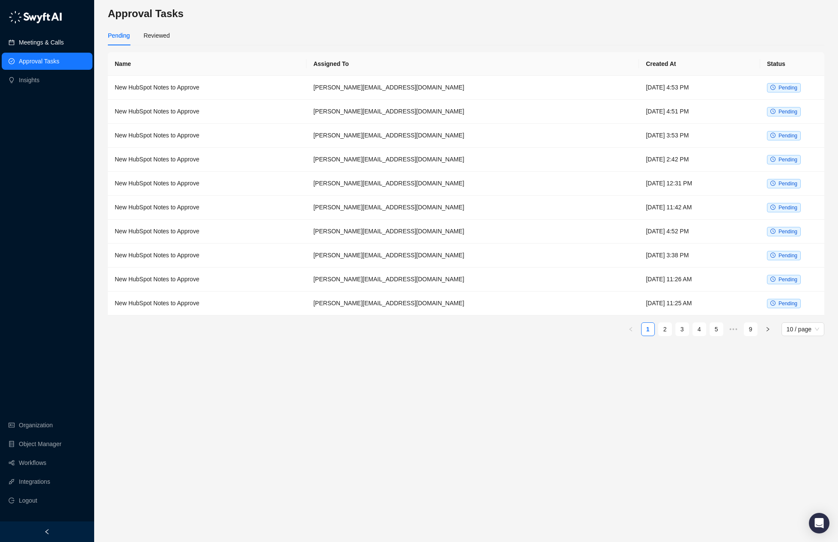
click at [61, 40] on link "Meetings & Calls" at bounding box center [41, 42] width 45 height 17
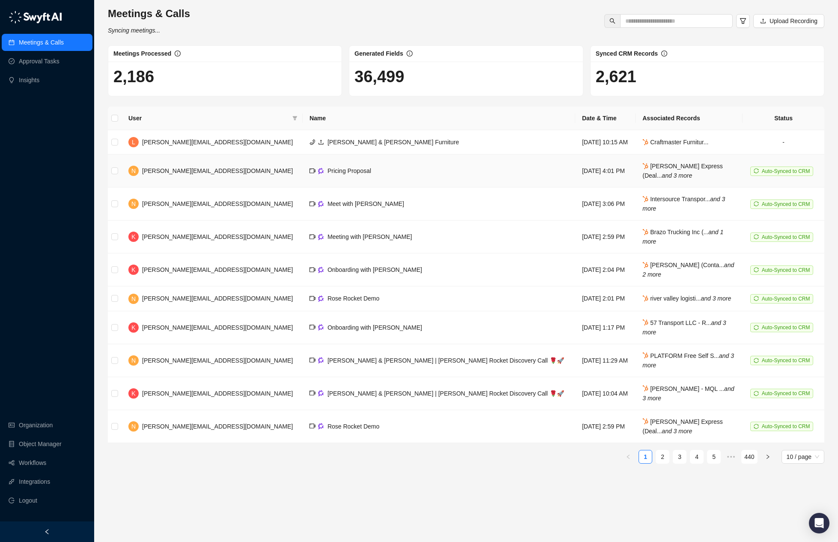
click at [441, 177] on td "Pricing Proposal" at bounding box center [439, 171] width 273 height 33
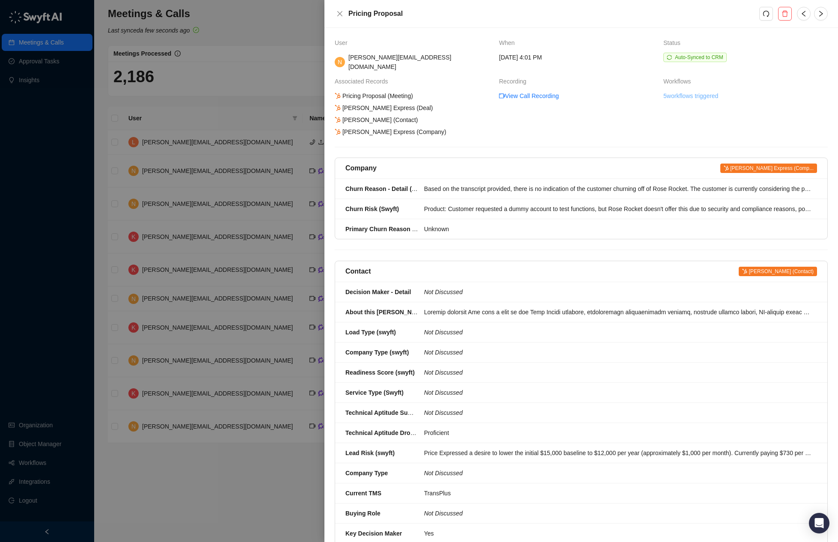
click at [661, 91] on link "5 workflows triggered" at bounding box center [691, 95] width 55 height 9
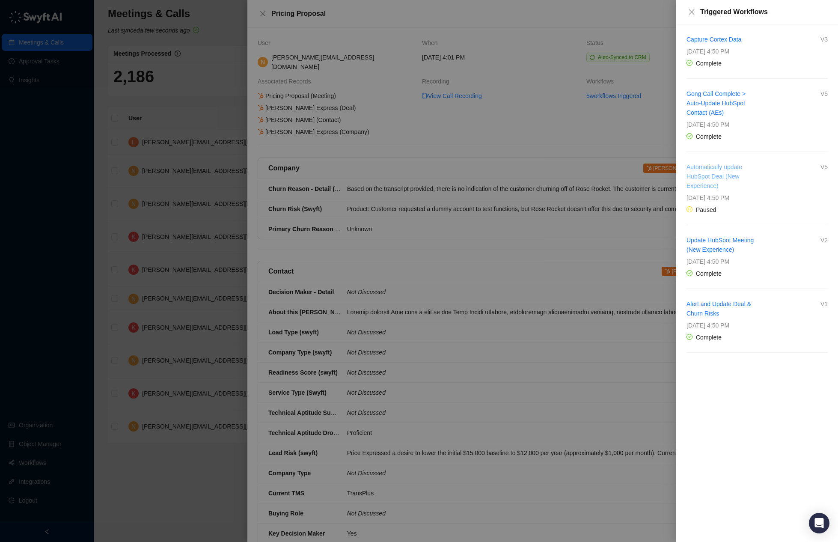
click at [661, 178] on link "Automatically update HubSpot Deal (New Experience)" at bounding box center [715, 177] width 56 height 26
click at [433, 90] on div at bounding box center [419, 271] width 838 height 542
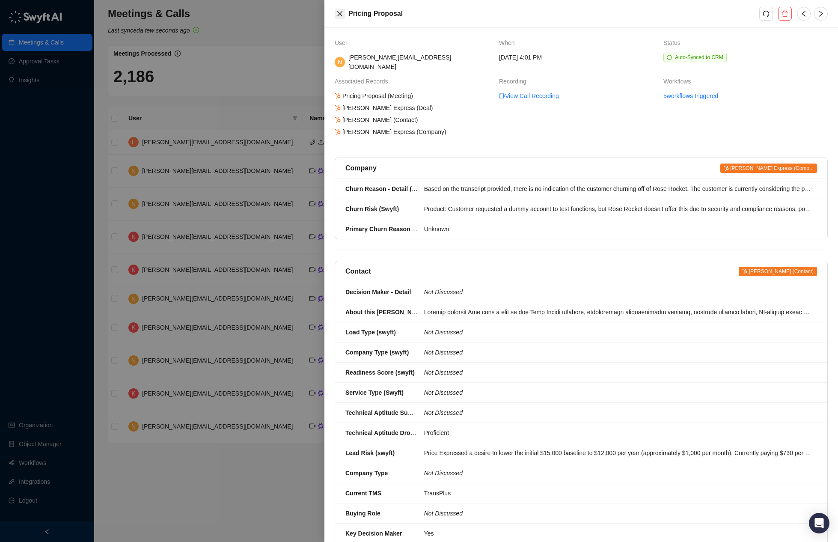
click at [342, 12] on icon "close" at bounding box center [340, 13] width 7 height 7
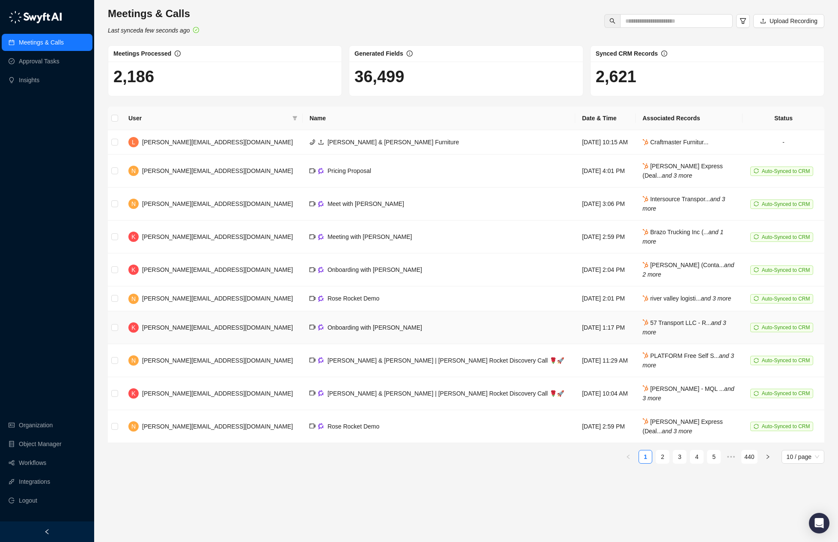
click at [391, 339] on td "Onboarding with Rose Rocket" at bounding box center [439, 327] width 273 height 33
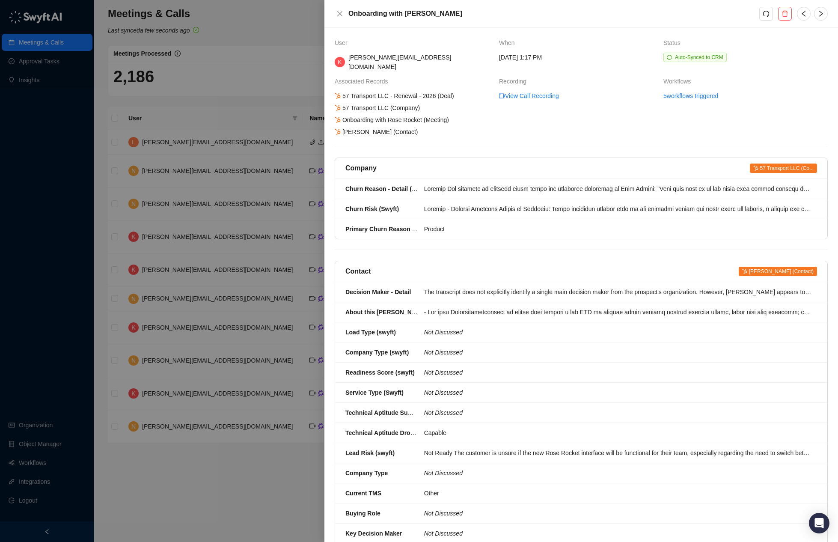
click at [274, 32] on div at bounding box center [419, 271] width 838 height 542
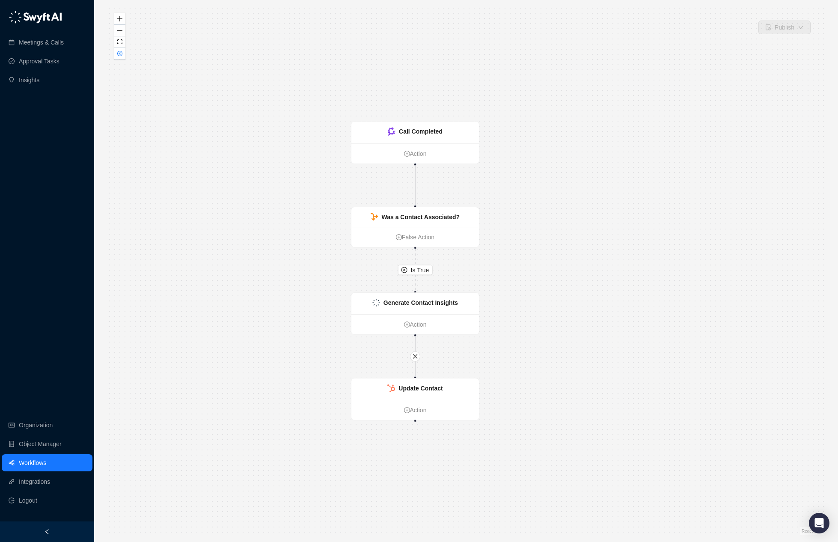
click at [46, 468] on link "Workflows" at bounding box center [32, 462] width 27 height 17
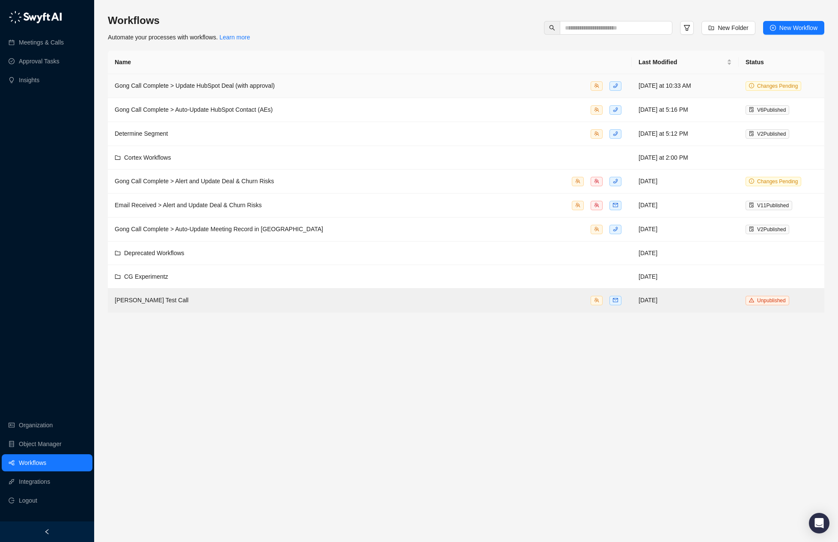
click at [370, 83] on div "Gong Call Complete > Update HubSpot Deal (with approval)" at bounding box center [370, 86] width 510 height 10
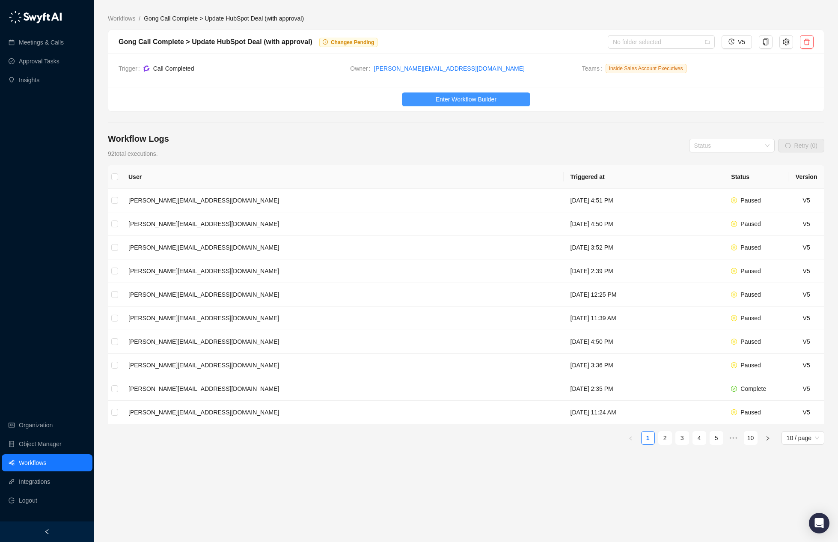
click at [458, 98] on span "Enter Workflow Builder" at bounding box center [466, 99] width 61 height 9
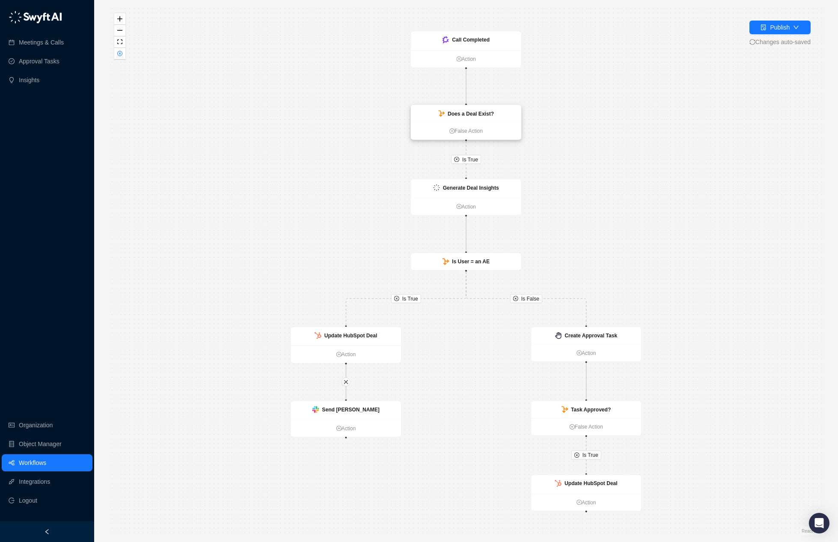
click at [503, 116] on div "Does a Deal Exist?" at bounding box center [466, 113] width 110 height 17
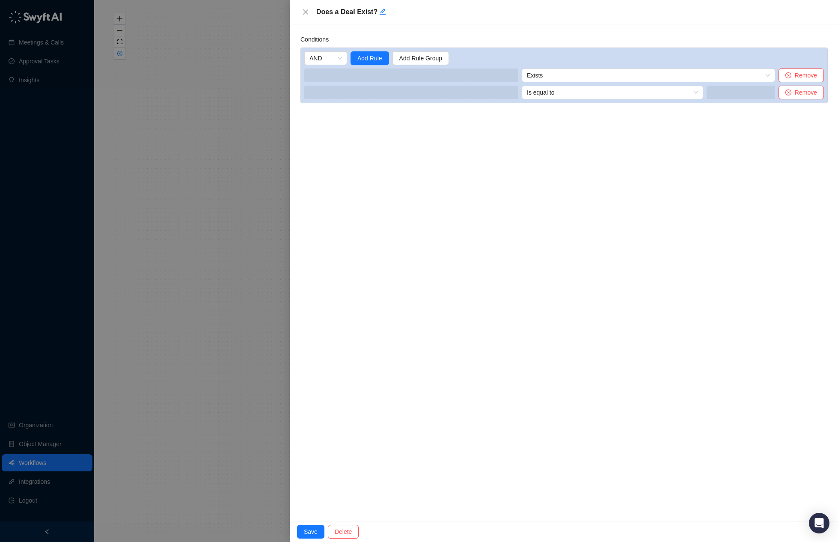
click at [362, 10] on h5 "Does a Deal Exist?" at bounding box center [571, 12] width 510 height 10
click at [359, 11] on h5 "Does a Deal Exist?" at bounding box center [571, 12] width 510 height 10
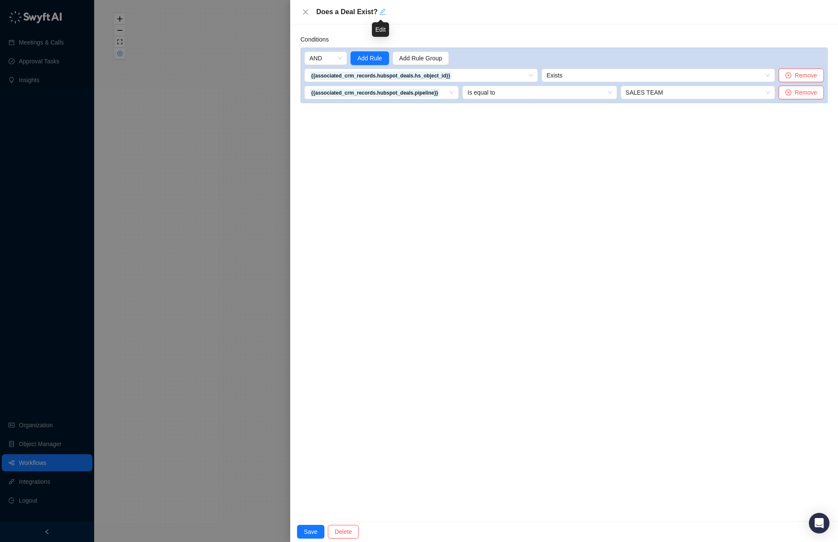
click at [380, 12] on icon "edit" at bounding box center [382, 11] width 7 height 7
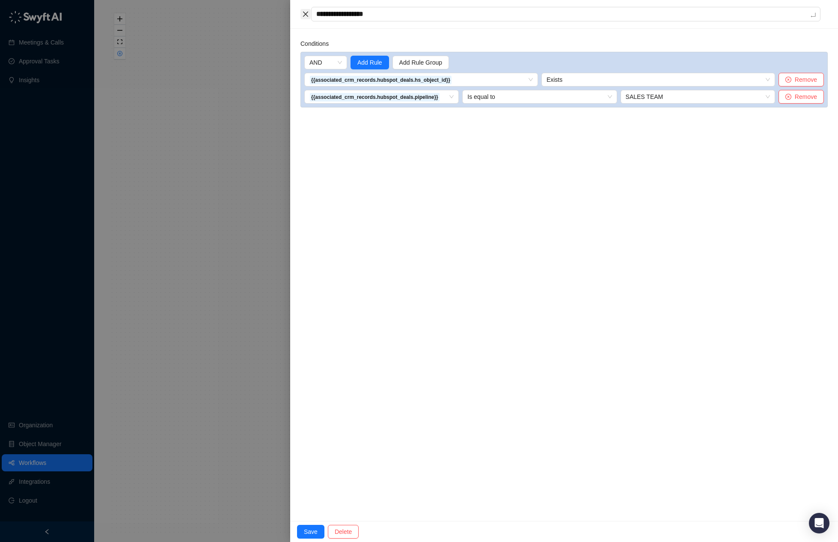
drag, startPoint x: 388, startPoint y: 13, endPoint x: 304, endPoint y: 15, distance: 84.4
click at [304, 15] on div "**********" at bounding box center [564, 14] width 527 height 15
type textarea "*"
type textarea "**"
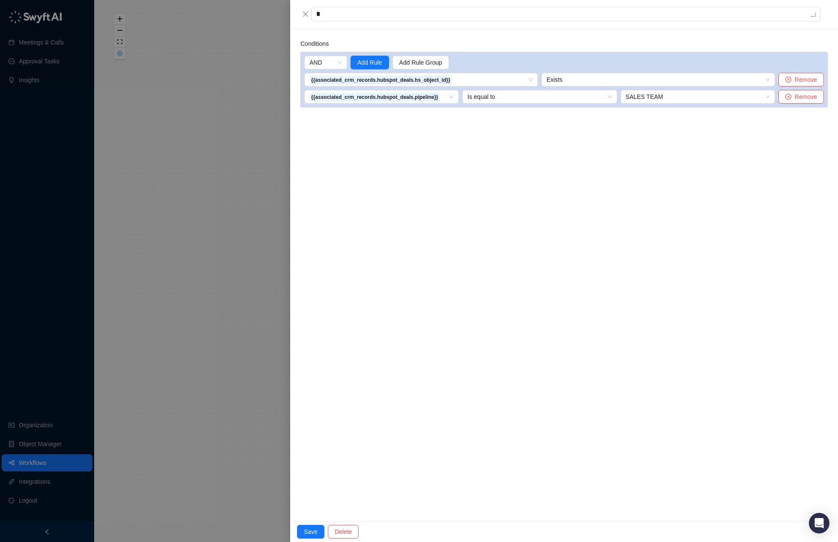
type textarea "**"
type textarea "****"
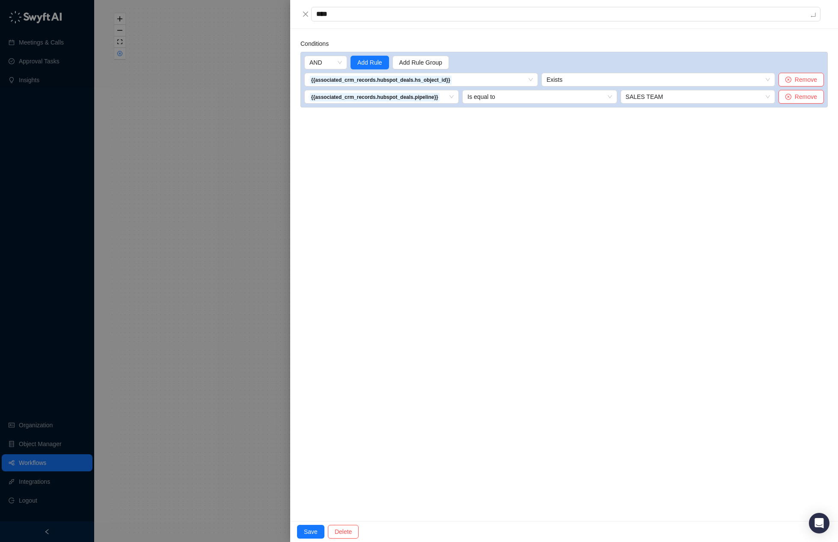
type textarea "*****"
type textarea "******"
type textarea "*******"
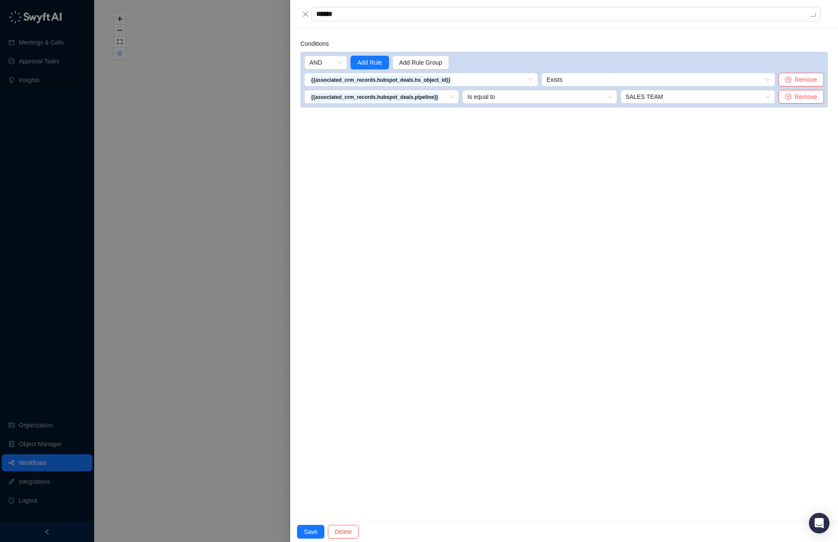
type textarea "*******"
type textarea "********"
type textarea "**********"
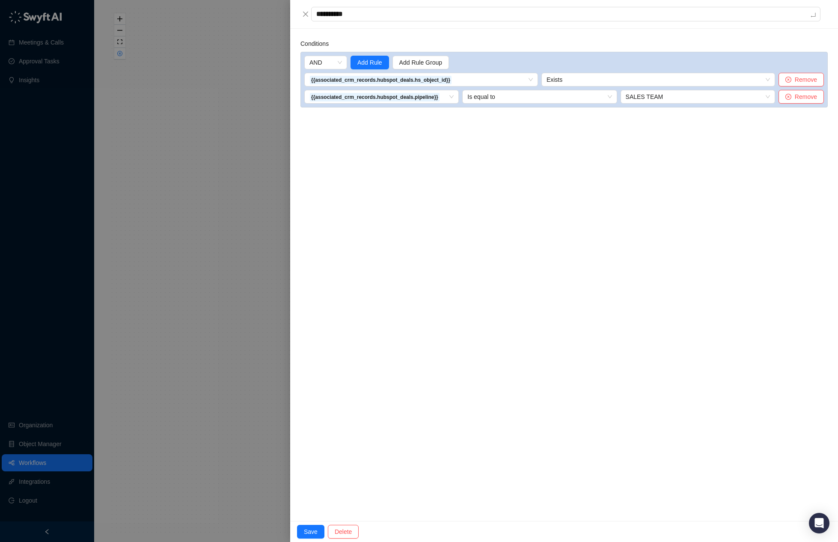
type textarea "**********"
type textarea "********"
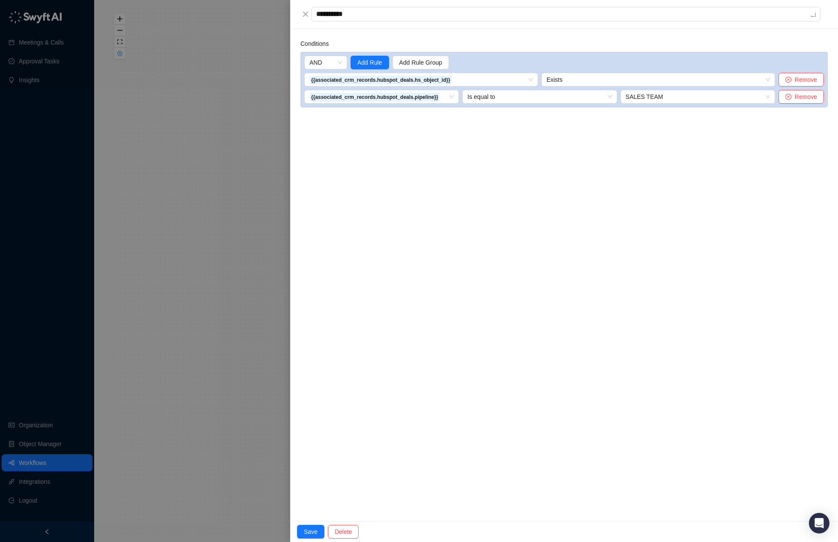
type textarea "********"
type textarea "*******"
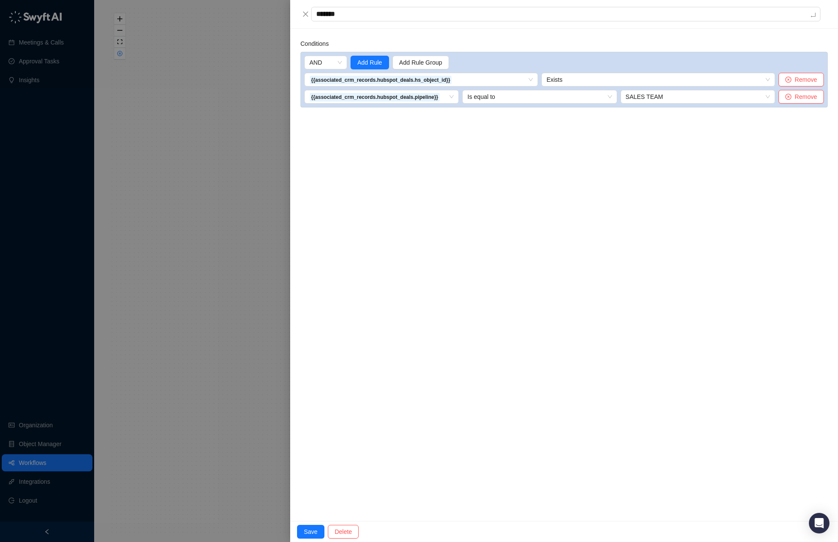
type textarea "******"
type textarea "*****"
type textarea "****"
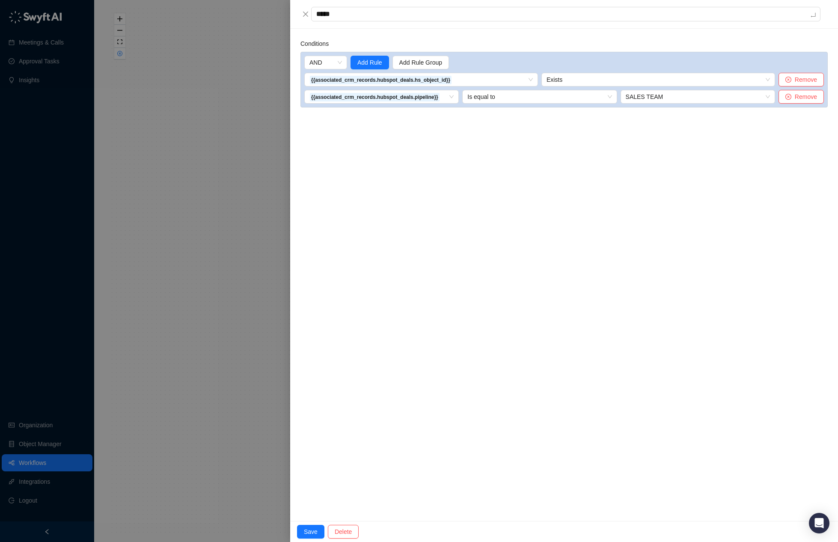
type textarea "****"
type textarea "*****"
type textarea "******"
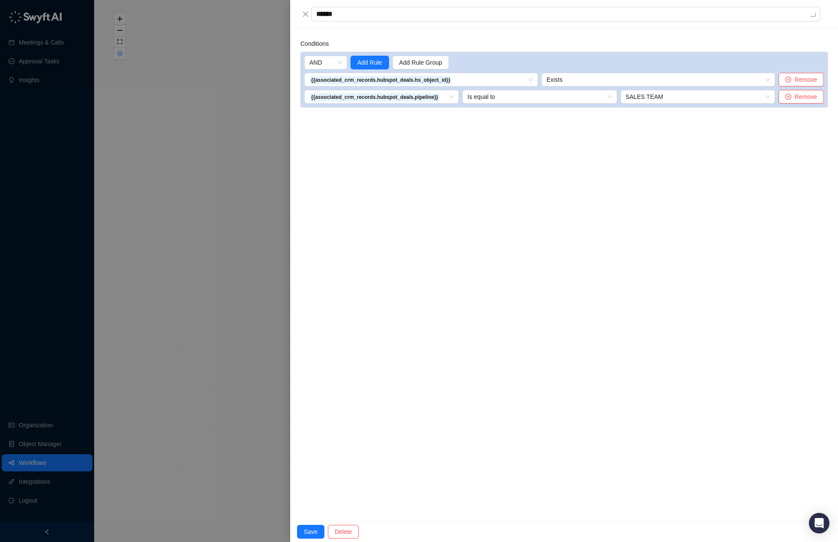
type textarea "*******"
type textarea "********"
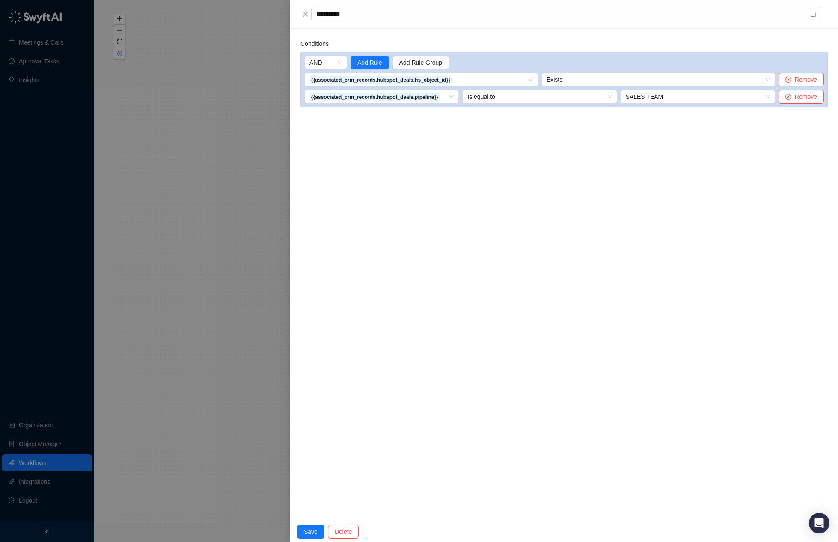
type textarea "**********"
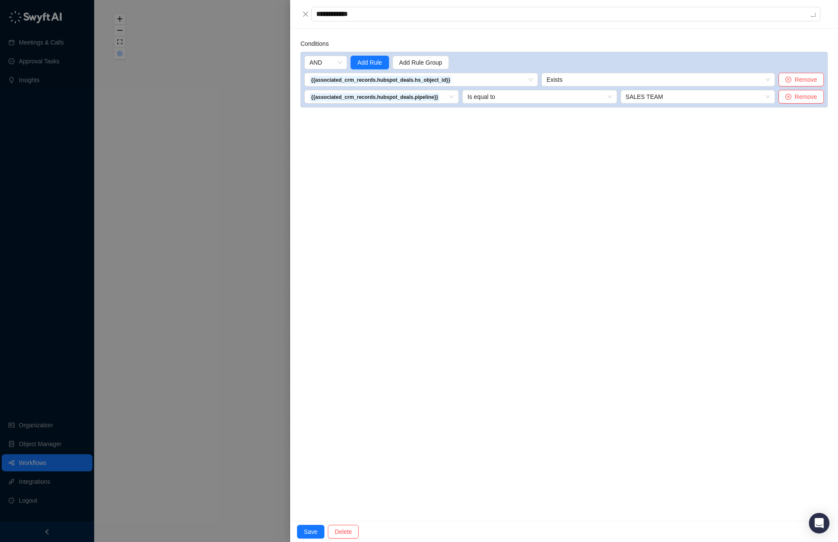
type textarea "**********"
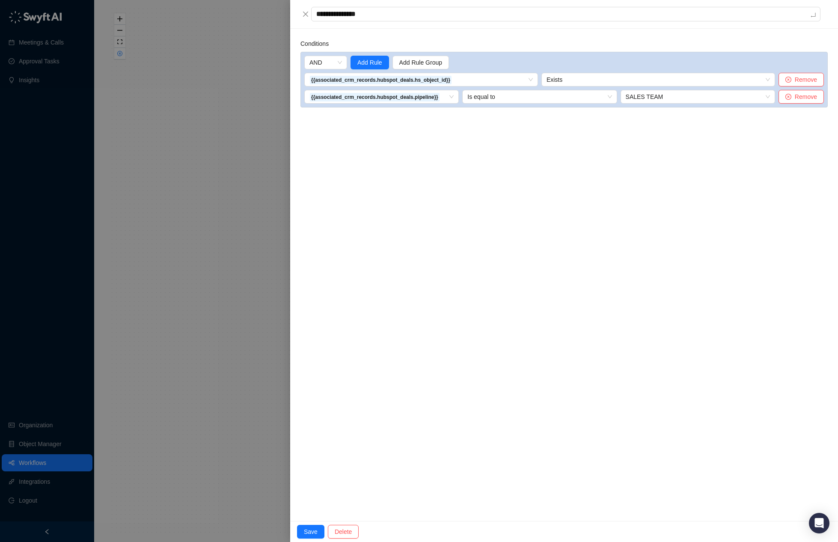
type textarea "**********"
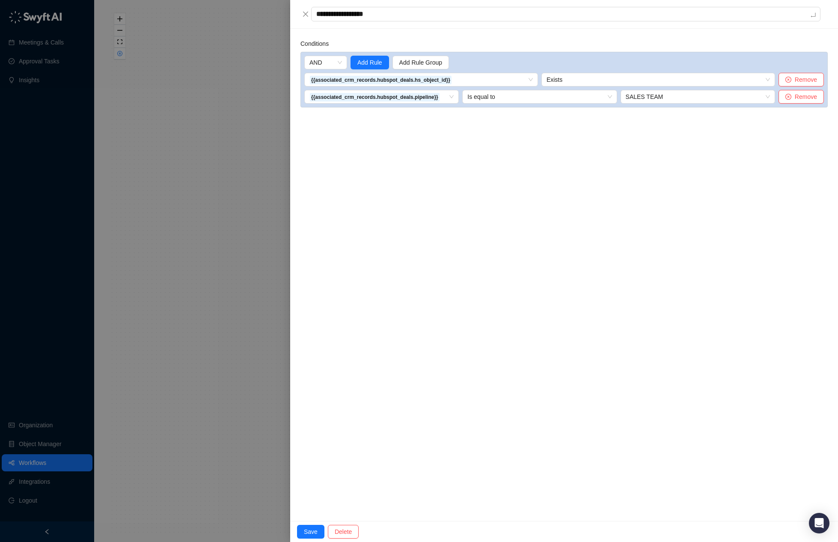
type textarea "**********"
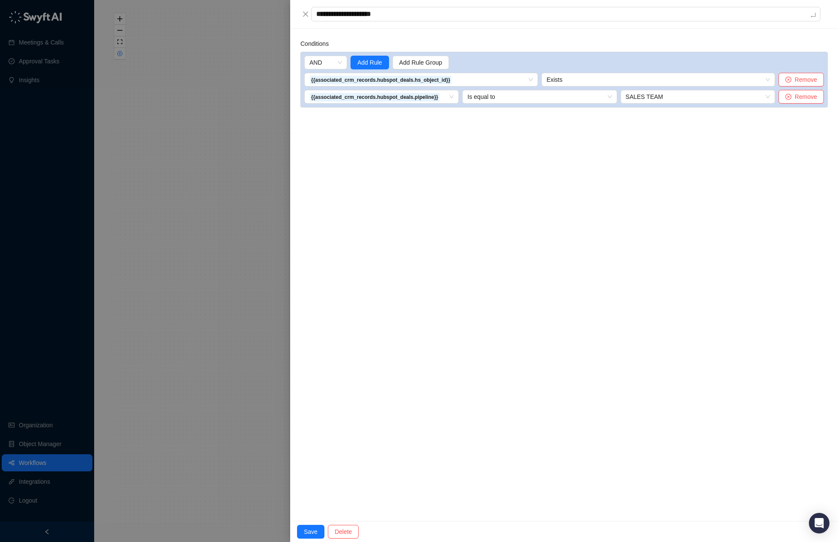
type textarea "**********"
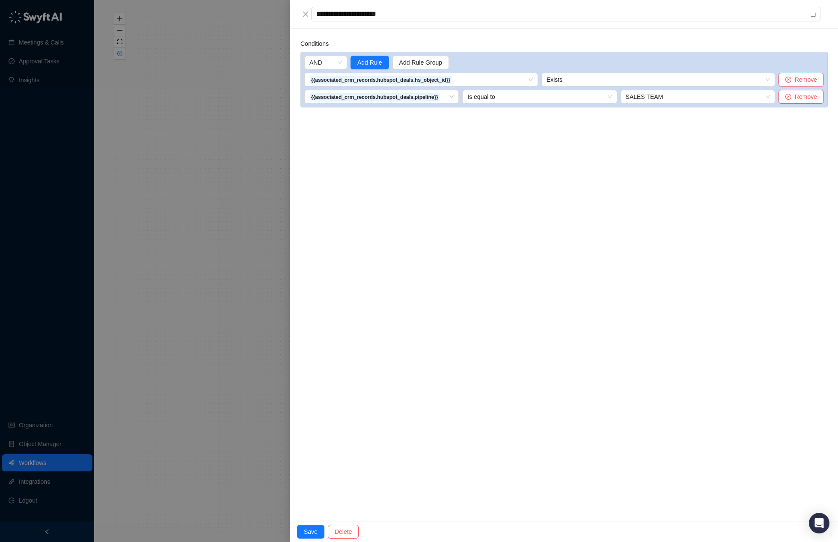
type textarea "**********"
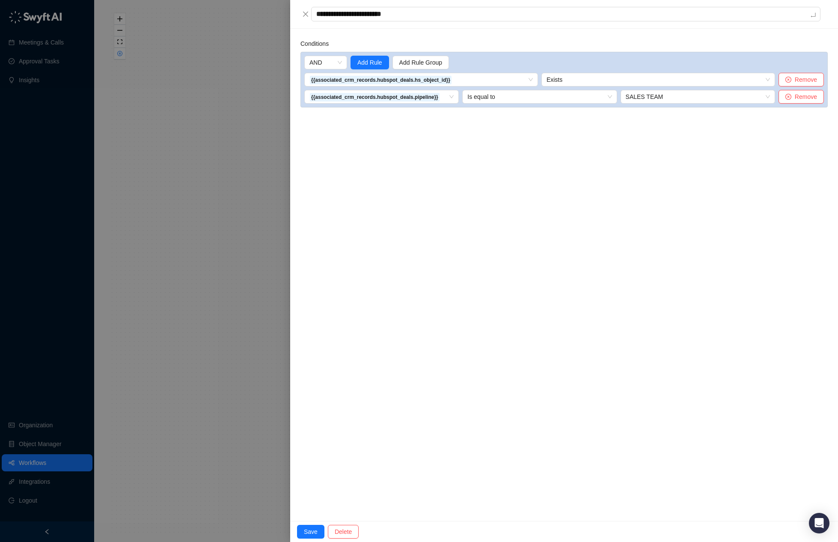
type textarea "**********"
click at [316, 530] on span "Save" at bounding box center [311, 531] width 14 height 9
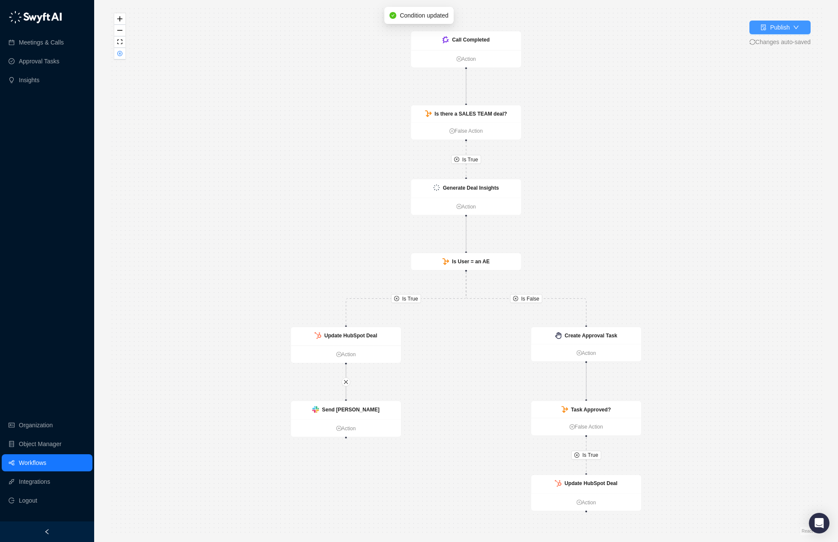
click at [766, 23] on div "Publish" at bounding box center [775, 27] width 29 height 9
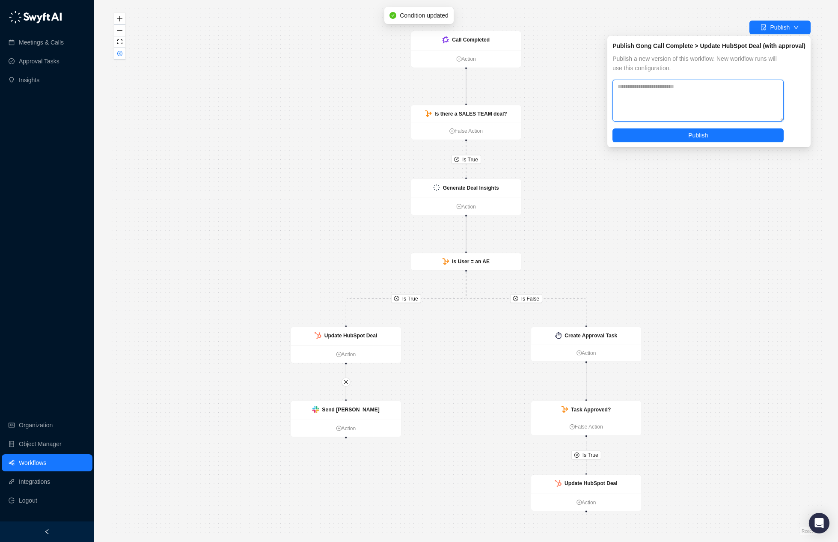
click at [710, 88] on textarea at bounding box center [698, 101] width 171 height 42
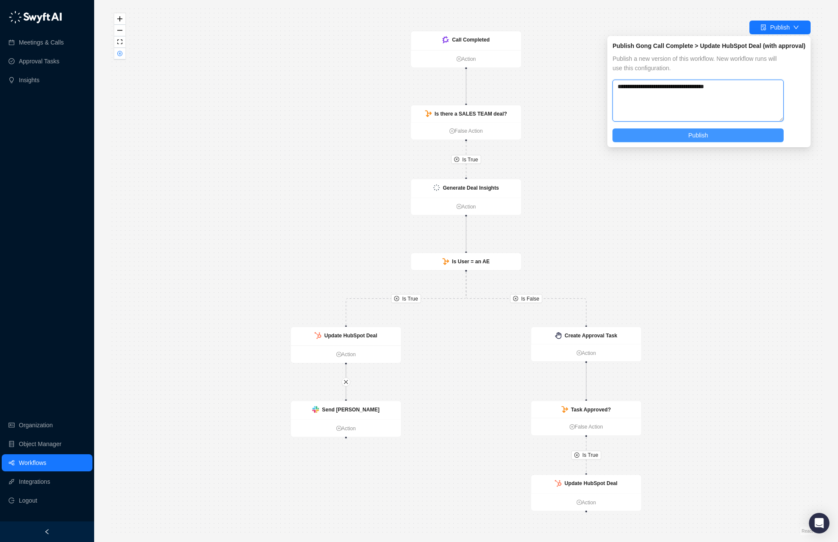
type textarea "**********"
click at [697, 135] on span "Publish" at bounding box center [698, 135] width 20 height 9
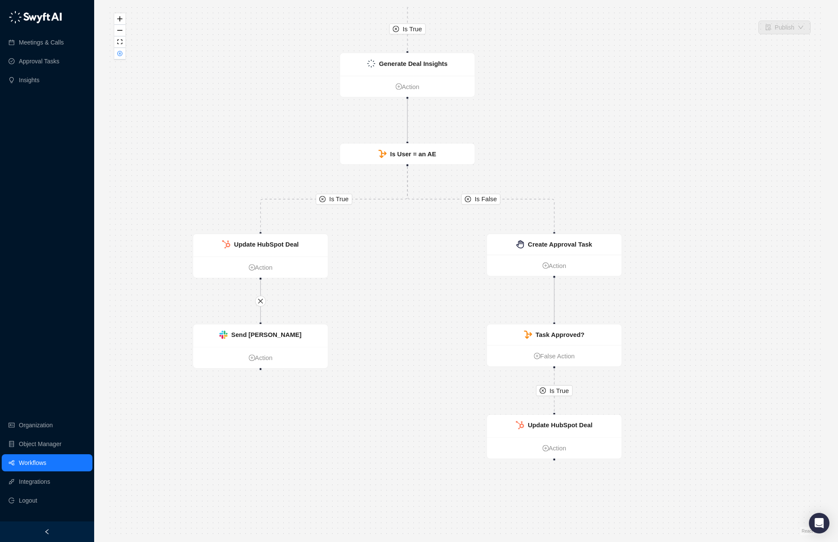
drag, startPoint x: 649, startPoint y: 169, endPoint x: 655, endPoint y: 137, distance: 32.7
click at [655, 137] on div "Is True Is True Is False Is True Call Completed Action Is there a SALES TEAM de…" at bounding box center [466, 271] width 717 height 528
click at [582, 337] on strong "Task Approved?" at bounding box center [565, 337] width 49 height 7
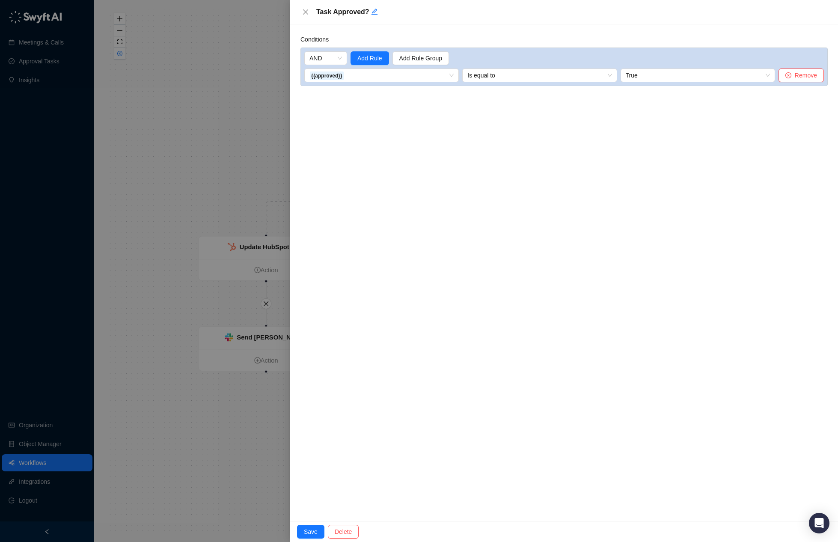
click at [208, 134] on div at bounding box center [419, 271] width 838 height 542
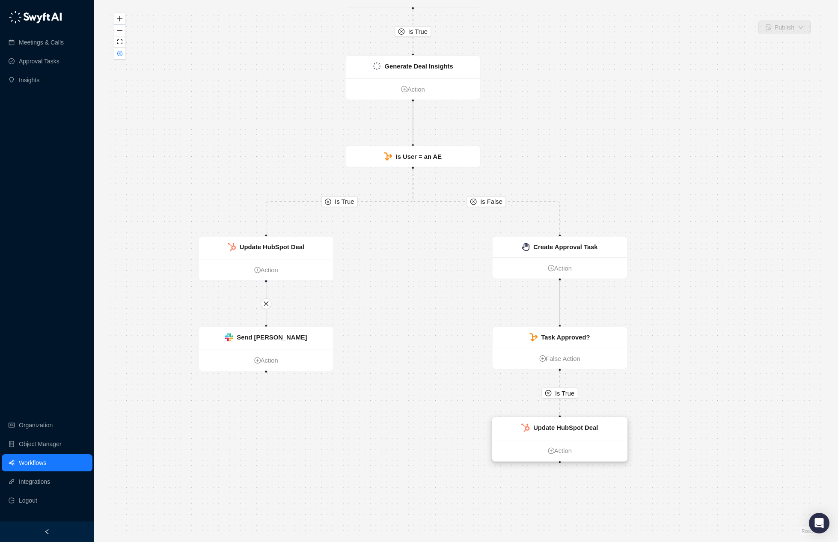
click at [568, 430] on strong "Update HubSpot Deal" at bounding box center [565, 427] width 65 height 7
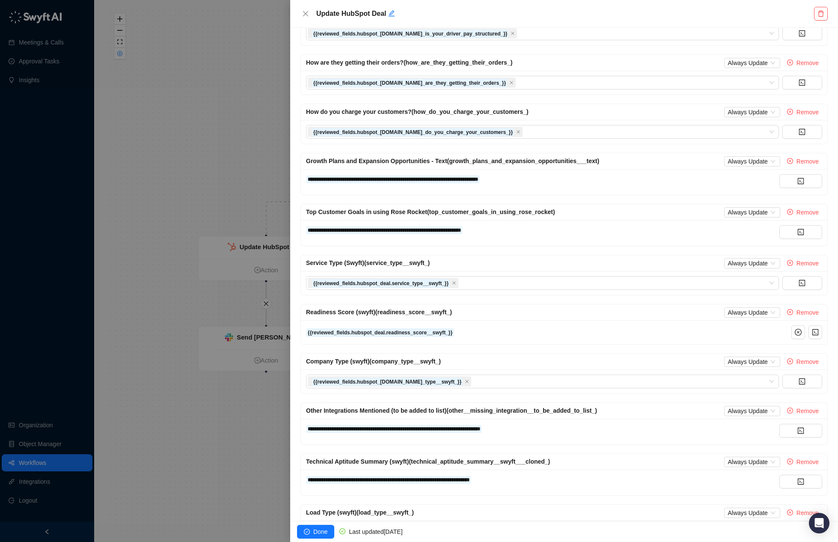
scroll to position [943, 0]
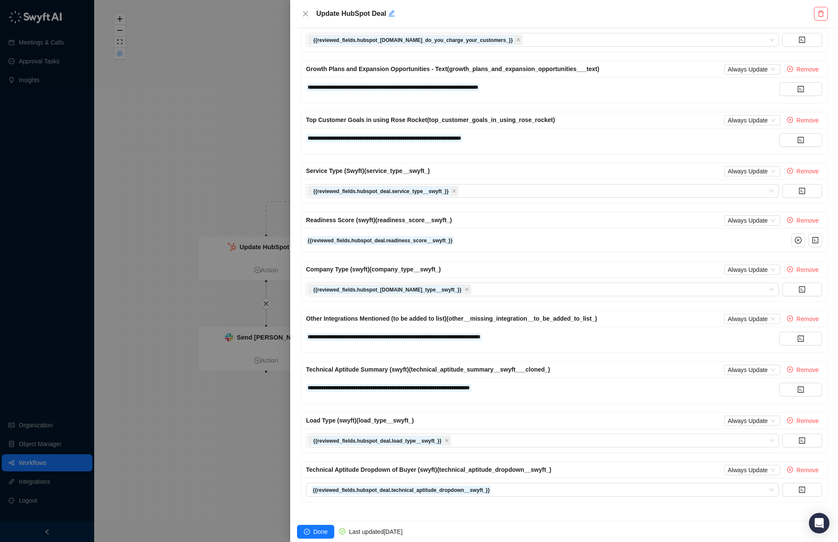
click at [156, 118] on div at bounding box center [419, 271] width 838 height 542
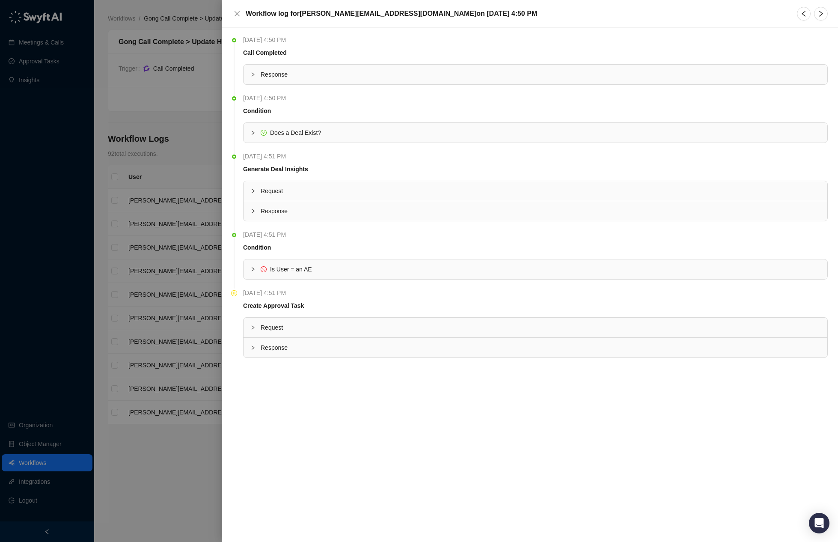
click at [300, 266] on span "Is User = an AE" at bounding box center [291, 269] width 42 height 7
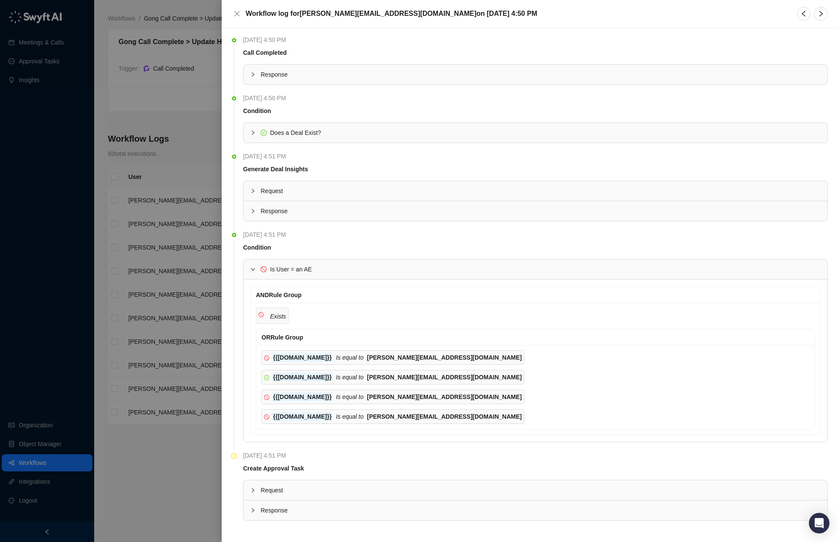
click at [300, 266] on span "Is User = an AE" at bounding box center [291, 269] width 42 height 7
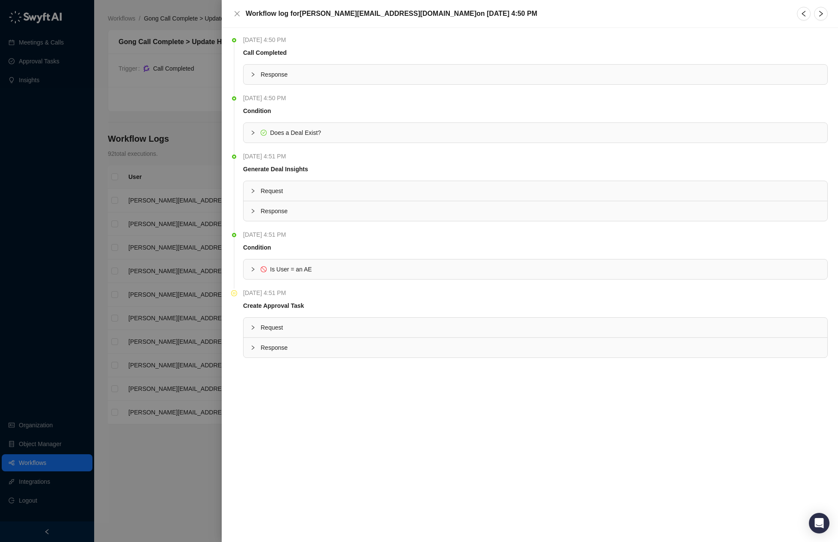
click at [283, 319] on div "Request" at bounding box center [536, 328] width 584 height 20
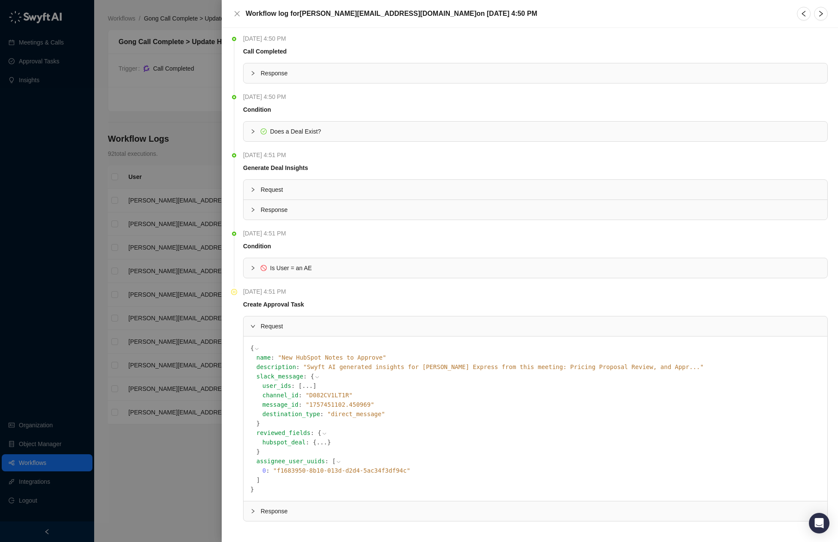
scroll to position [3, 0]
click at [316, 442] on button "..." at bounding box center [321, 440] width 11 height 9
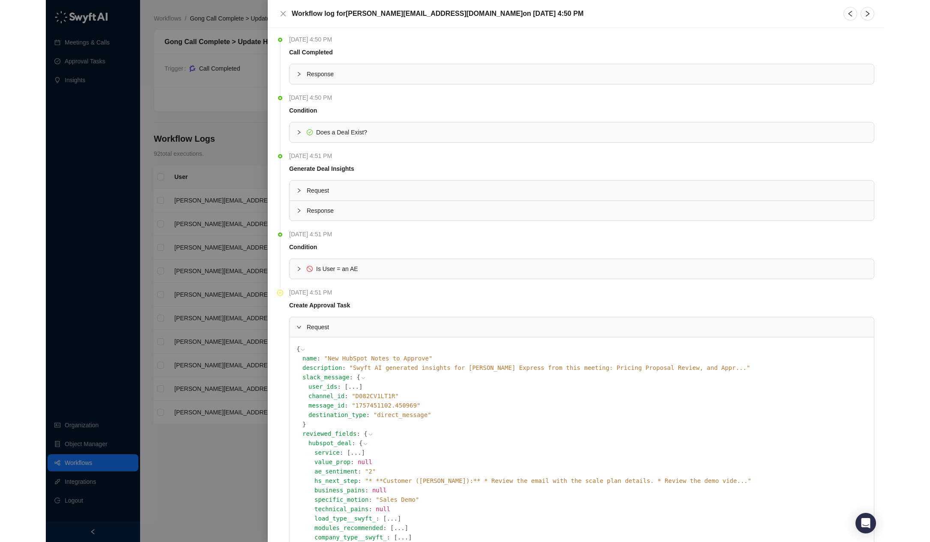
scroll to position [0, 0]
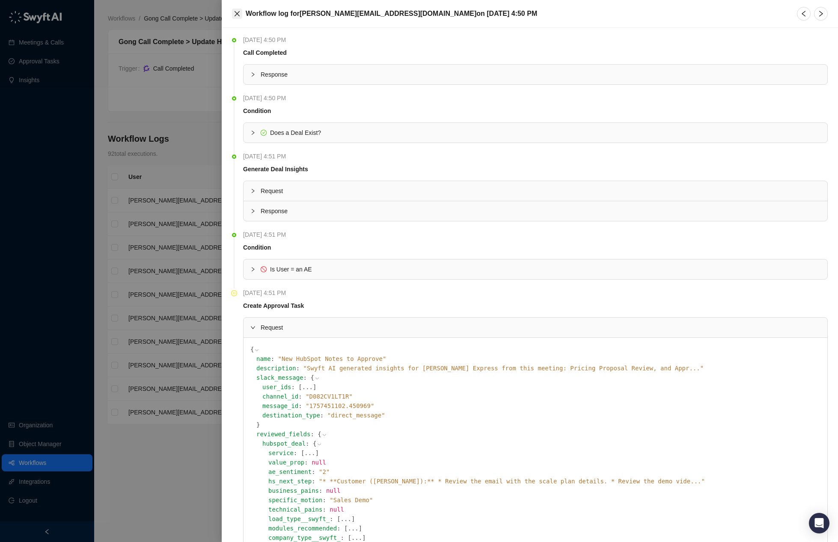
click at [238, 13] on icon "close" at bounding box center [237, 13] width 7 height 7
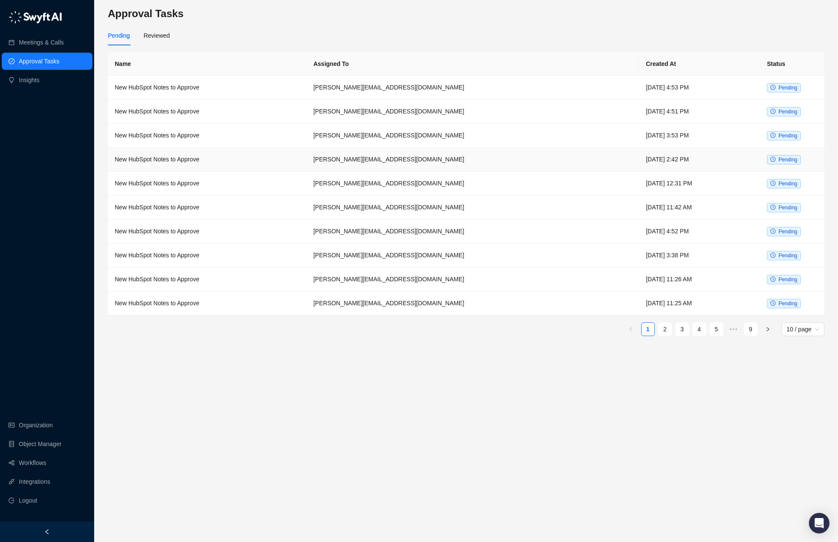
click at [461, 159] on td "[PERSON_NAME][EMAIL_ADDRESS][DOMAIN_NAME]" at bounding box center [473, 160] width 333 height 24
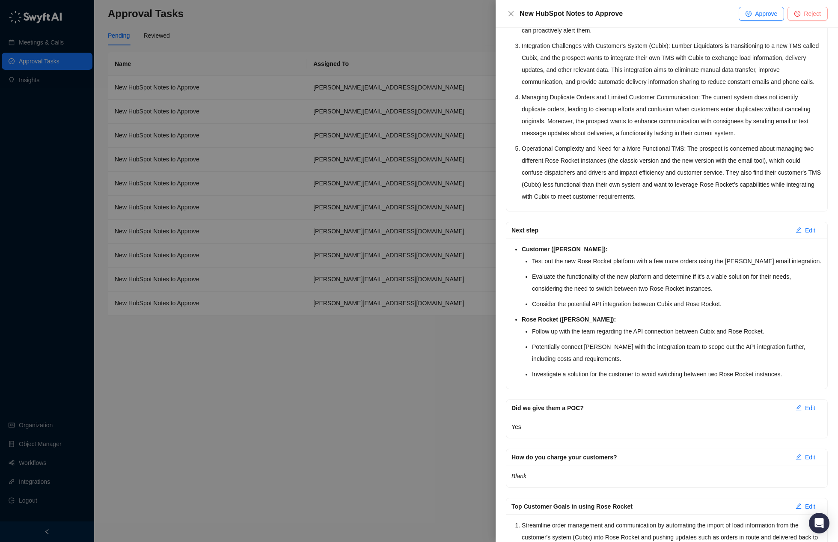
scroll to position [1236, 0]
click at [811, 14] on span "Reject" at bounding box center [812, 13] width 17 height 9
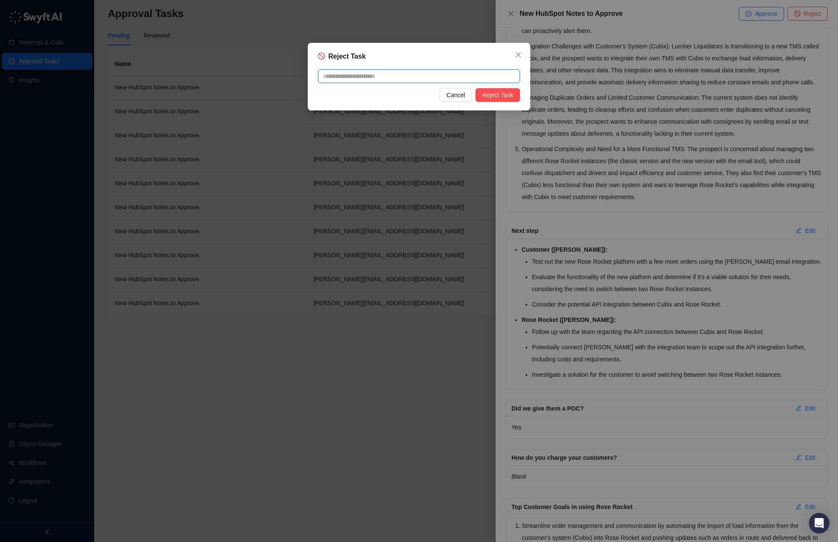
click at [376, 74] on textarea at bounding box center [419, 76] width 202 height 14
paste textarea "**********"
type textarea "**********"
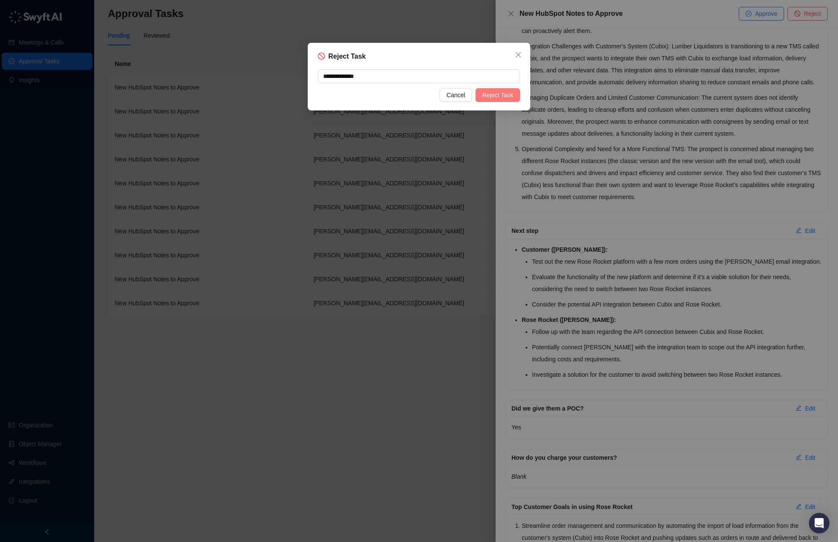
click at [485, 100] on button "Reject Task" at bounding box center [498, 95] width 45 height 14
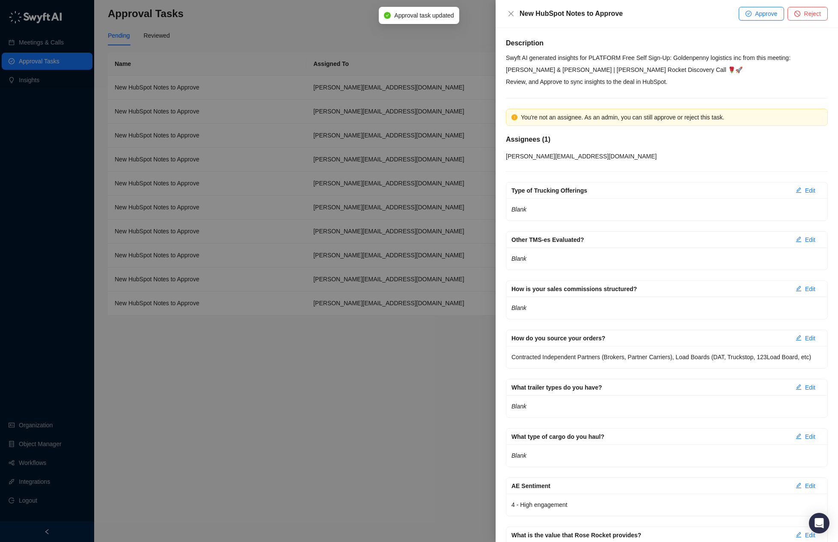
click at [277, 284] on div at bounding box center [419, 271] width 838 height 542
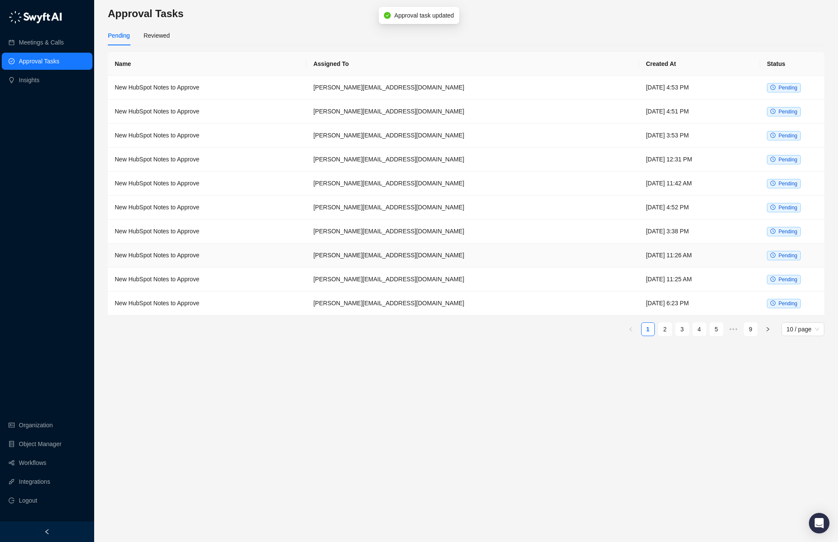
click at [290, 256] on td "New HubSpot Notes to Approve" at bounding box center [207, 256] width 199 height 24
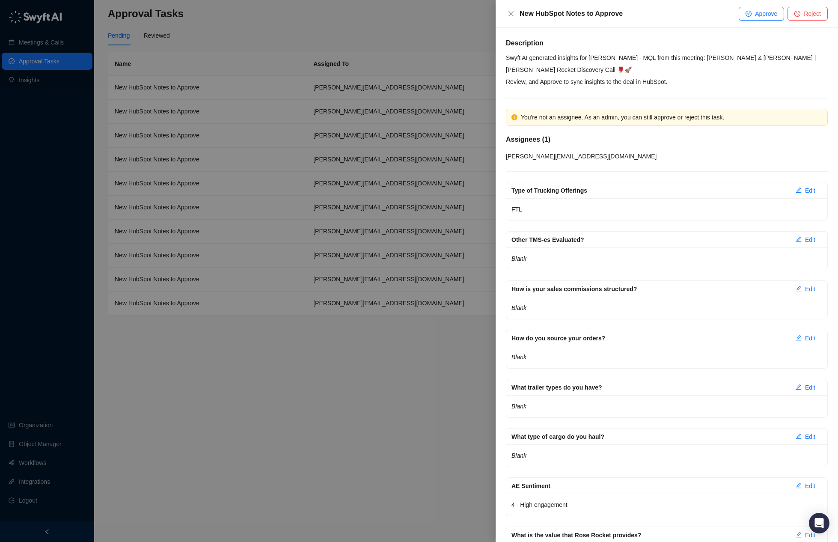
click at [803, 21] on div "New HubSpot Notes to Approve Approve Reject" at bounding box center [667, 14] width 343 height 28
click at [809, 17] on span "Reject" at bounding box center [812, 13] width 17 height 9
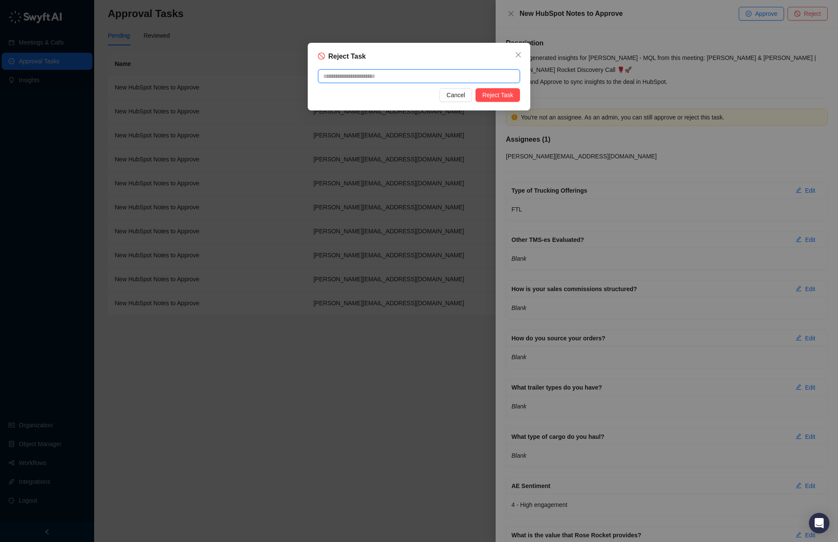
click at [402, 79] on textarea at bounding box center [419, 76] width 202 height 14
paste textarea "**********"
type textarea "**********"
click at [491, 92] on span "Reject Task" at bounding box center [498, 94] width 31 height 9
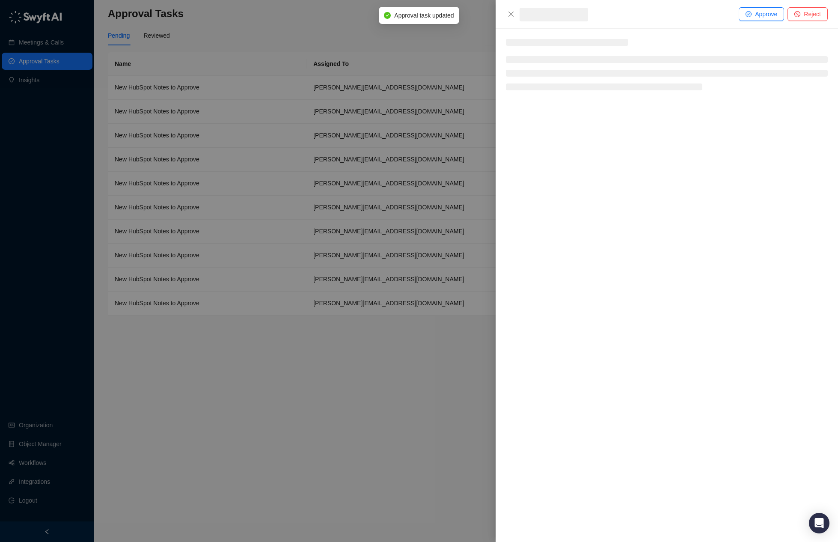
click at [321, 27] on div at bounding box center [419, 271] width 838 height 542
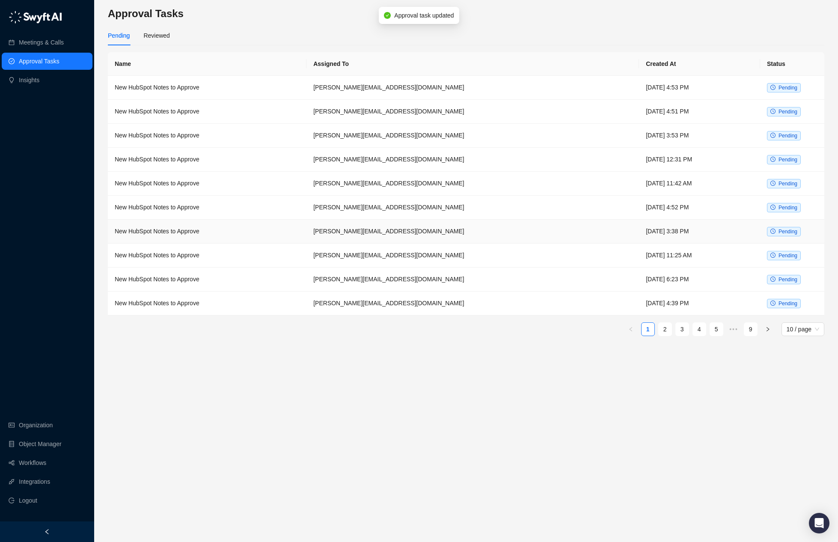
click at [307, 229] on td "New HubSpot Notes to Approve" at bounding box center [207, 232] width 199 height 24
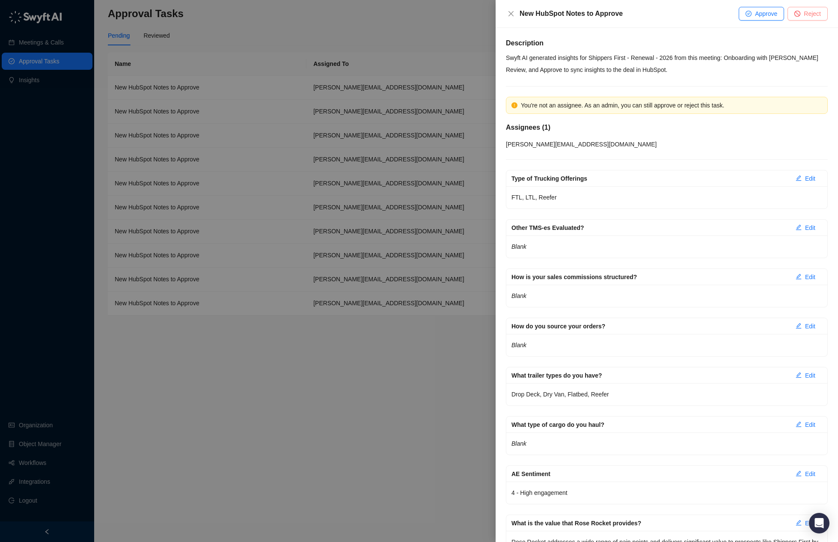
click at [804, 16] on span "Reject" at bounding box center [812, 13] width 17 height 9
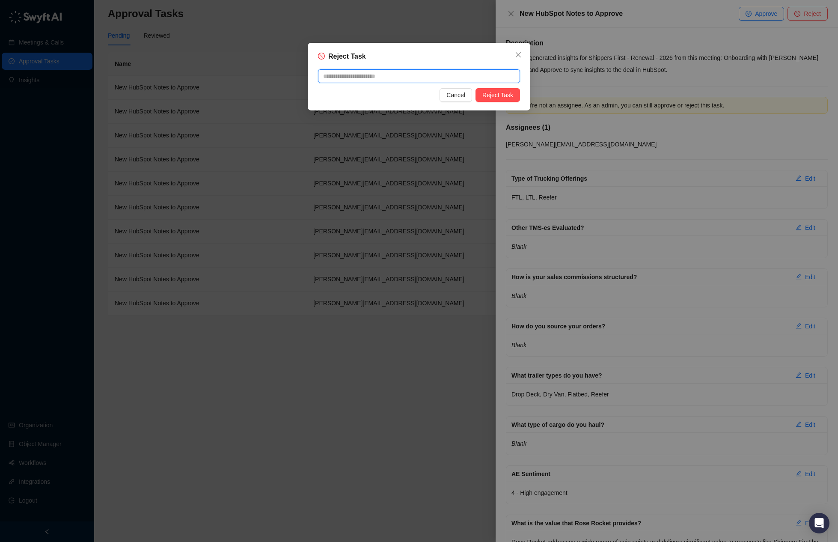
click at [411, 75] on textarea at bounding box center [419, 76] width 202 height 14
paste textarea "**********"
type textarea "**********"
click at [496, 97] on span "Reject Task" at bounding box center [498, 94] width 31 height 9
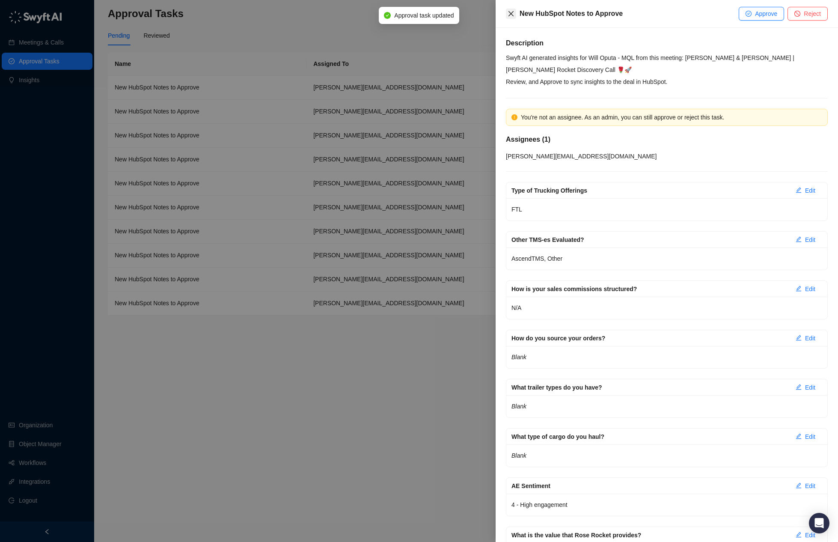
click at [512, 12] on icon "close" at bounding box center [511, 13] width 5 height 5
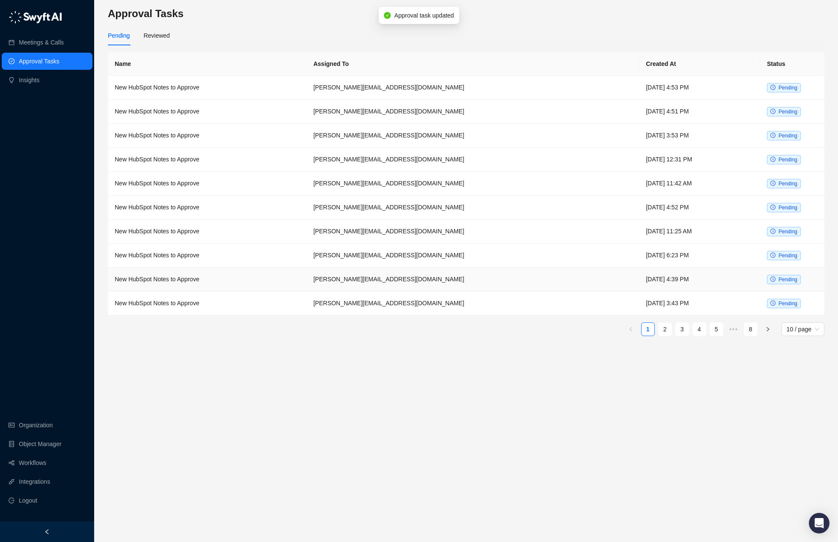
click at [289, 268] on td "New HubSpot Notes to Approve" at bounding box center [207, 280] width 199 height 24
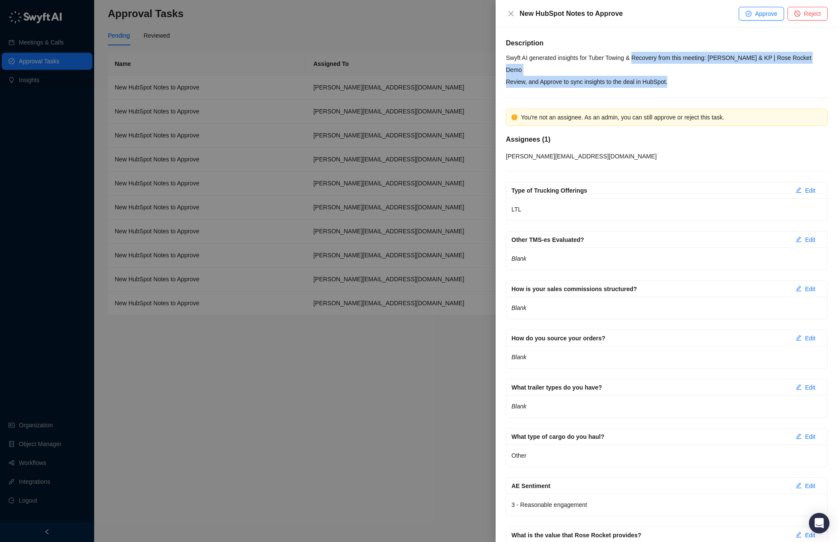
drag, startPoint x: 702, startPoint y: 72, endPoint x: 638, endPoint y: 63, distance: 64.4
click at [724, 76] on p "Review, and Approve to sync insights to the deal in HubSpot." at bounding box center [667, 82] width 322 height 12
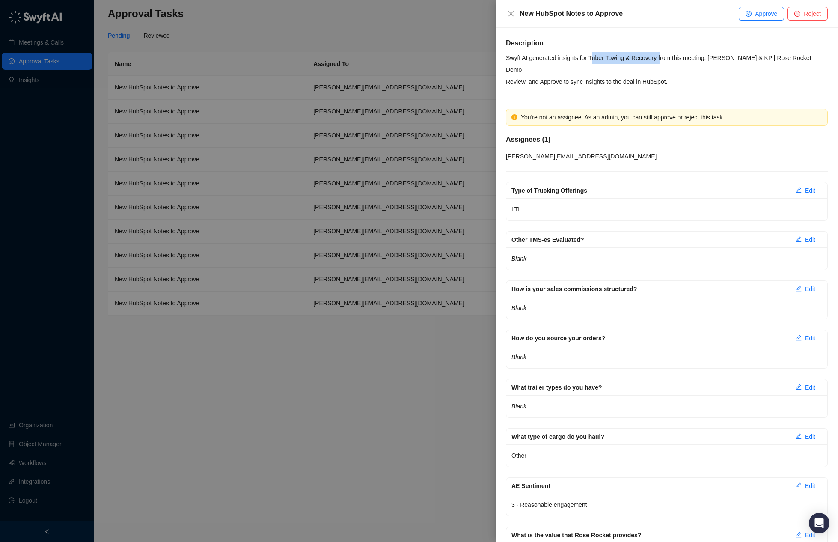
drag, startPoint x: 595, startPoint y: 59, endPoint x: 666, endPoint y: 54, distance: 70.8
click at [666, 54] on p "Swyft AI generated insights for Tuber Towing & Recovery from this meeting: [PER…" at bounding box center [667, 64] width 322 height 24
click at [728, 76] on p "Review, and Approve to sync insights to the deal in HubSpot." at bounding box center [667, 82] width 322 height 12
click at [512, 13] on icon "close" at bounding box center [511, 13] width 7 height 7
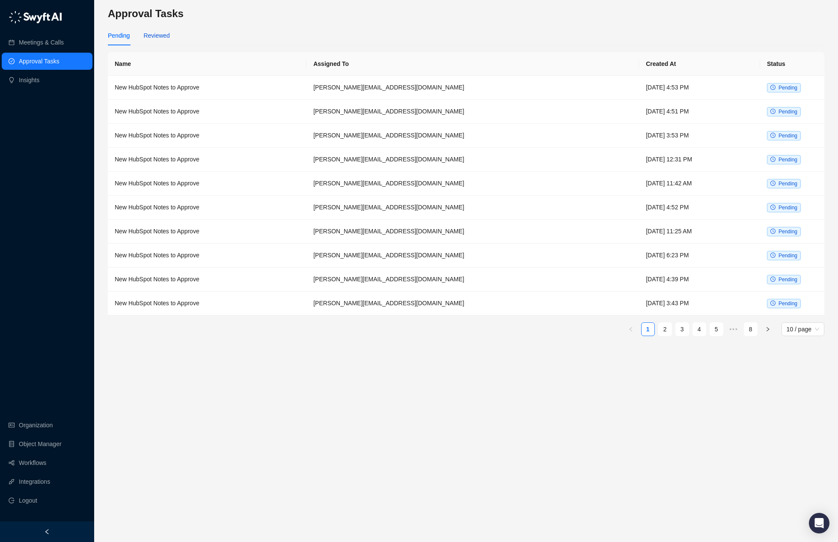
click at [159, 33] on div "Reviewed" at bounding box center [156, 35] width 26 height 9
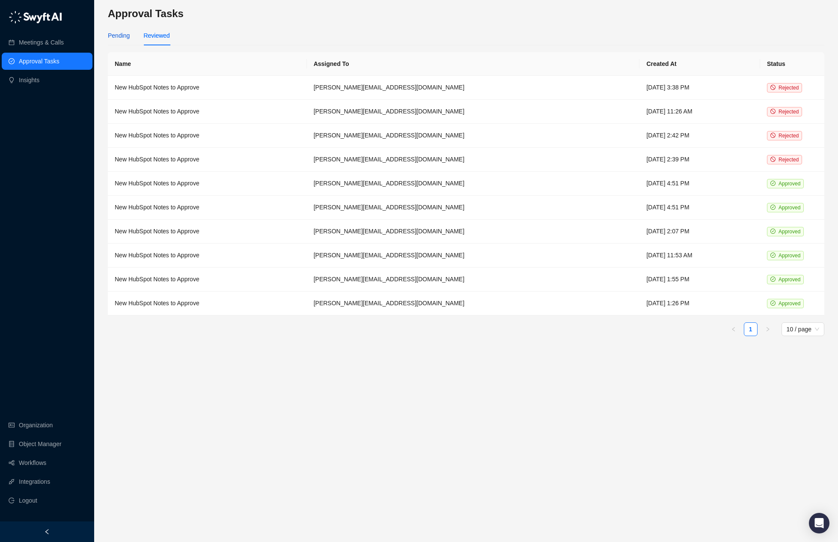
click at [122, 36] on div "Pending" at bounding box center [119, 35] width 22 height 9
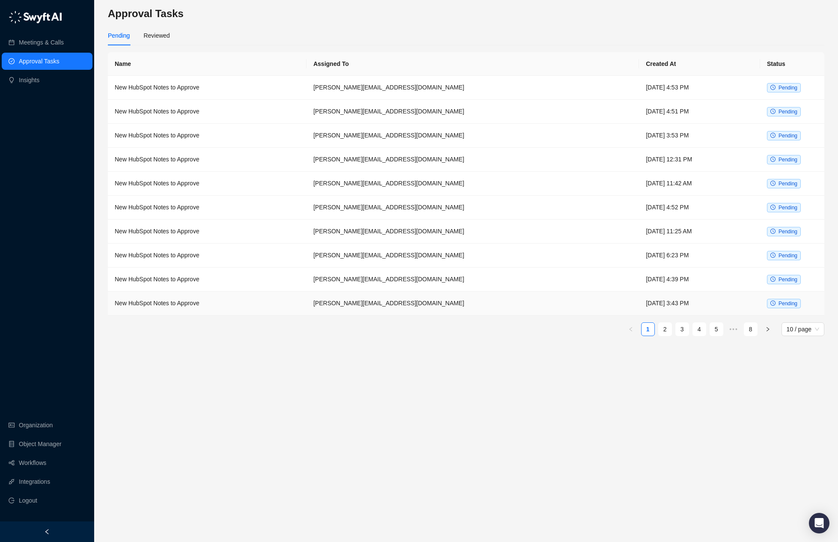
click at [307, 310] on td "New HubSpot Notes to Approve" at bounding box center [207, 304] width 199 height 24
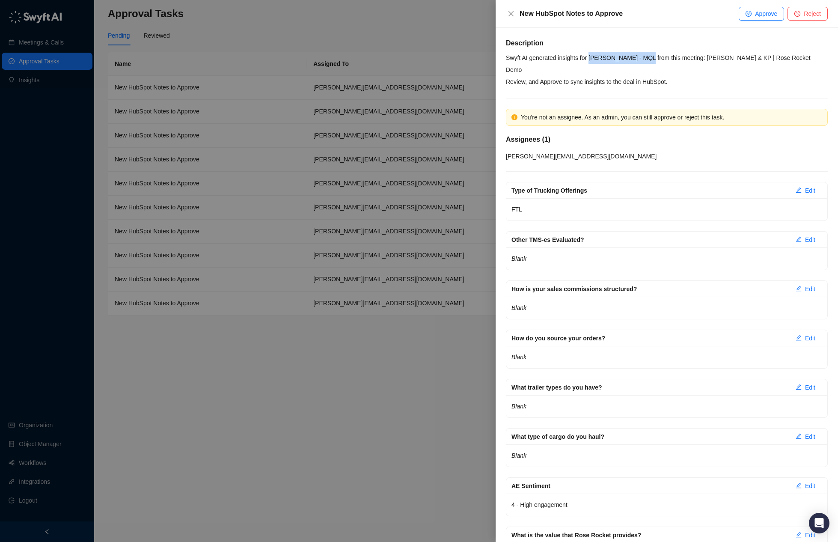
drag, startPoint x: 593, startPoint y: 57, endPoint x: 652, endPoint y: 60, distance: 58.3
click at [652, 60] on p "Swyft AI generated insights for [PERSON_NAME] - MQL from this meeting: [PERSON_…" at bounding box center [667, 64] width 322 height 24
copy p "[PERSON_NAME] - MQL"
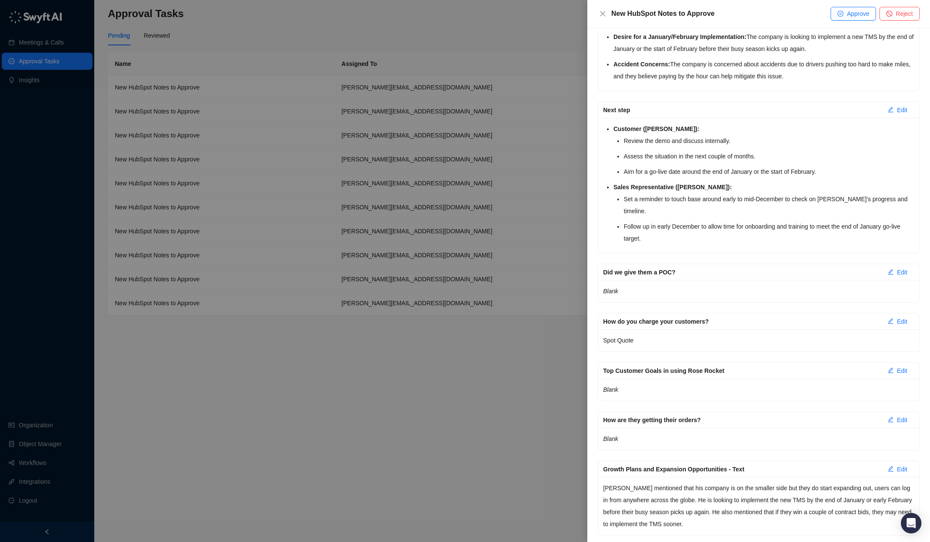
scroll to position [1143, 0]
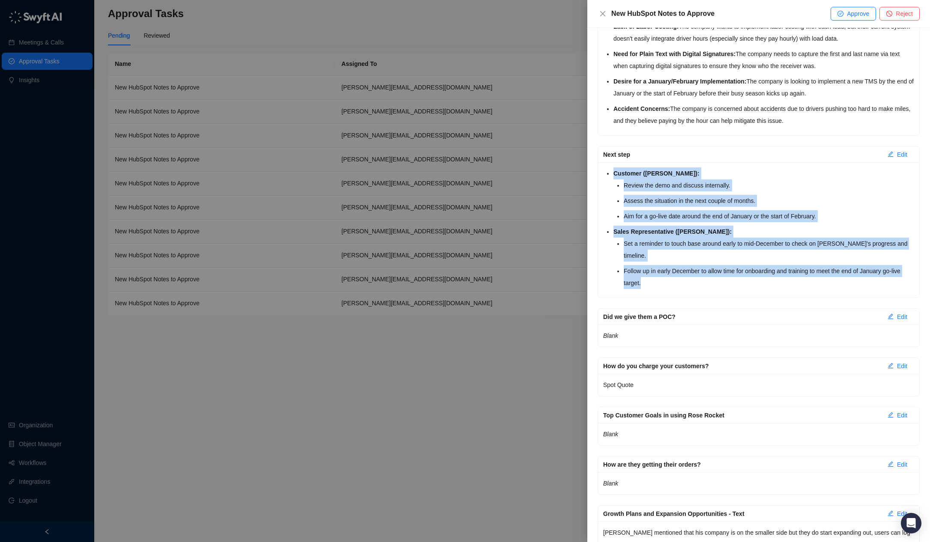
drag, startPoint x: 693, startPoint y: 278, endPoint x: 601, endPoint y: 175, distance: 138.3
click at [601, 175] on div "Customer ([PERSON_NAME]): Review the demo and discuss internally. Assess the si…" at bounding box center [758, 229] width 321 height 135
copy ul "Customer ([PERSON_NAME]): Review the demo and discuss internally. Assess the si…"
drag, startPoint x: 784, startPoint y: 263, endPoint x: 784, endPoint y: 258, distance: 4.8
click at [784, 265] on li "Follow up in early December to allow time for onboarding and training to meet t…" at bounding box center [768, 277] width 290 height 24
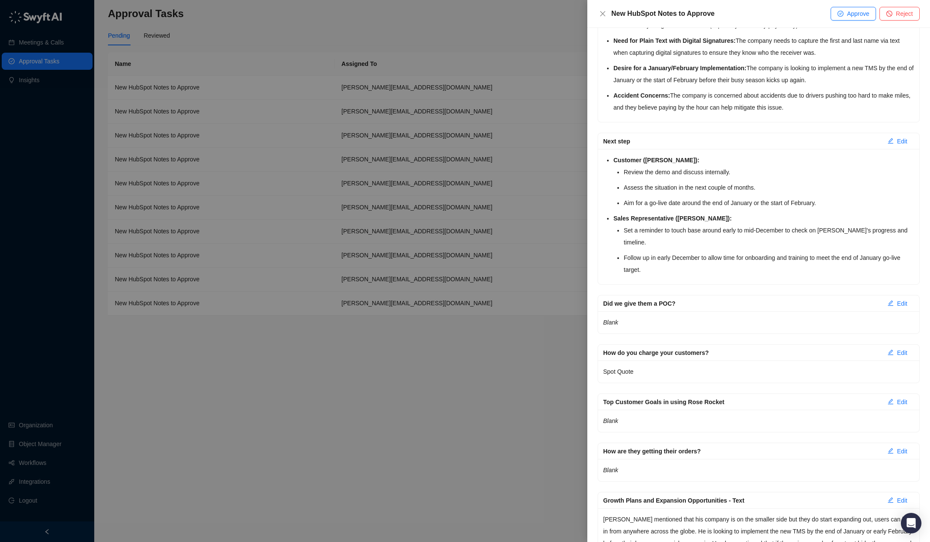
scroll to position [903, 0]
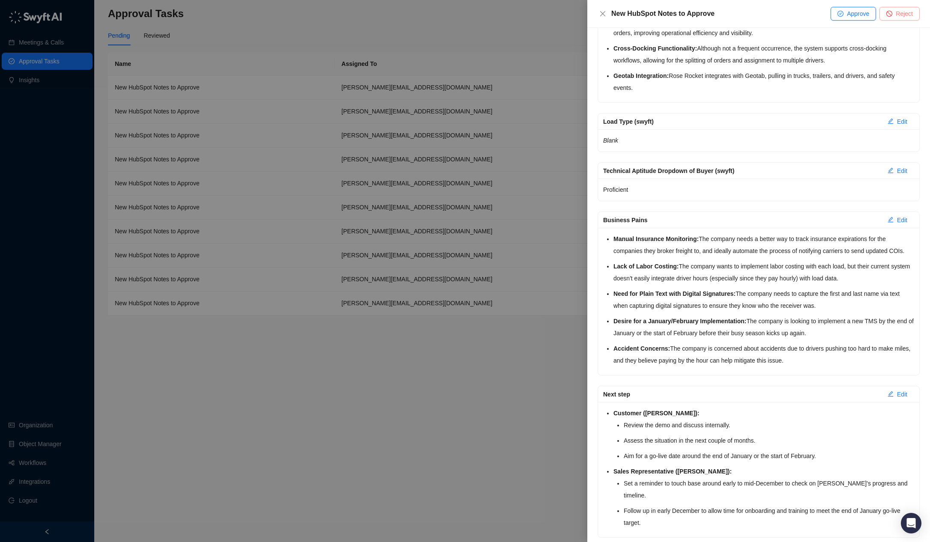
click at [838, 16] on span "Reject" at bounding box center [903, 13] width 17 height 9
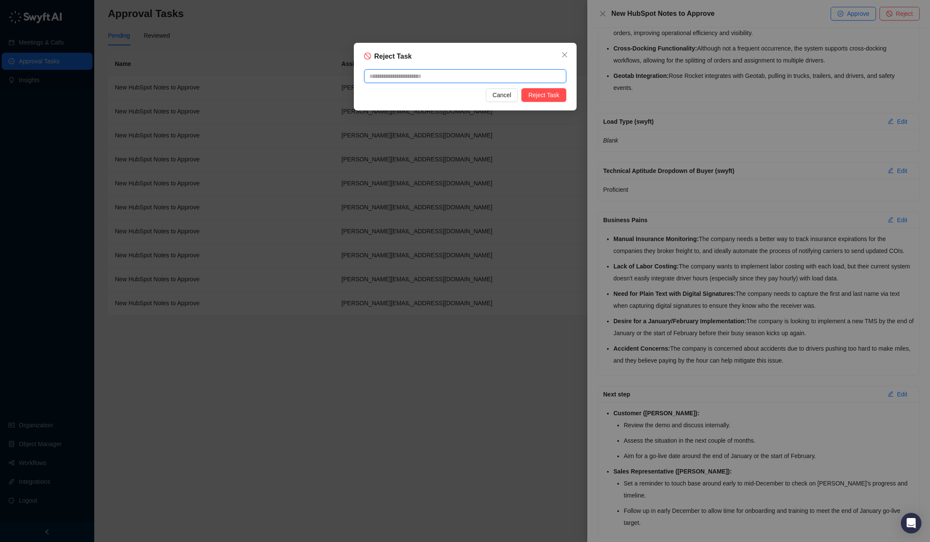
click at [495, 74] on textarea at bounding box center [465, 76] width 202 height 14
type textarea "*"
type textarea "**"
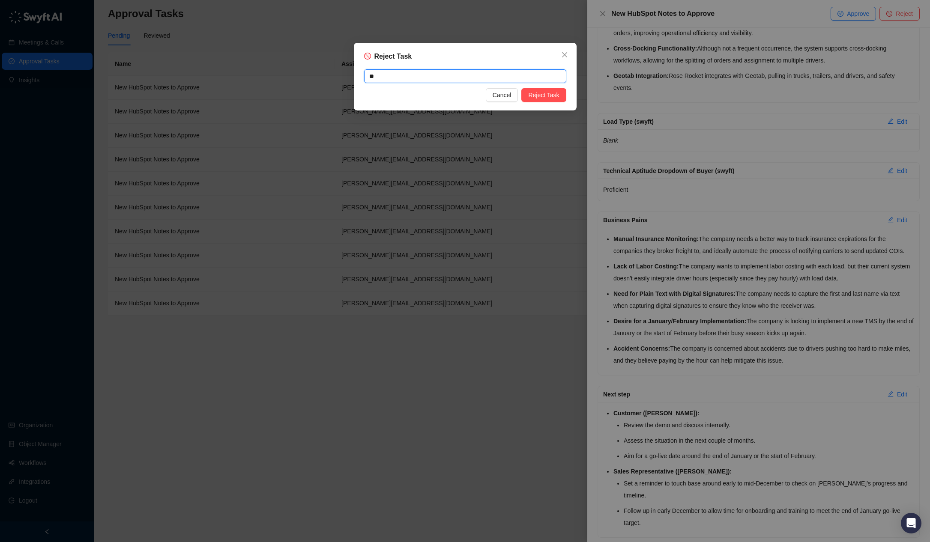
type textarea "***"
type textarea "*****"
type textarea "******"
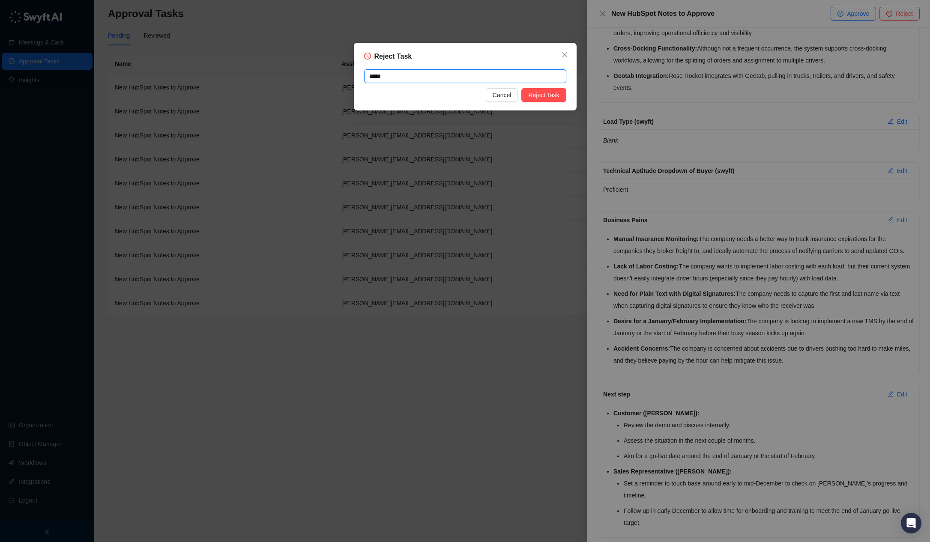
type textarea "******"
type textarea "*******"
type textarea "********"
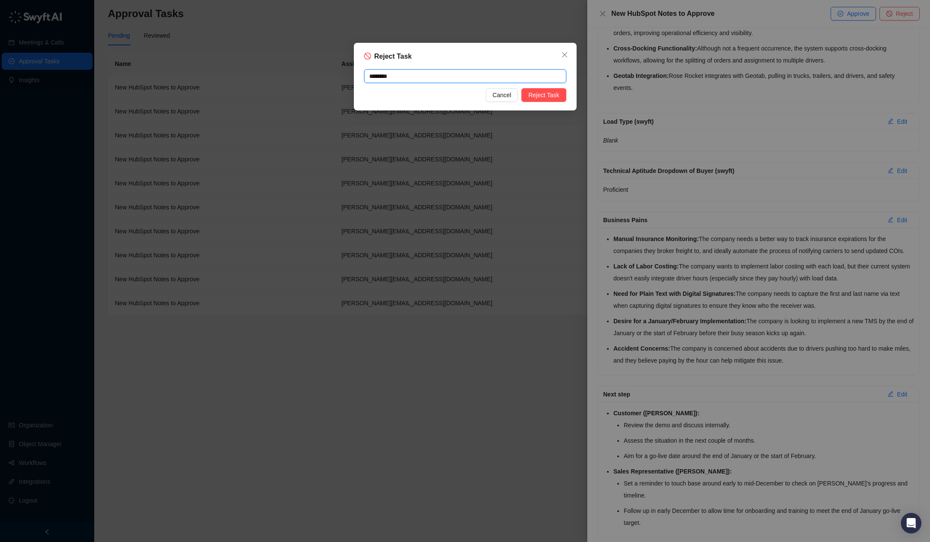
type textarea "*********"
type textarea "**********"
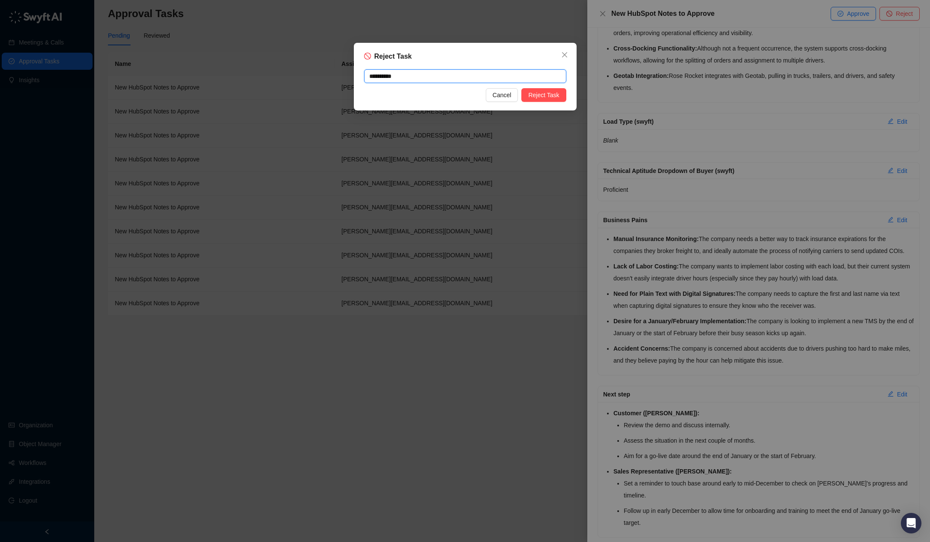
type textarea "**********"
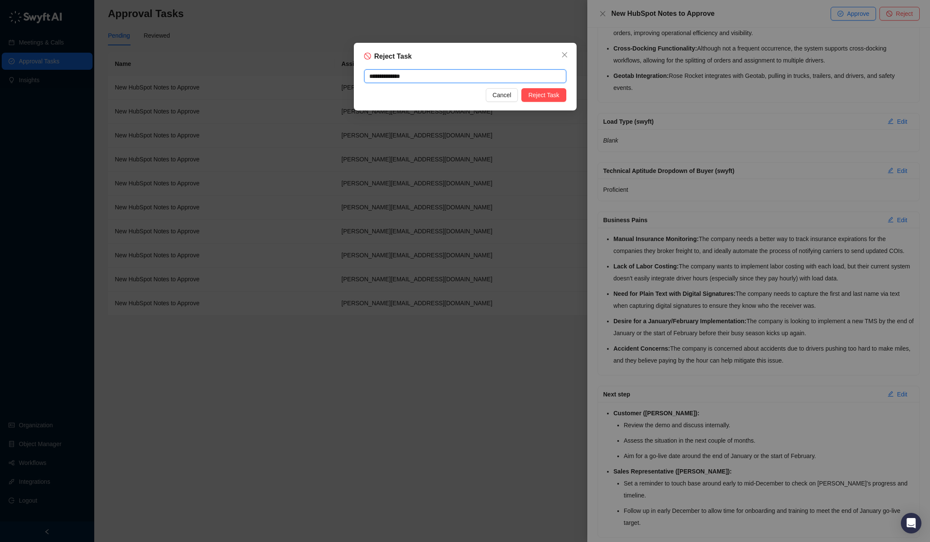
type textarea "**********"
click at [549, 96] on span "Reject Task" at bounding box center [543, 94] width 31 height 9
